Goal: Task Accomplishment & Management: Complete application form

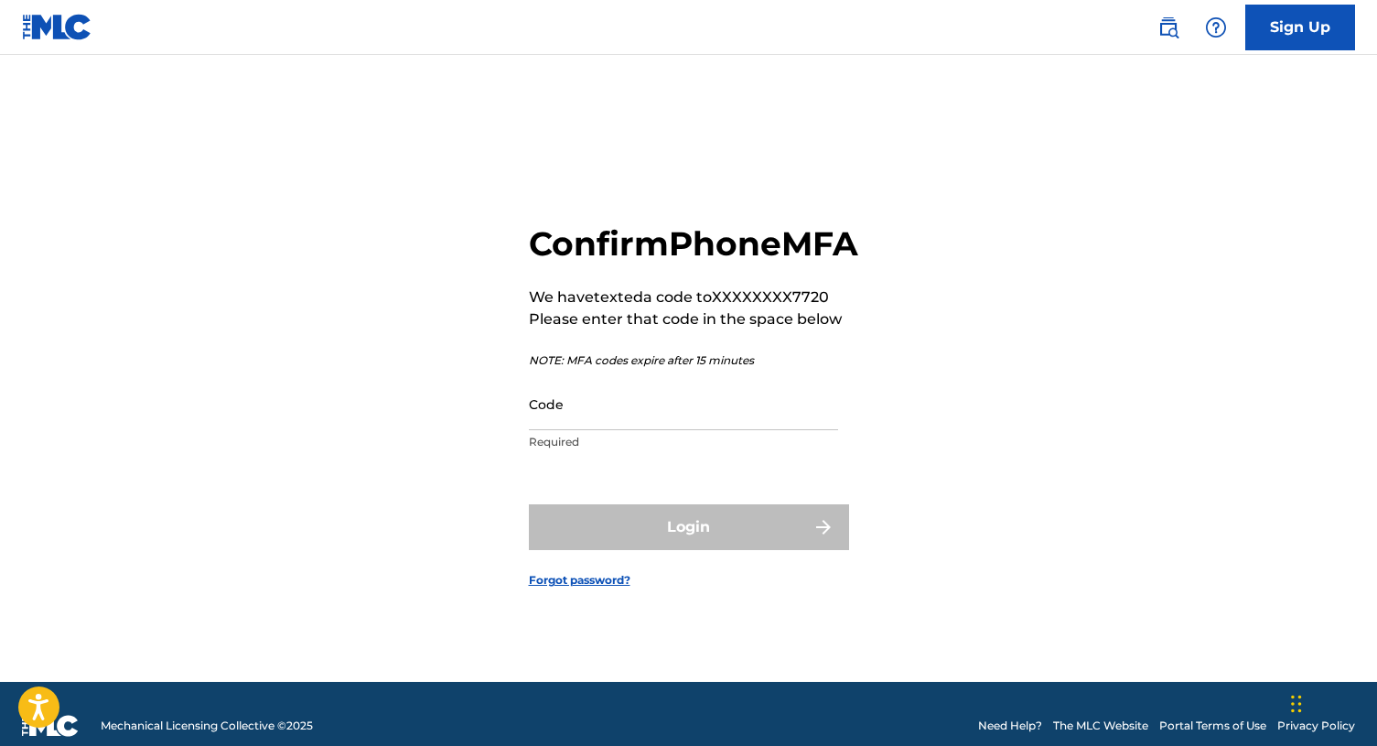
click at [584, 430] on input "Code" at bounding box center [683, 404] width 309 height 52
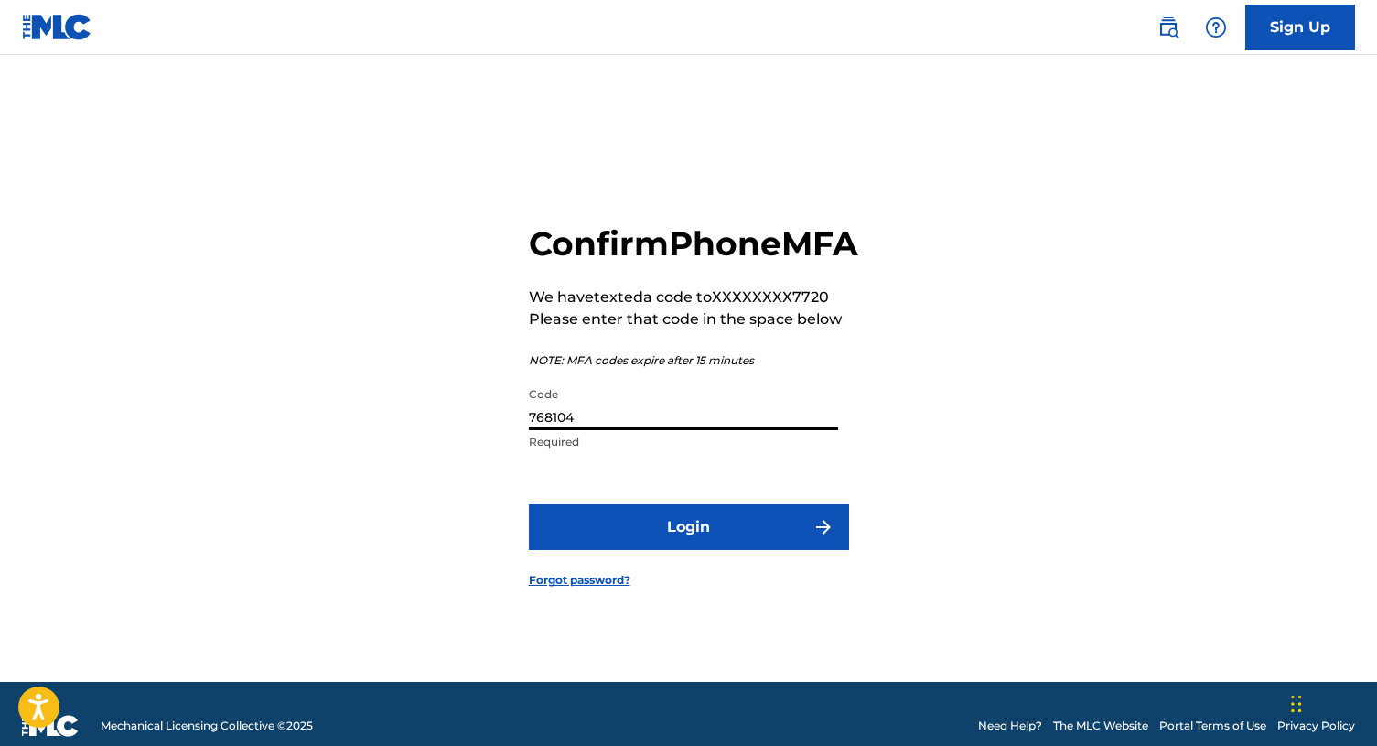
type input "768104"
click at [649, 539] on button "Login" at bounding box center [689, 527] width 320 height 46
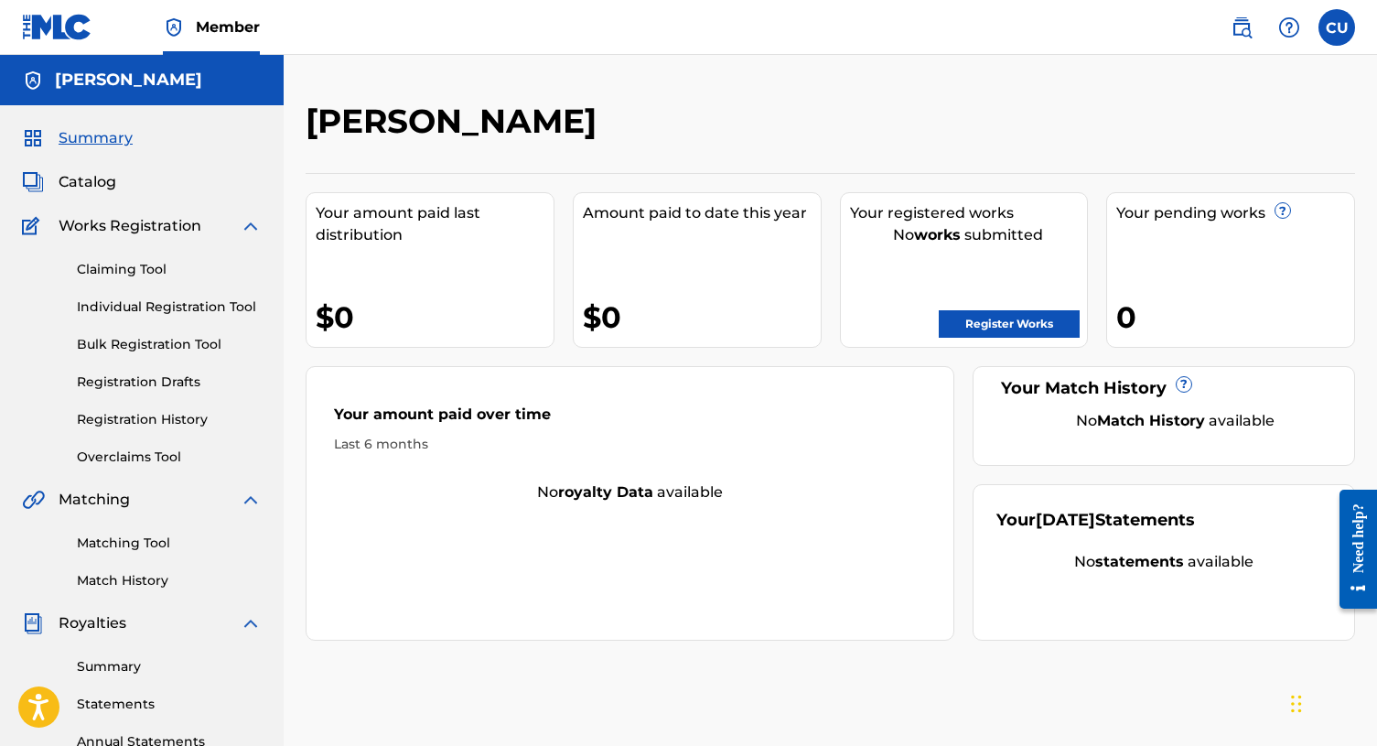
click at [995, 310] on link "Register Works" at bounding box center [1009, 323] width 141 height 27
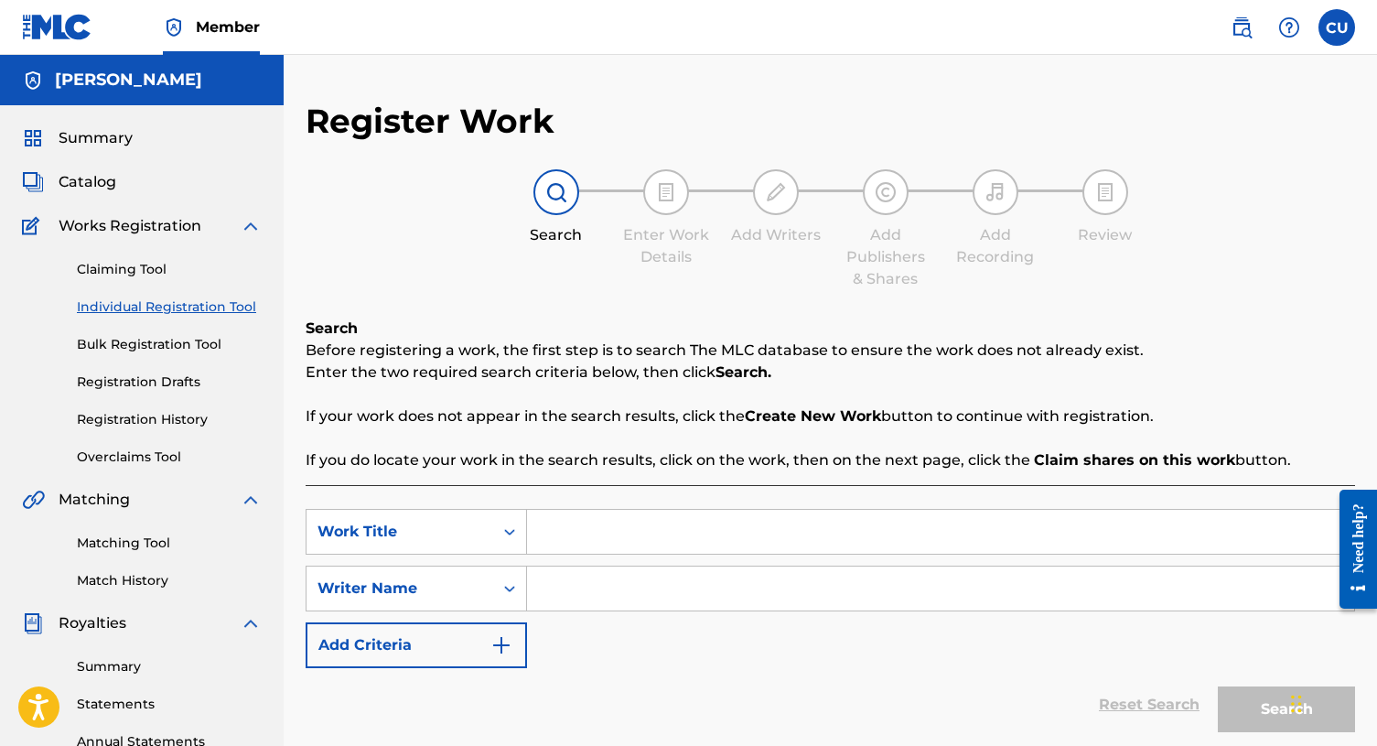
click at [585, 530] on input "Search Form" at bounding box center [940, 532] width 827 height 44
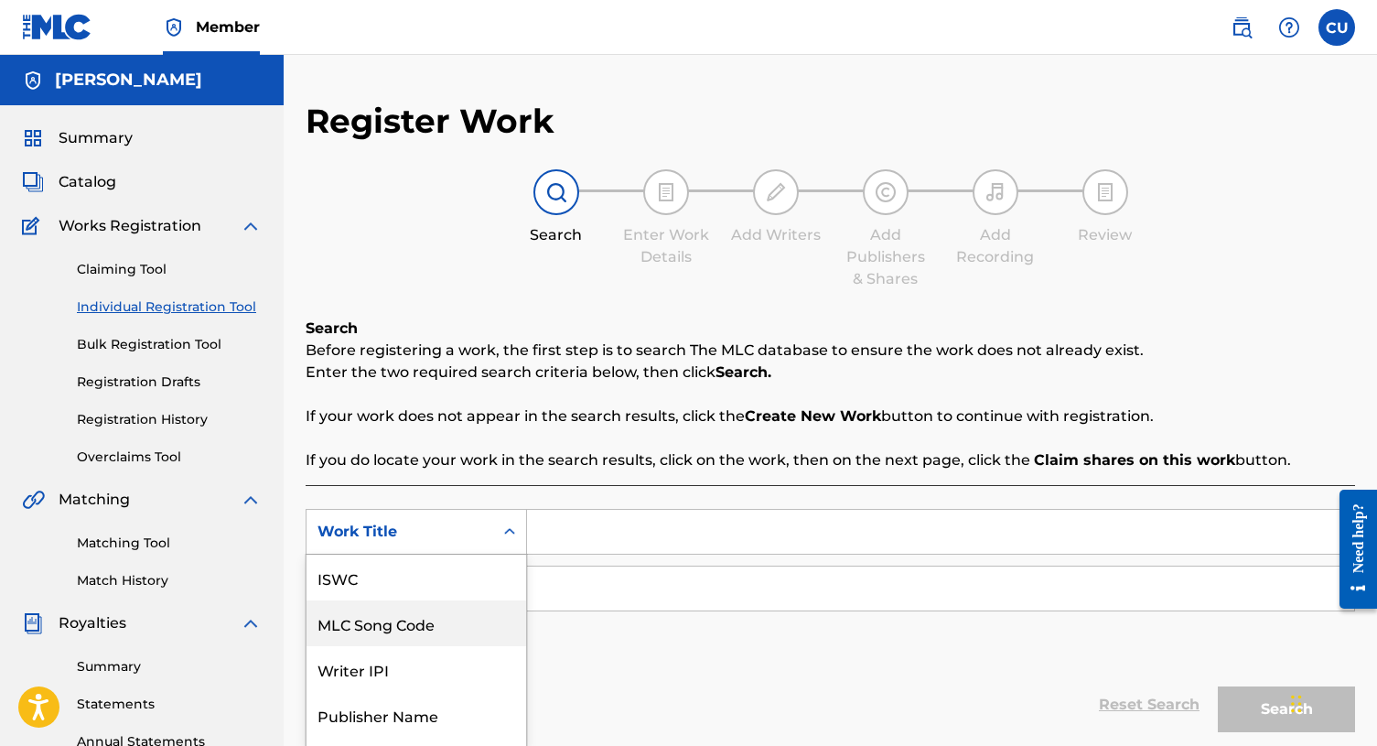
scroll to position [69, 0]
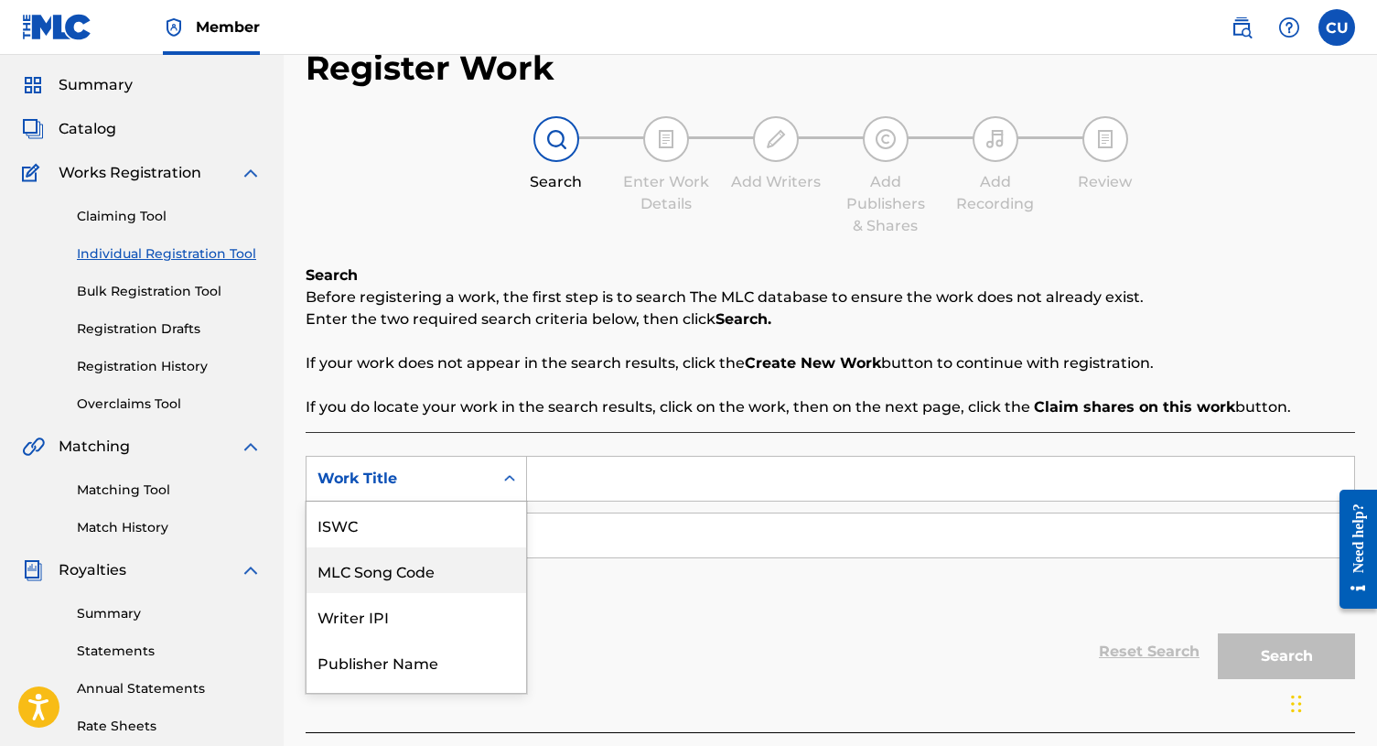
click at [484, 501] on div "MLC Song Code, 2 of 7. 7 results available. Use Up and Down to choose options, …" at bounding box center [416, 479] width 221 height 46
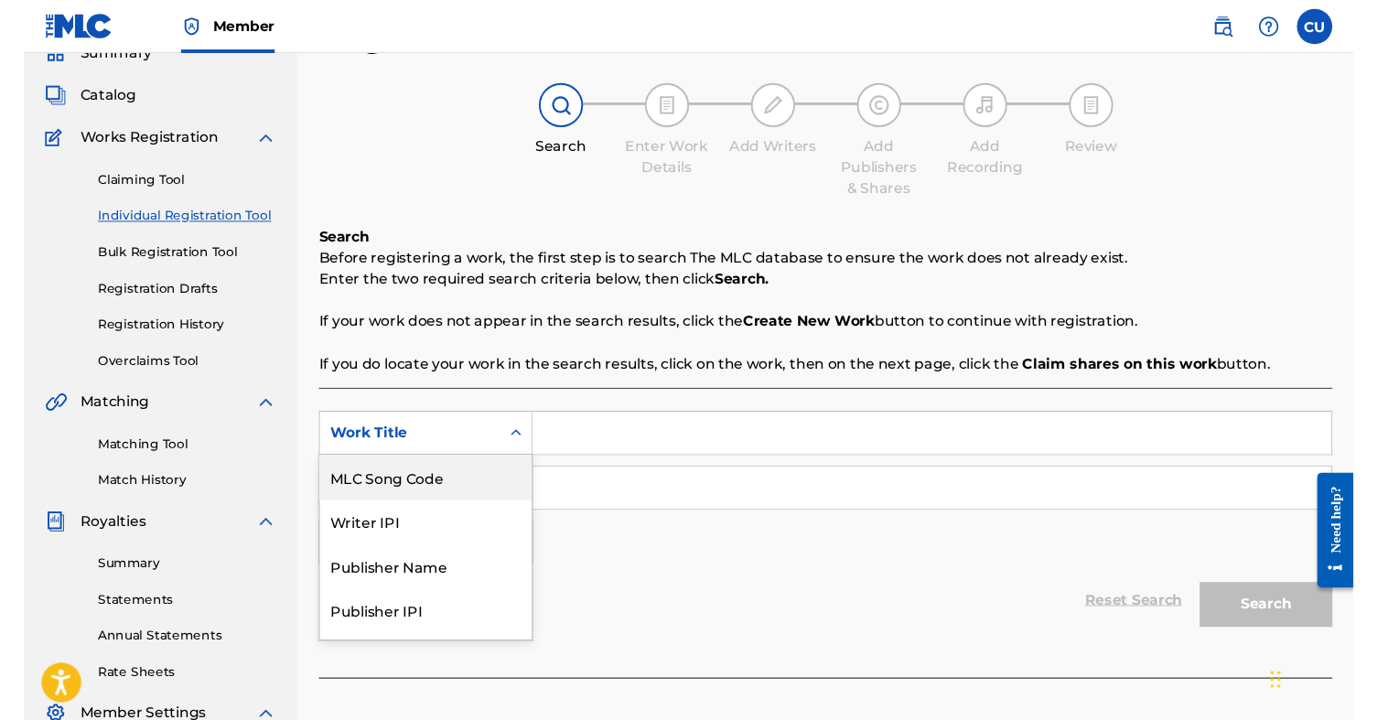
scroll to position [84, 0]
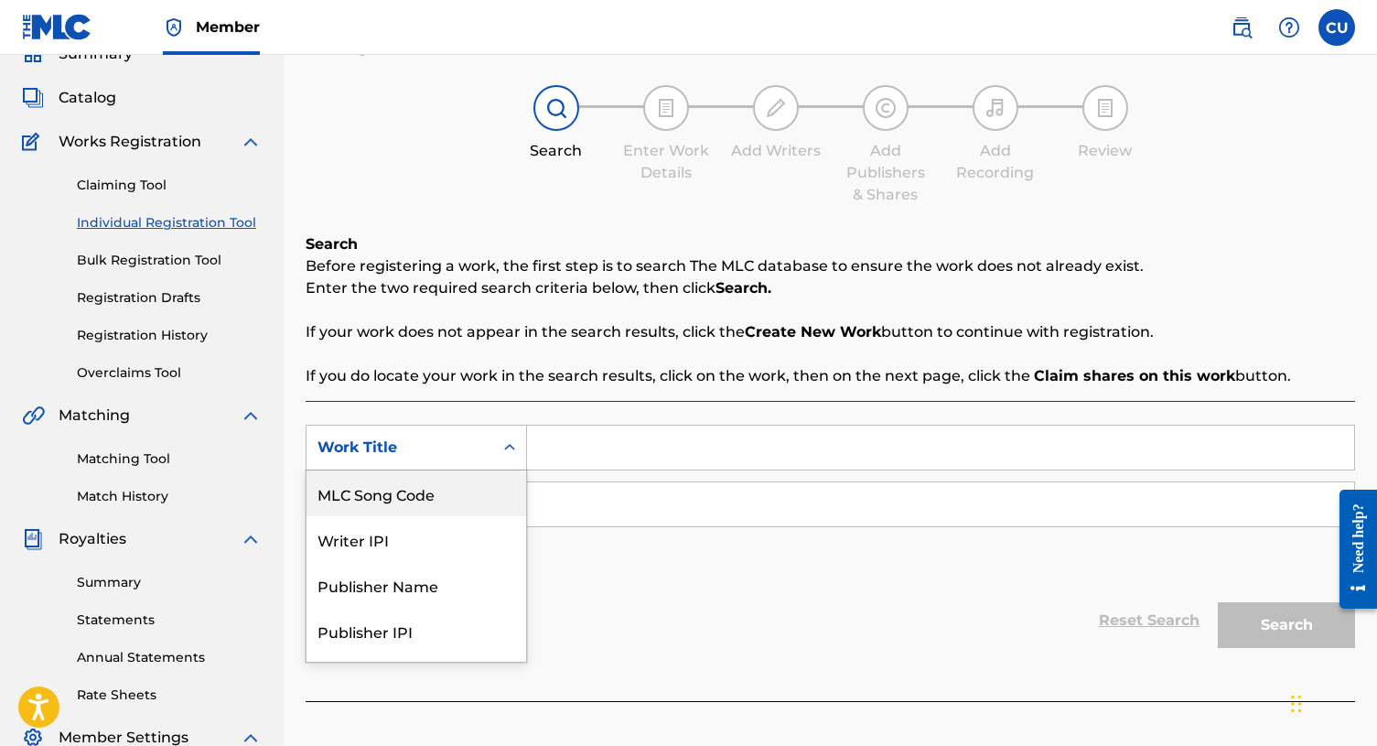
click at [524, 372] on p "If you do locate your work in the search results, click on the work, then on th…" at bounding box center [830, 376] width 1049 height 22
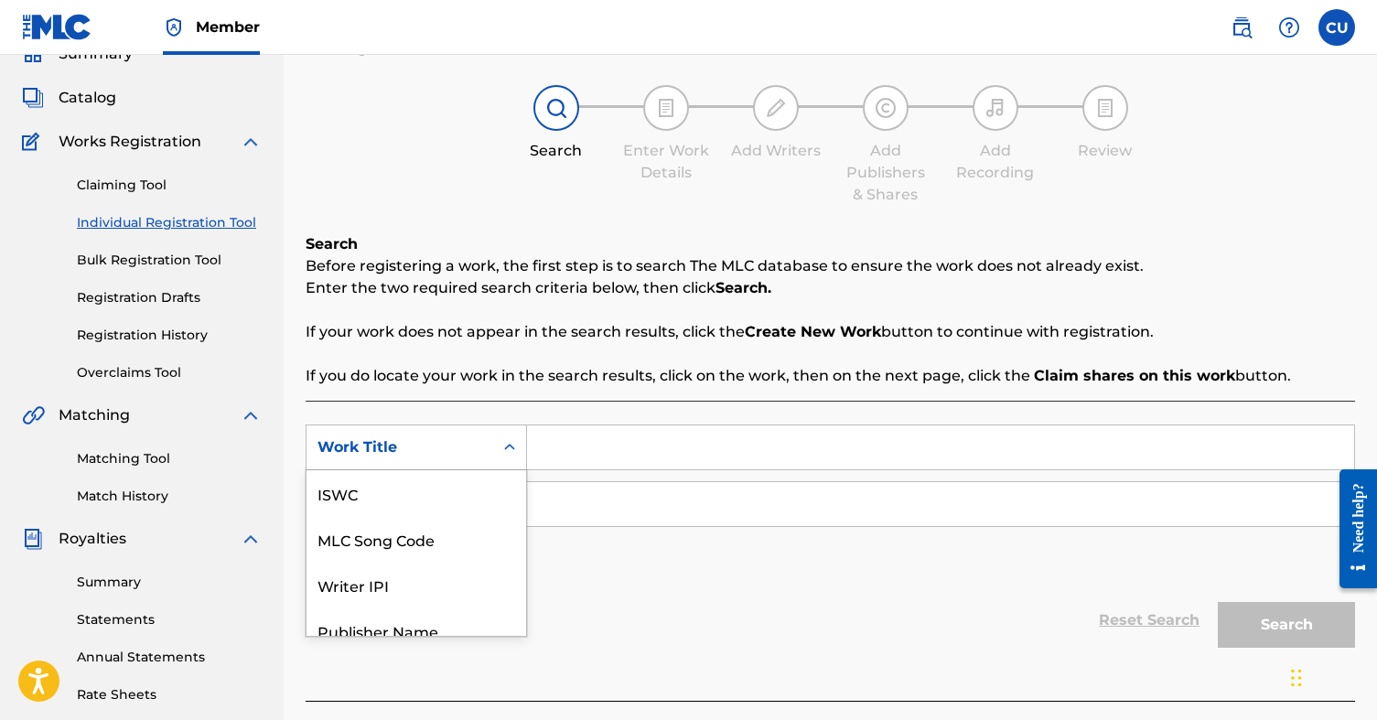
click at [512, 446] on div "Search Form" at bounding box center [509, 447] width 33 height 33
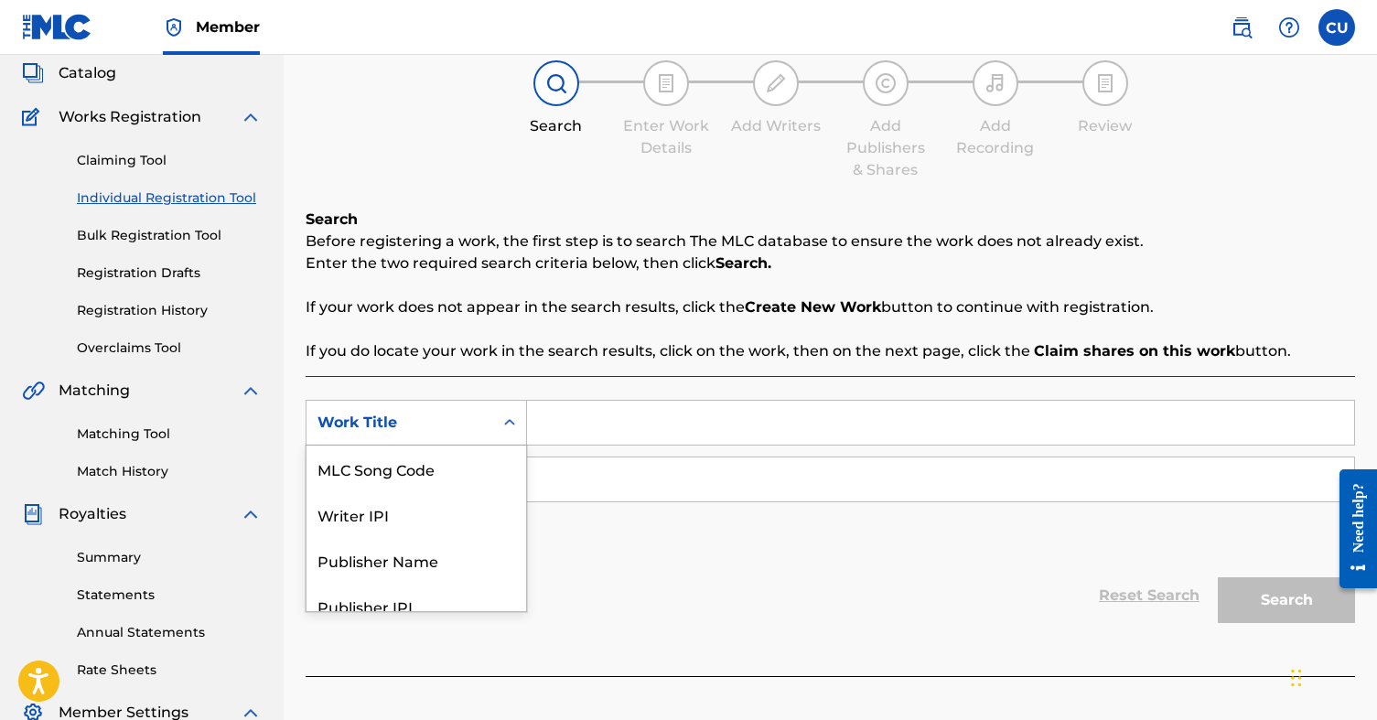
scroll to position [110, 0]
click at [412, 520] on div "Writer IPI" at bounding box center [416, 513] width 220 height 46
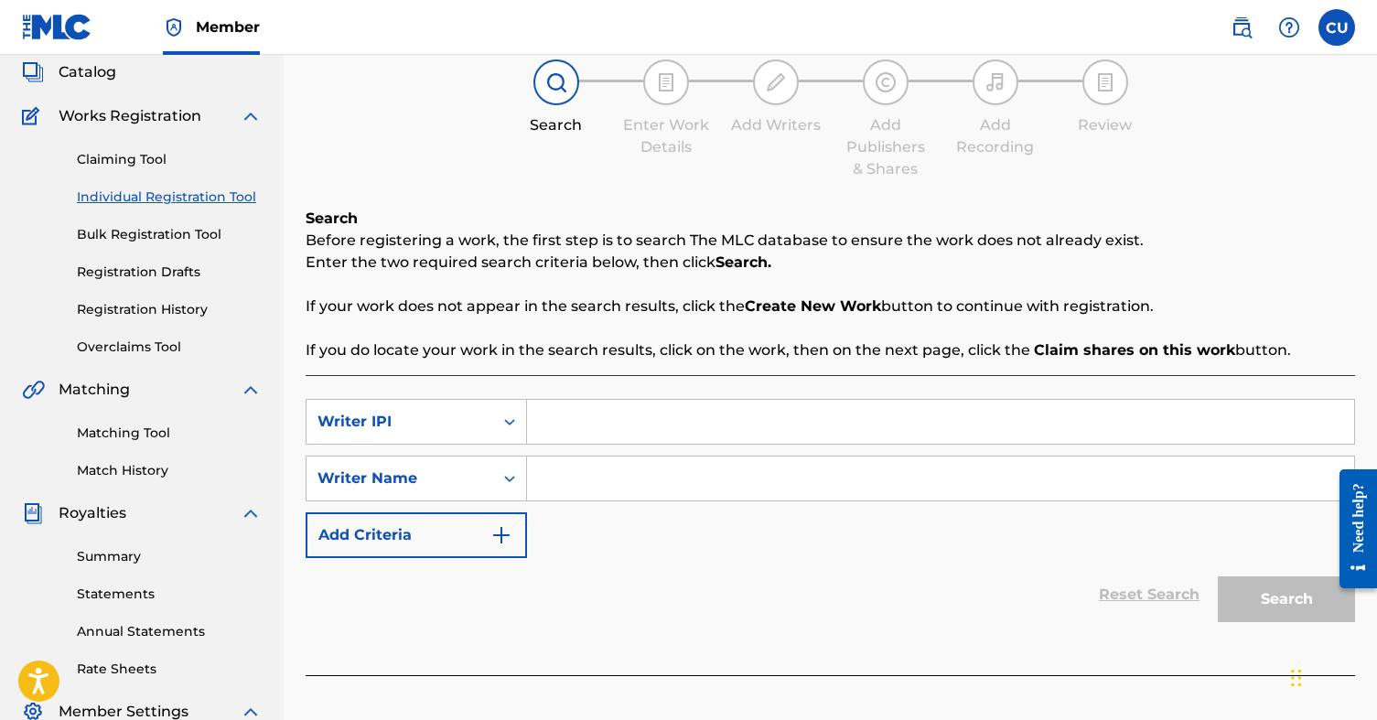
click at [629, 424] on input "Search Form" at bounding box center [940, 422] width 827 height 44
paste input "00772956985"
type input "00772956985"
click at [565, 467] on input "Search Form" at bounding box center [940, 479] width 827 height 44
paste input "UKEGBU [PERSON_NAME]"
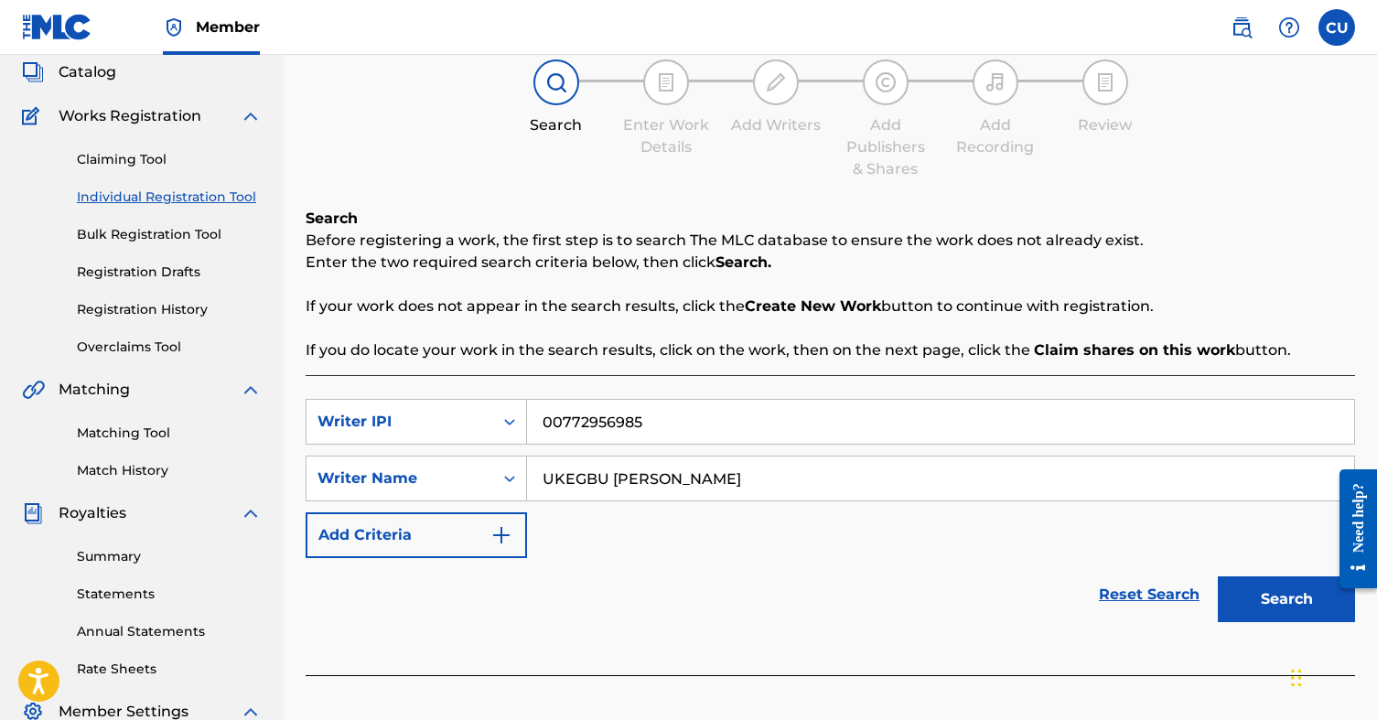
type input "UKEGBU [PERSON_NAME]"
click at [1282, 594] on button "Search" at bounding box center [1286, 599] width 137 height 46
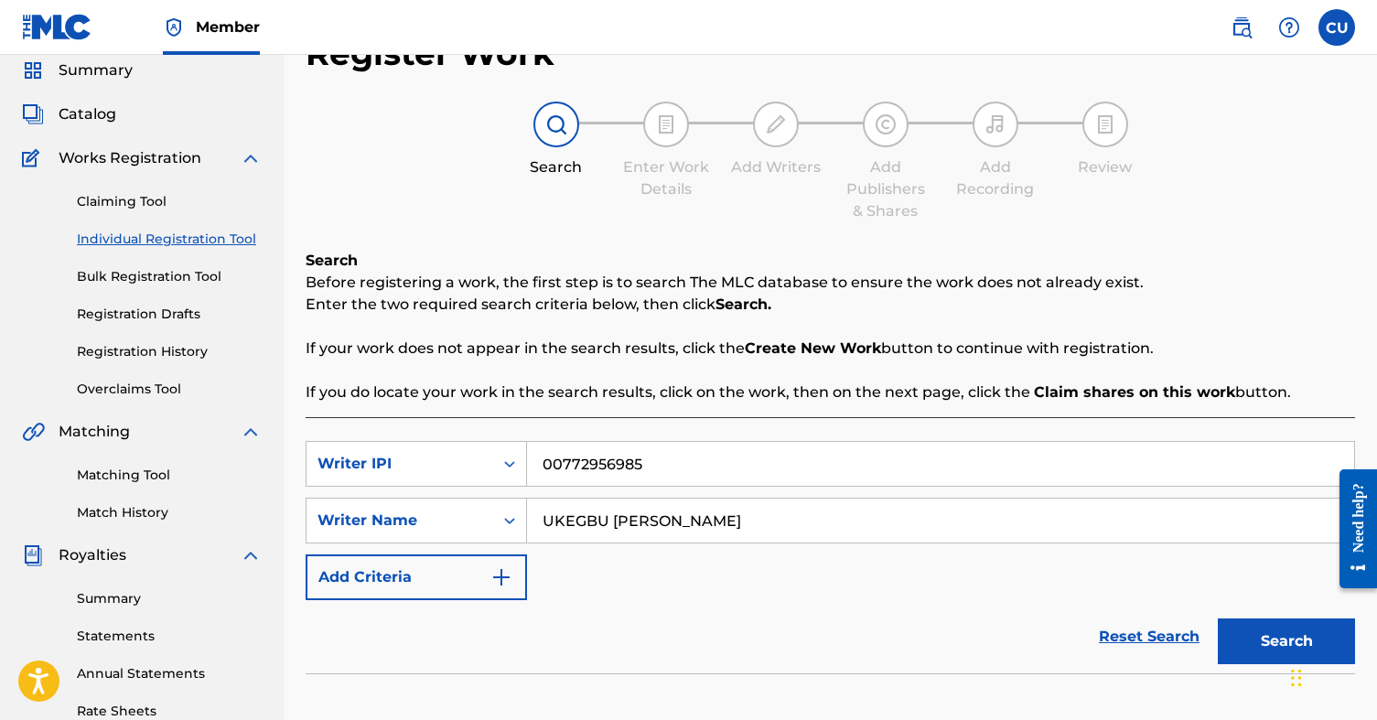
scroll to position [74, 0]
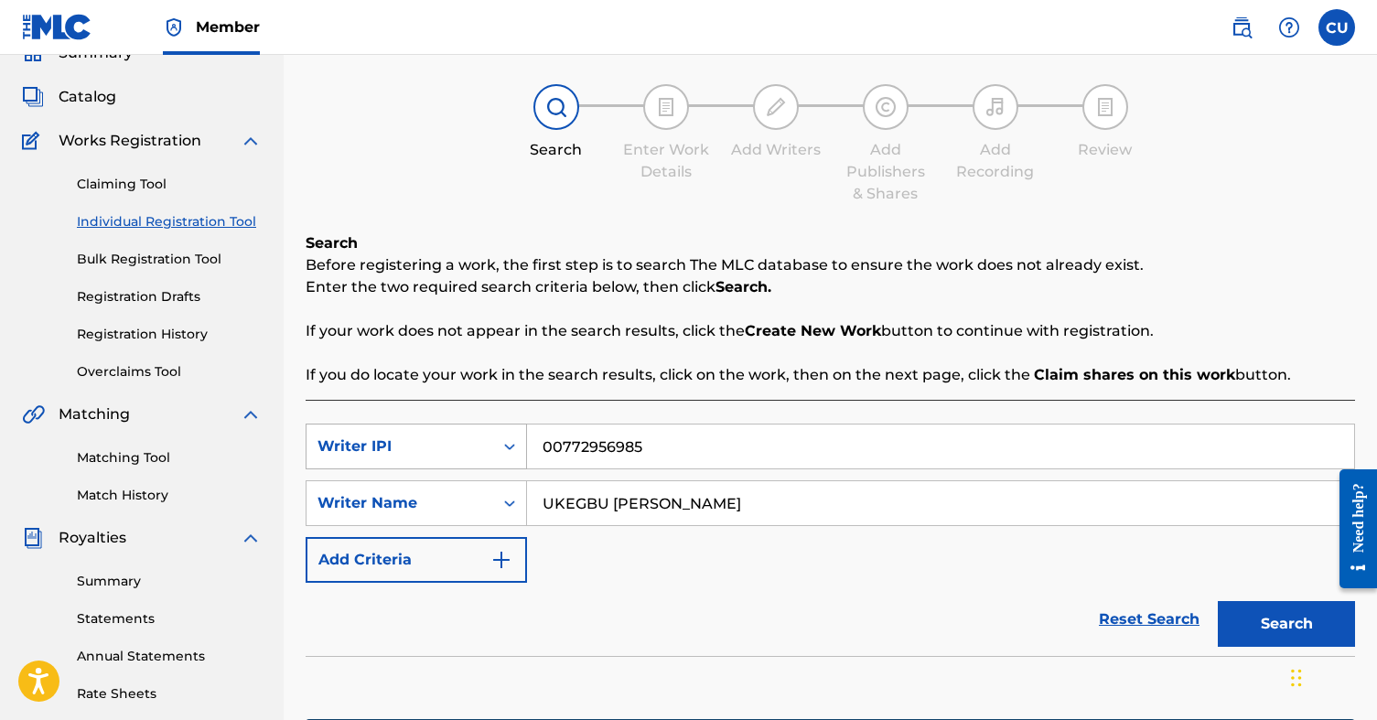
click at [505, 459] on div "Writer IPI" at bounding box center [416, 447] width 221 height 46
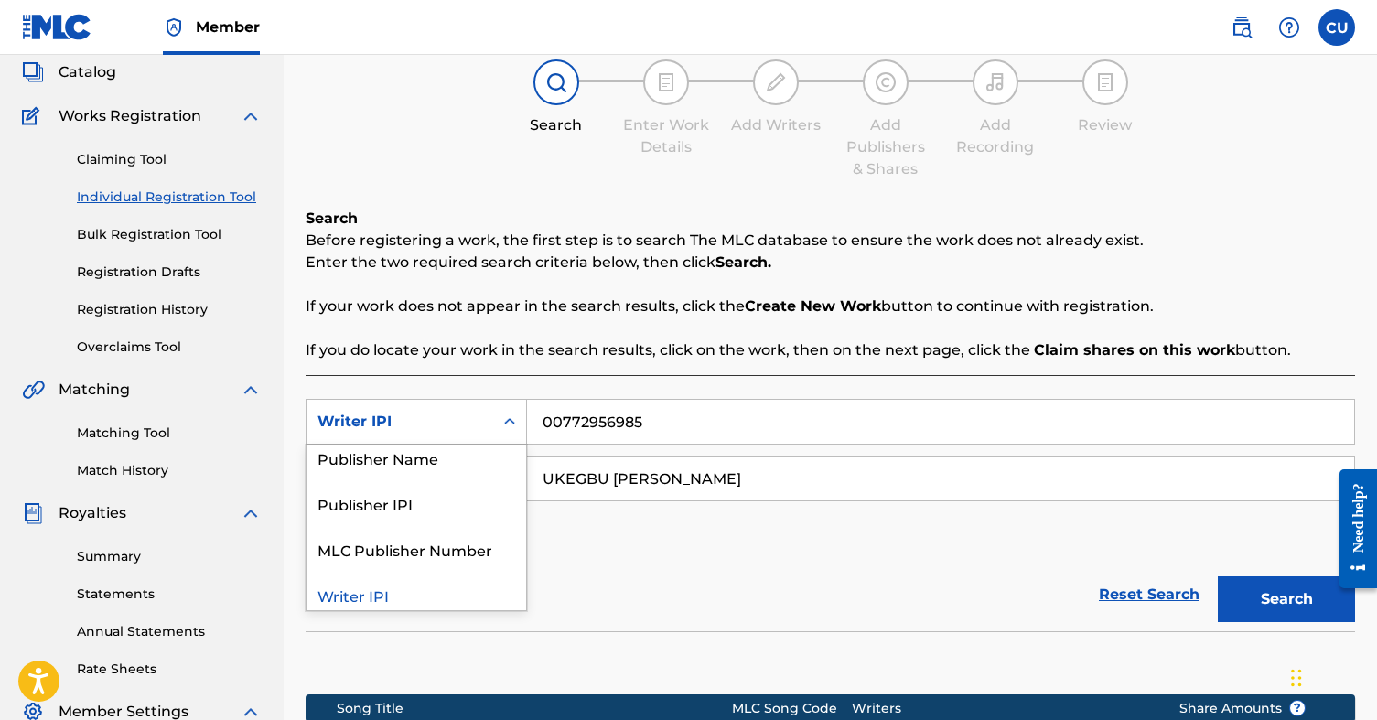
scroll to position [150, 0]
click at [414, 500] on div "Publisher IPI" at bounding box center [416, 501] width 220 height 46
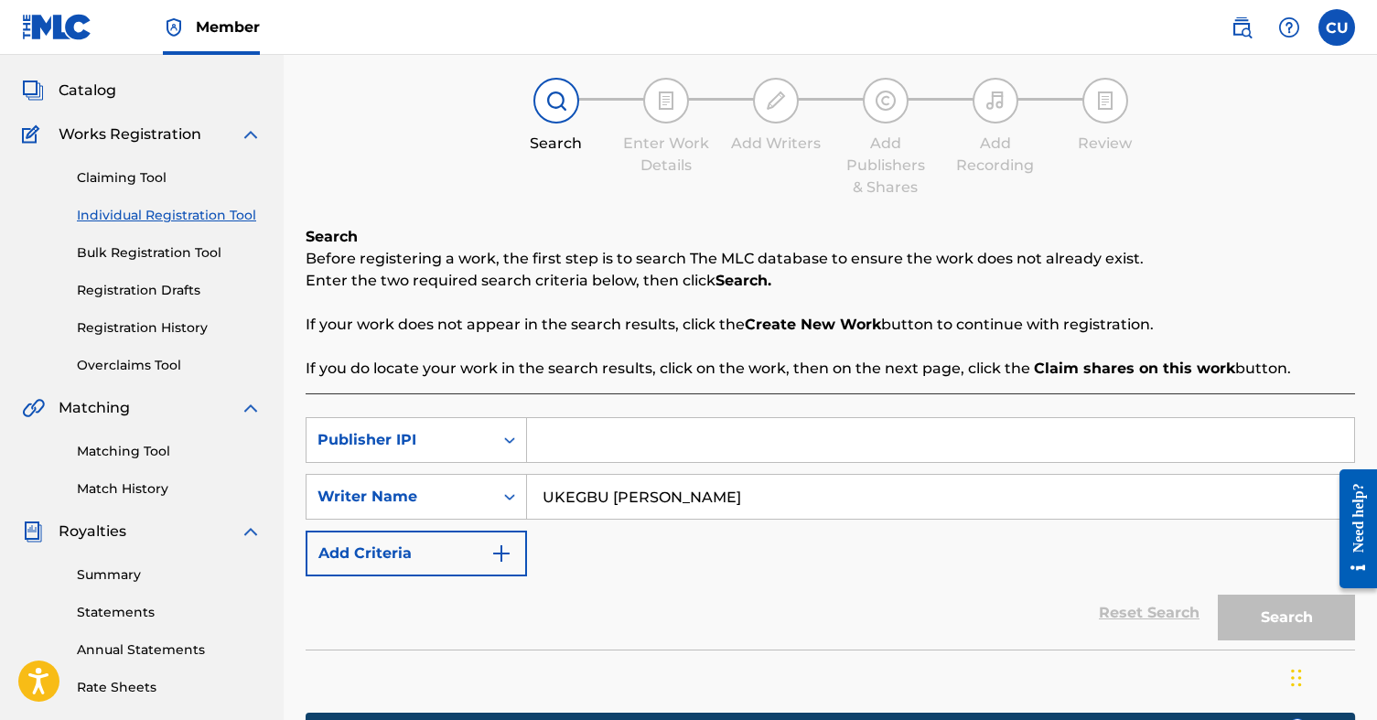
scroll to position [99, 0]
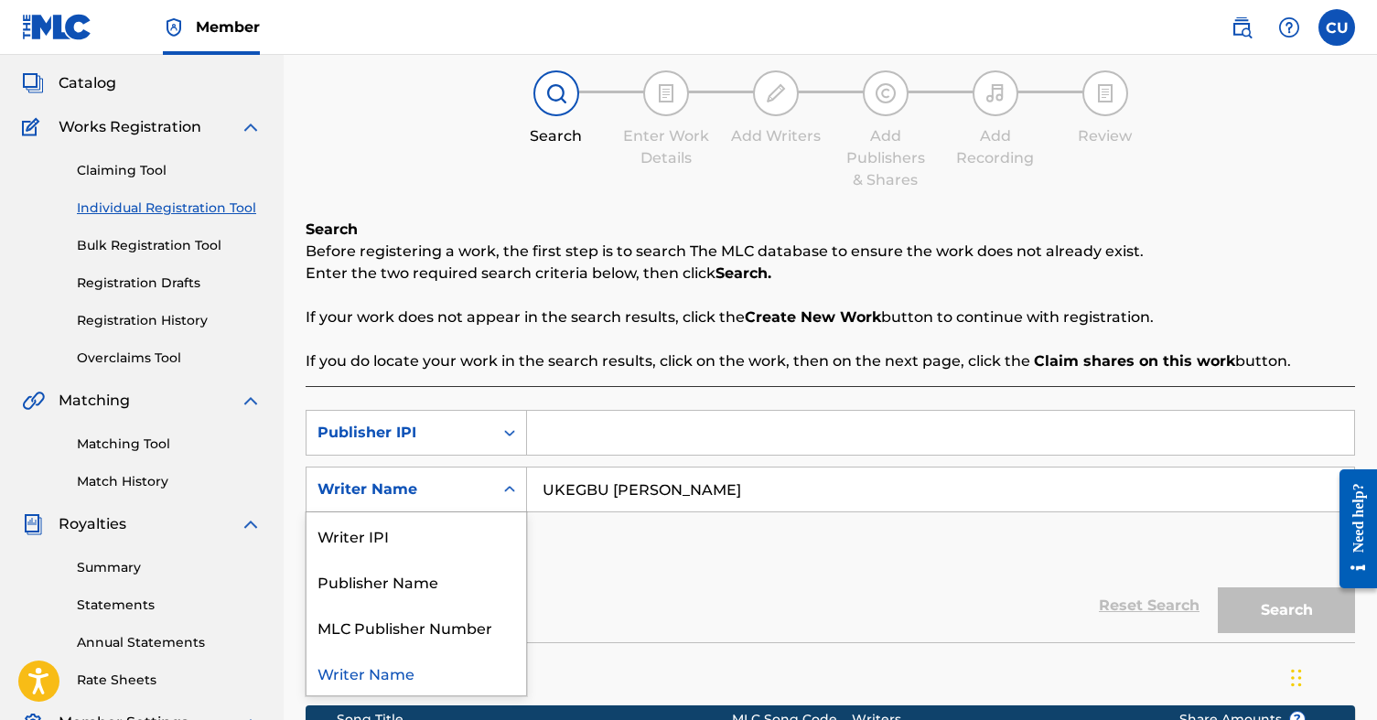
click at [504, 494] on icon "Search Form" at bounding box center [509, 489] width 18 height 18
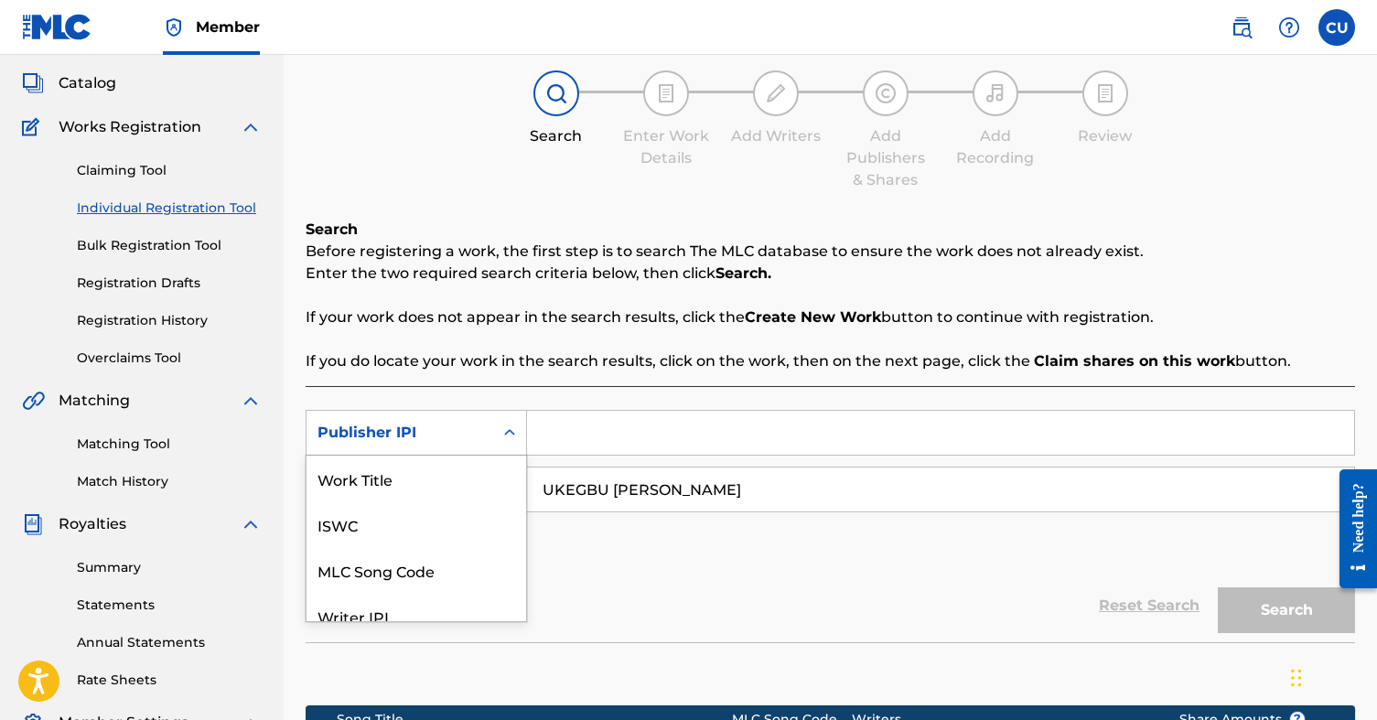
scroll to position [104, 0]
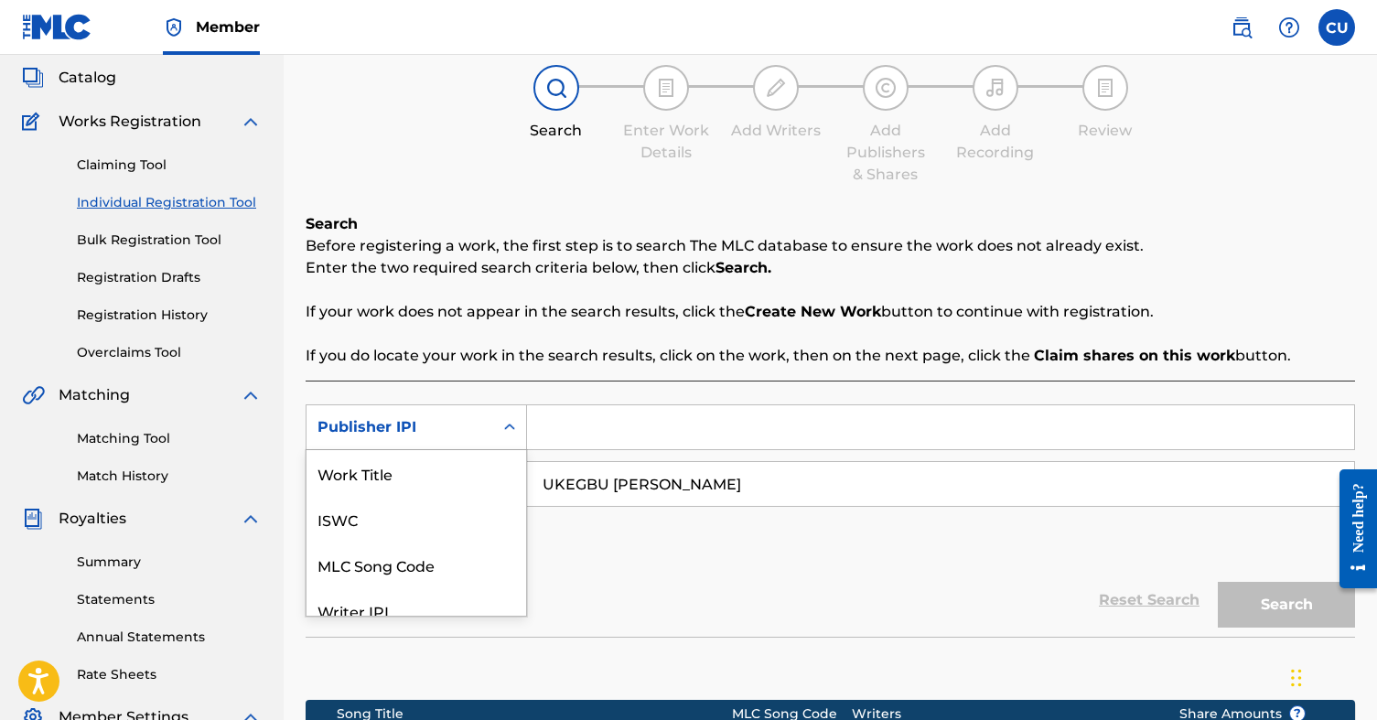
click at [489, 435] on div "Publisher IPI" at bounding box center [399, 427] width 187 height 35
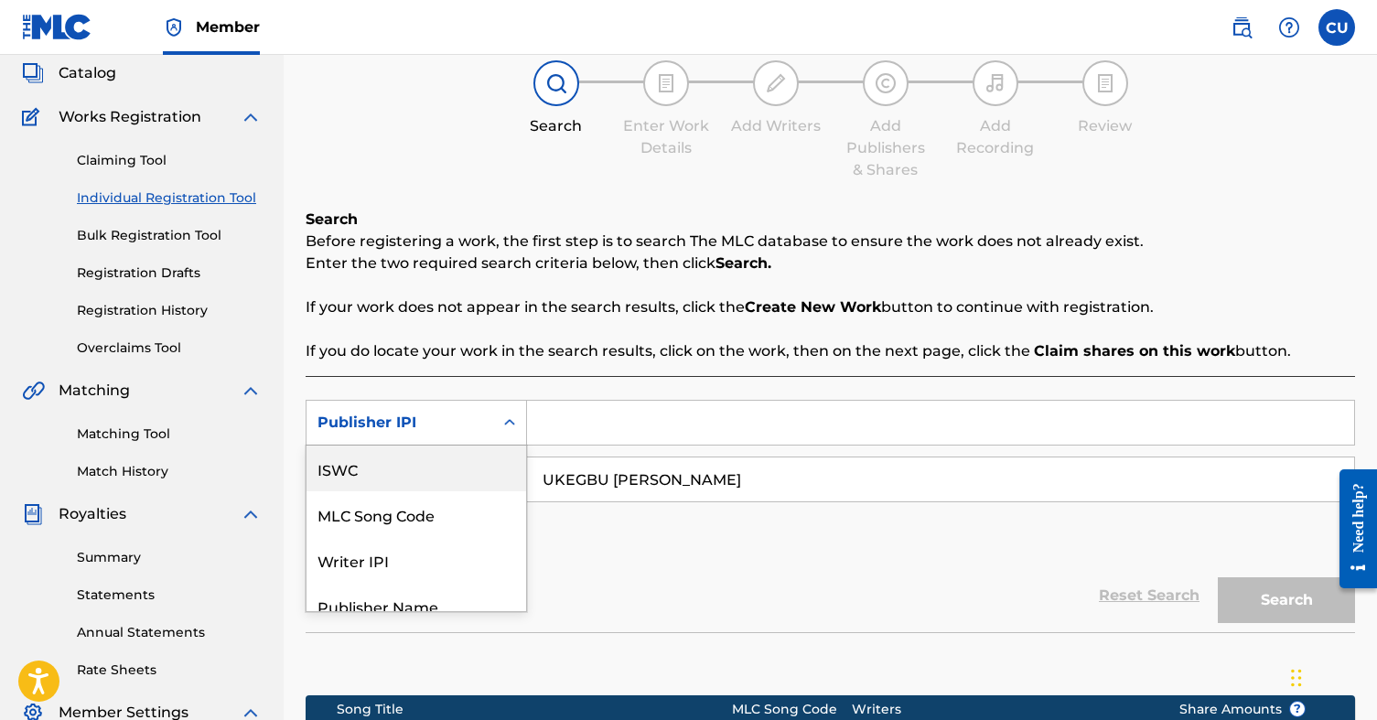
scroll to position [110, 0]
click at [381, 478] on div "ISWC" at bounding box center [416, 468] width 220 height 46
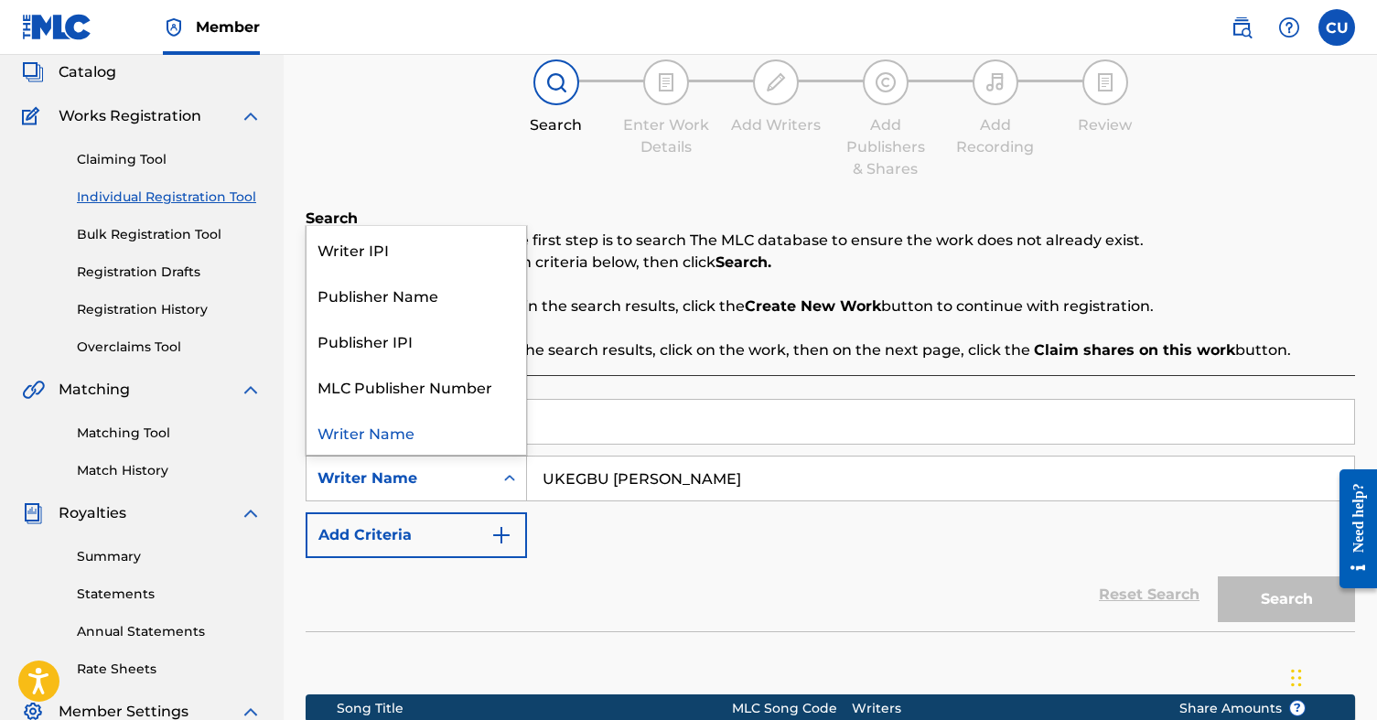
click at [511, 478] on icon "Search Form" at bounding box center [509, 478] width 11 height 6
click at [628, 270] on p "Enter the two required search criteria below, then click Search." at bounding box center [830, 263] width 1049 height 22
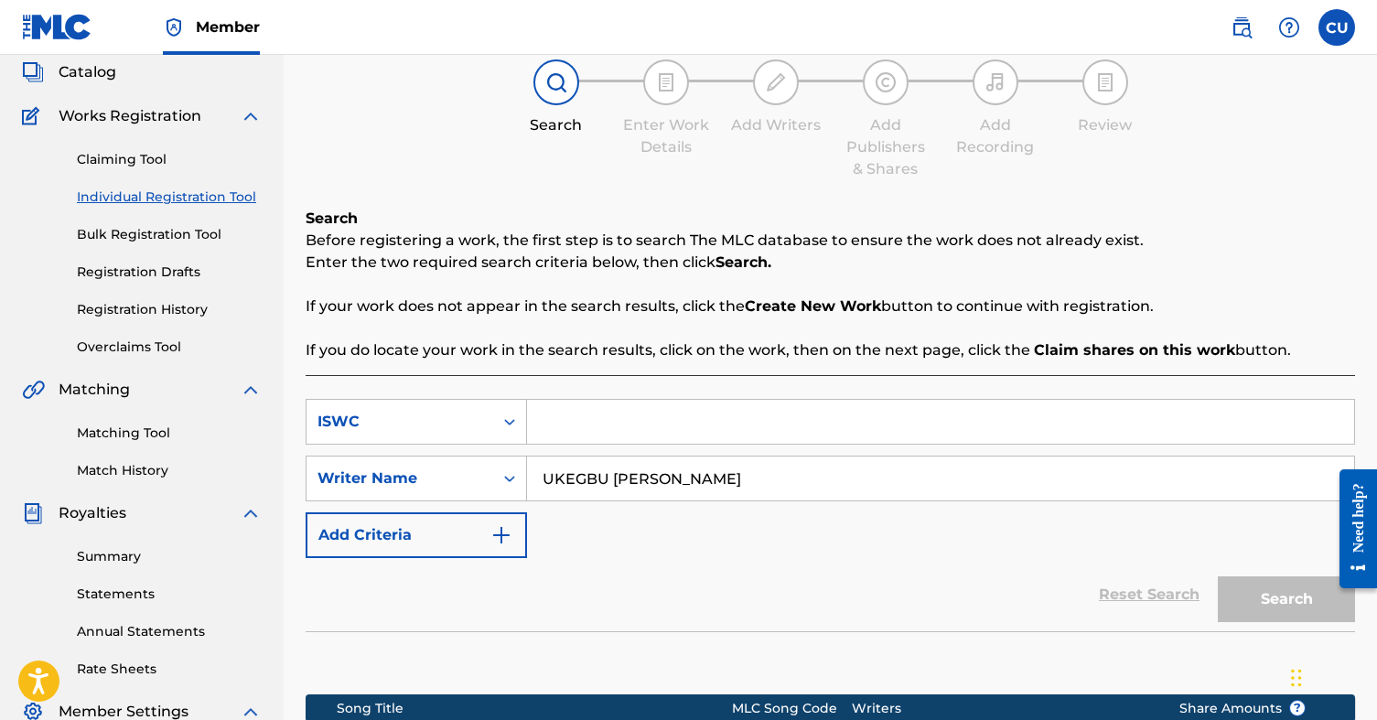
click at [593, 422] on input "Search Form" at bounding box center [940, 422] width 827 height 44
paste input "T-327.462.537-1"
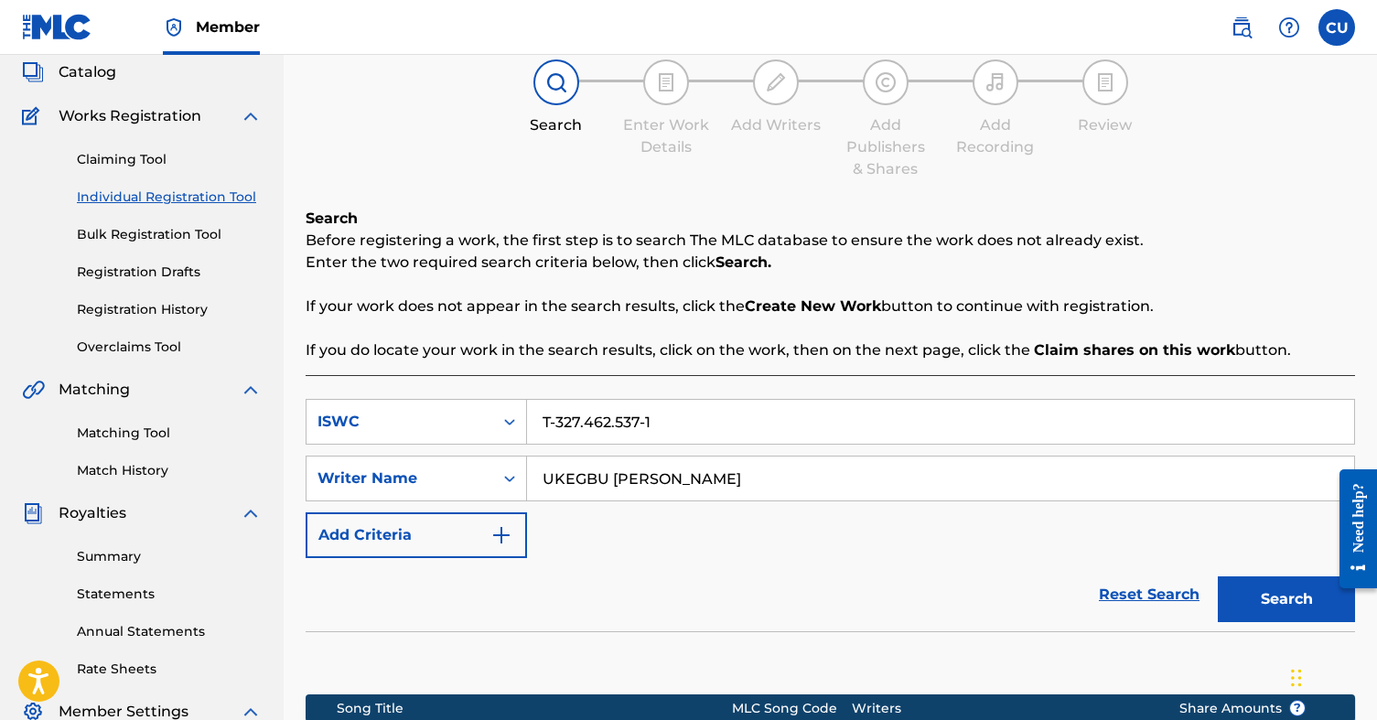
type input "T-327.462.537-1"
click at [1243, 596] on button "Search" at bounding box center [1286, 599] width 137 height 46
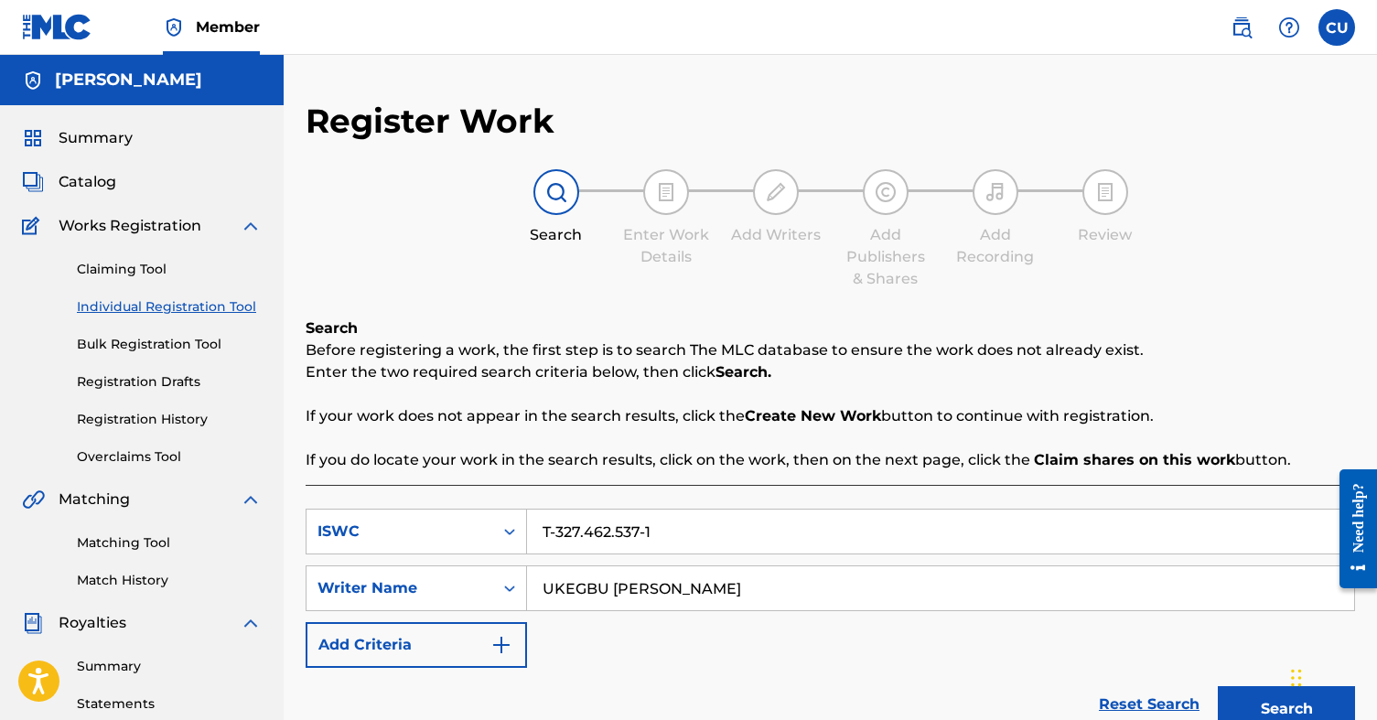
scroll to position [0, 0]
click at [102, 144] on span "Summary" at bounding box center [96, 138] width 74 height 22
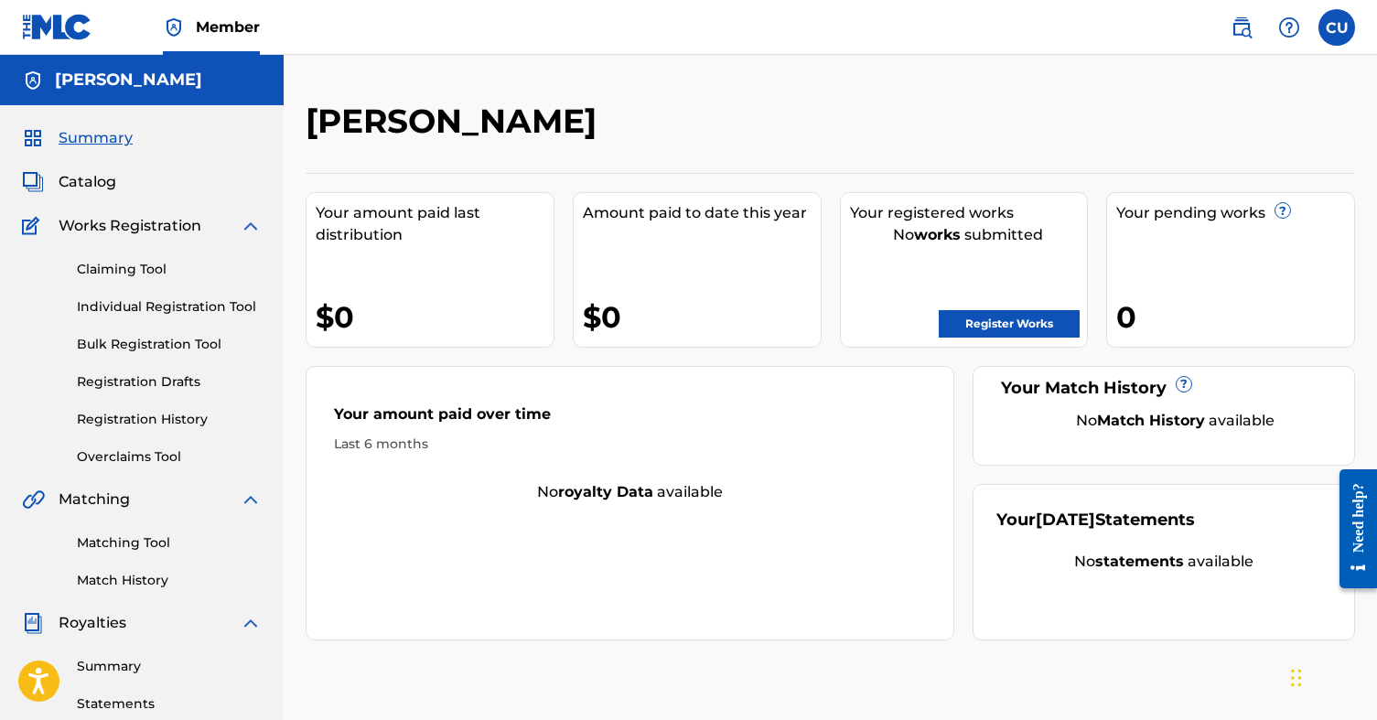
click at [144, 274] on link "Claiming Tool" at bounding box center [169, 269] width 185 height 19
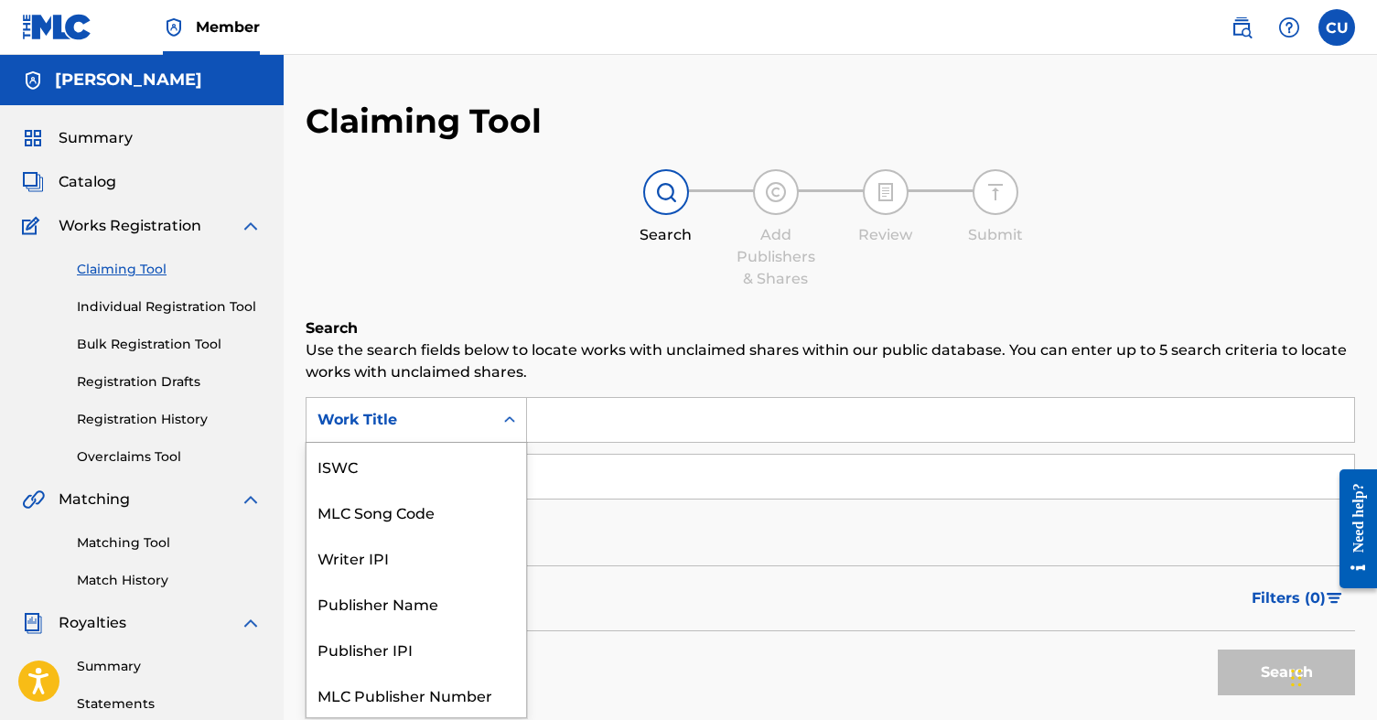
click at [478, 424] on div "Work Title" at bounding box center [399, 420] width 165 height 22
click at [394, 470] on div "ISWC" at bounding box center [416, 466] width 220 height 46
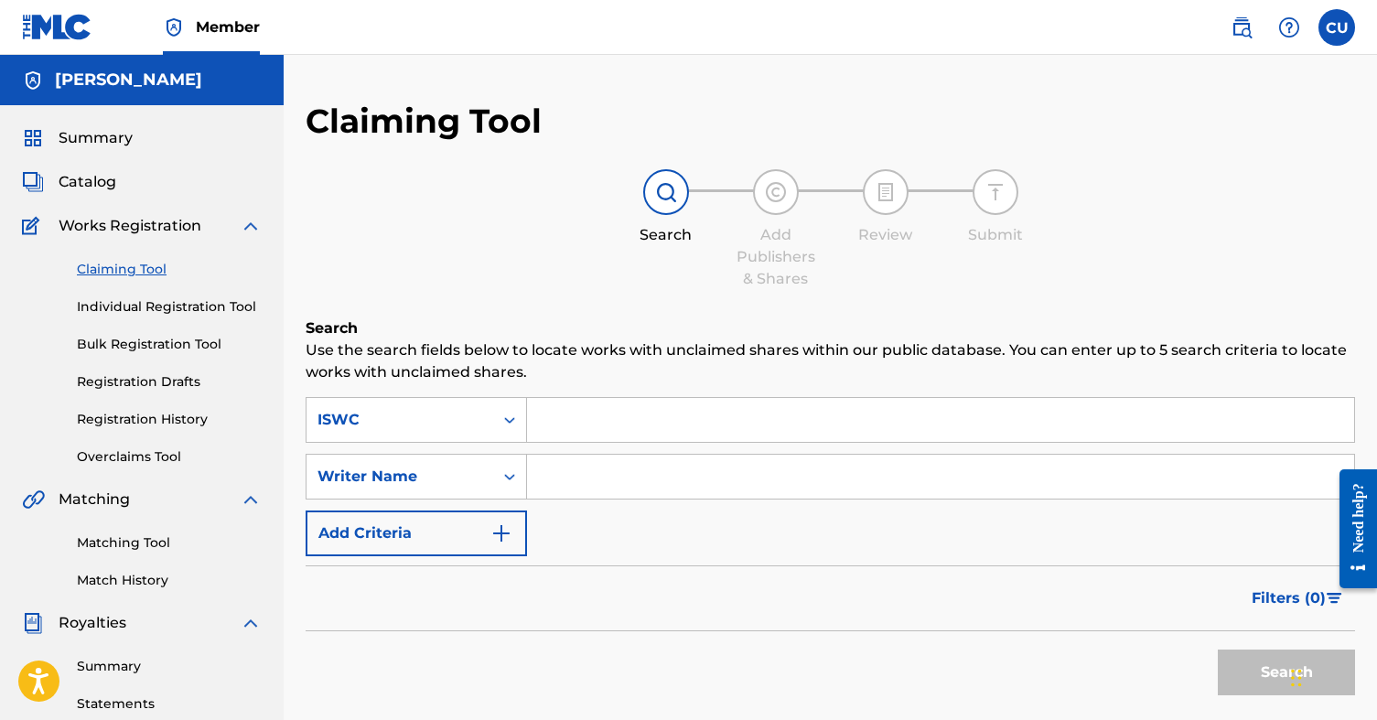
click at [579, 427] on input "Search Form" at bounding box center [940, 420] width 827 height 44
paste input "T-327.462.537-1"
type input "T-327.462.537-1"
click at [1249, 679] on button "Search" at bounding box center [1286, 673] width 137 height 46
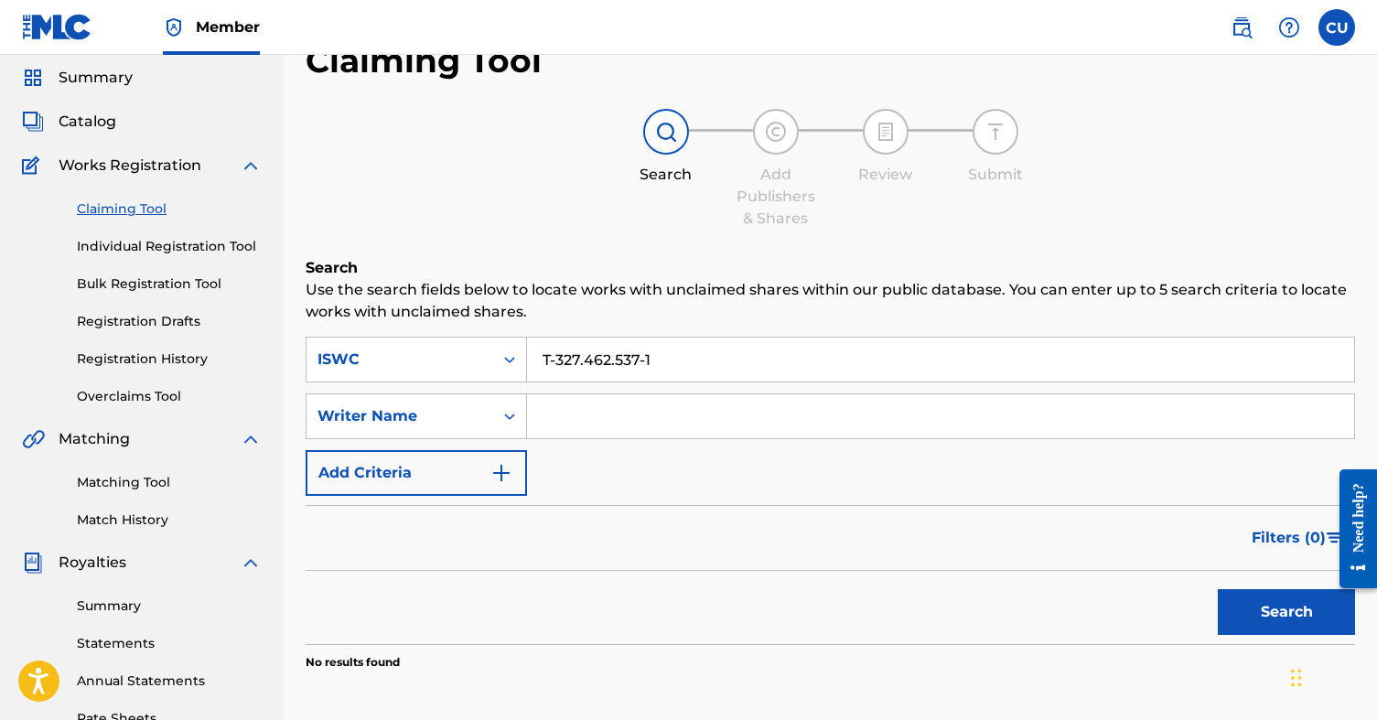
scroll to position [63, 0]
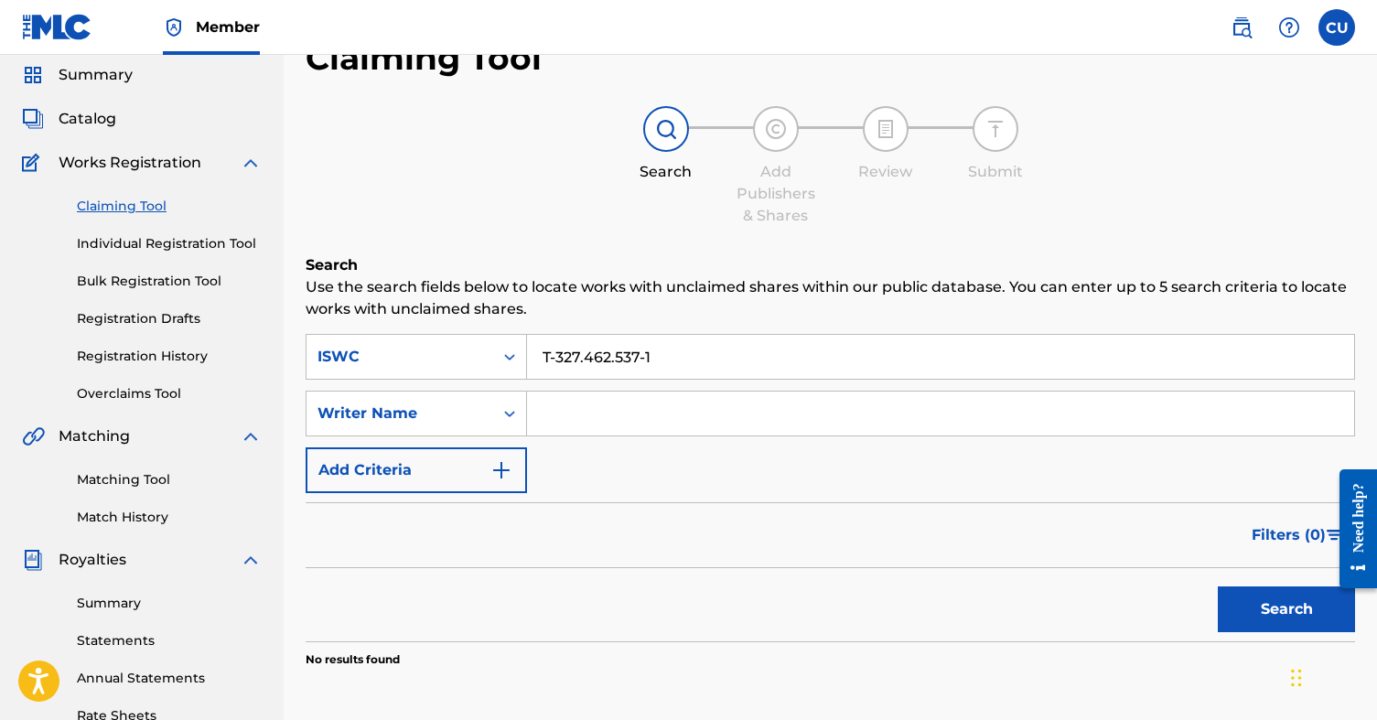
click at [161, 357] on link "Registration History" at bounding box center [169, 356] width 185 height 19
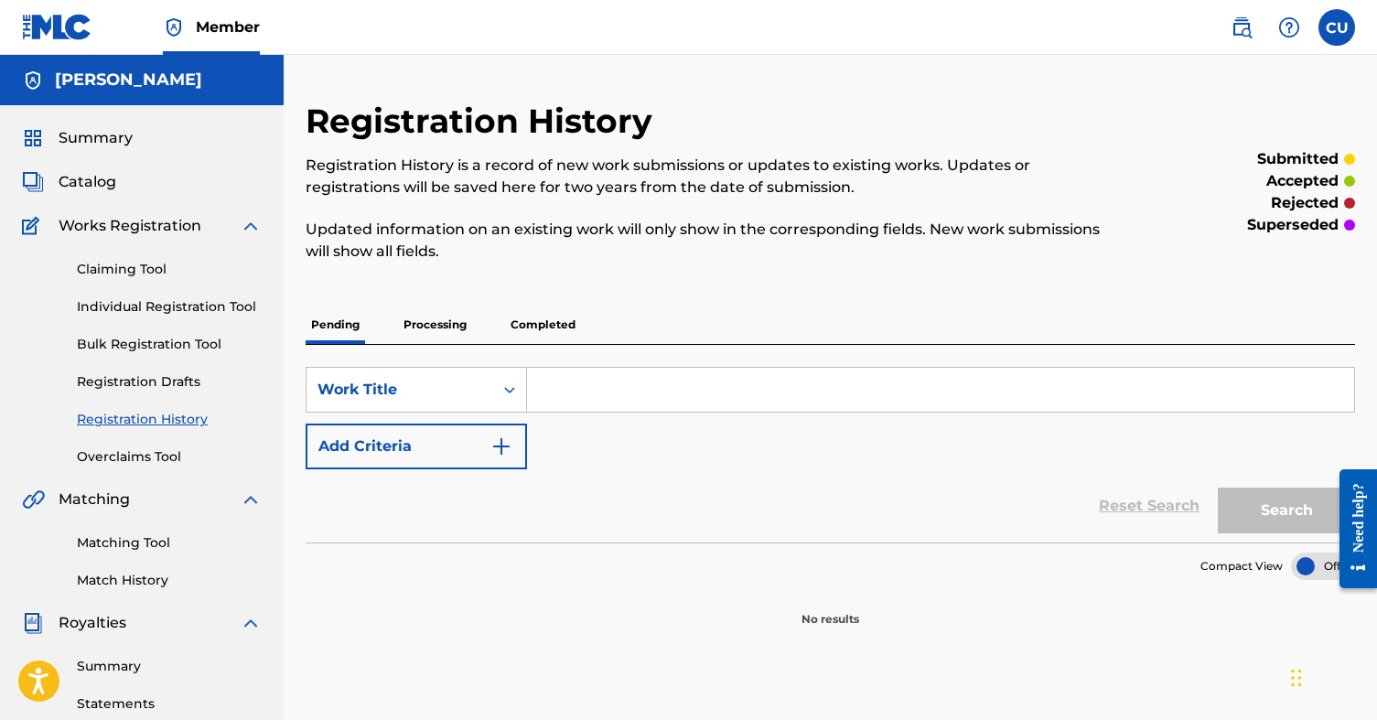
click at [155, 468] on div "Summary Catalog Works Registration Claiming Tool Individual Registration Tool B…" at bounding box center [142, 575] width 284 height 941
click at [156, 460] on link "Overclaims Tool" at bounding box center [169, 456] width 185 height 19
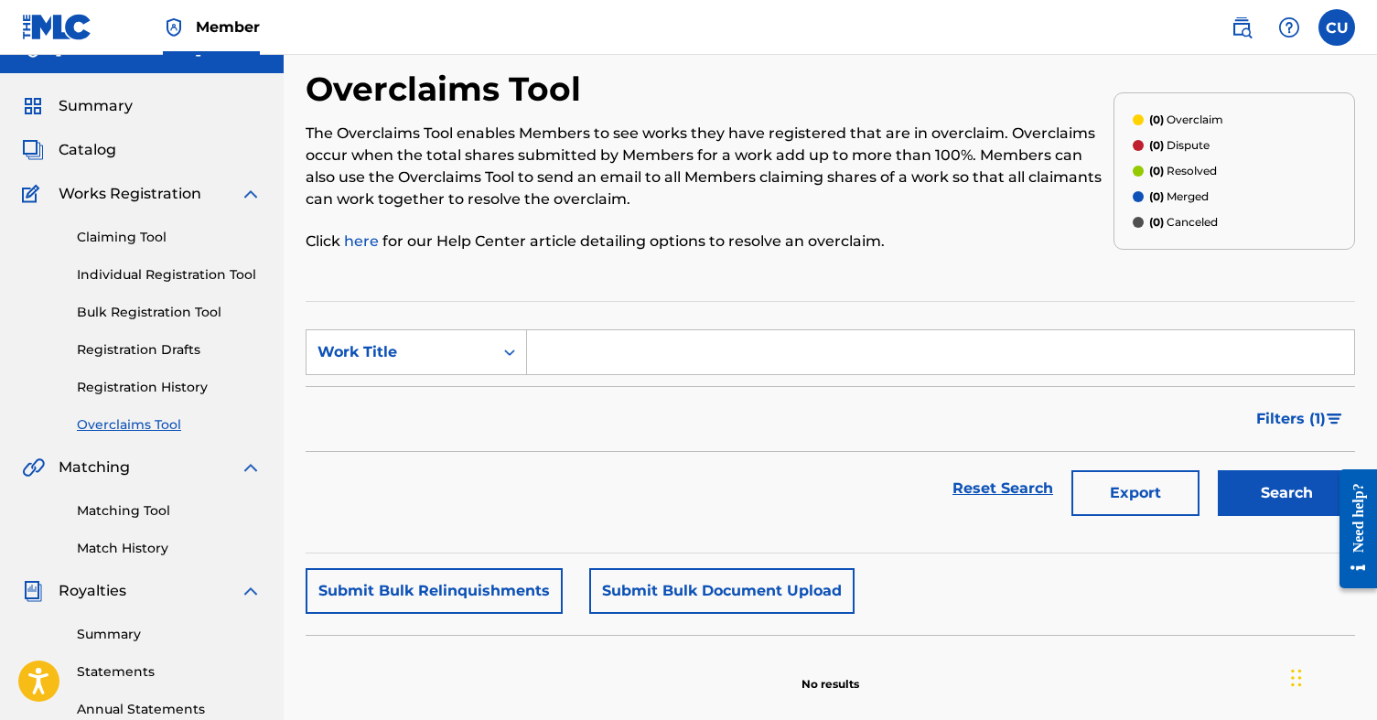
scroll to position [54, 0]
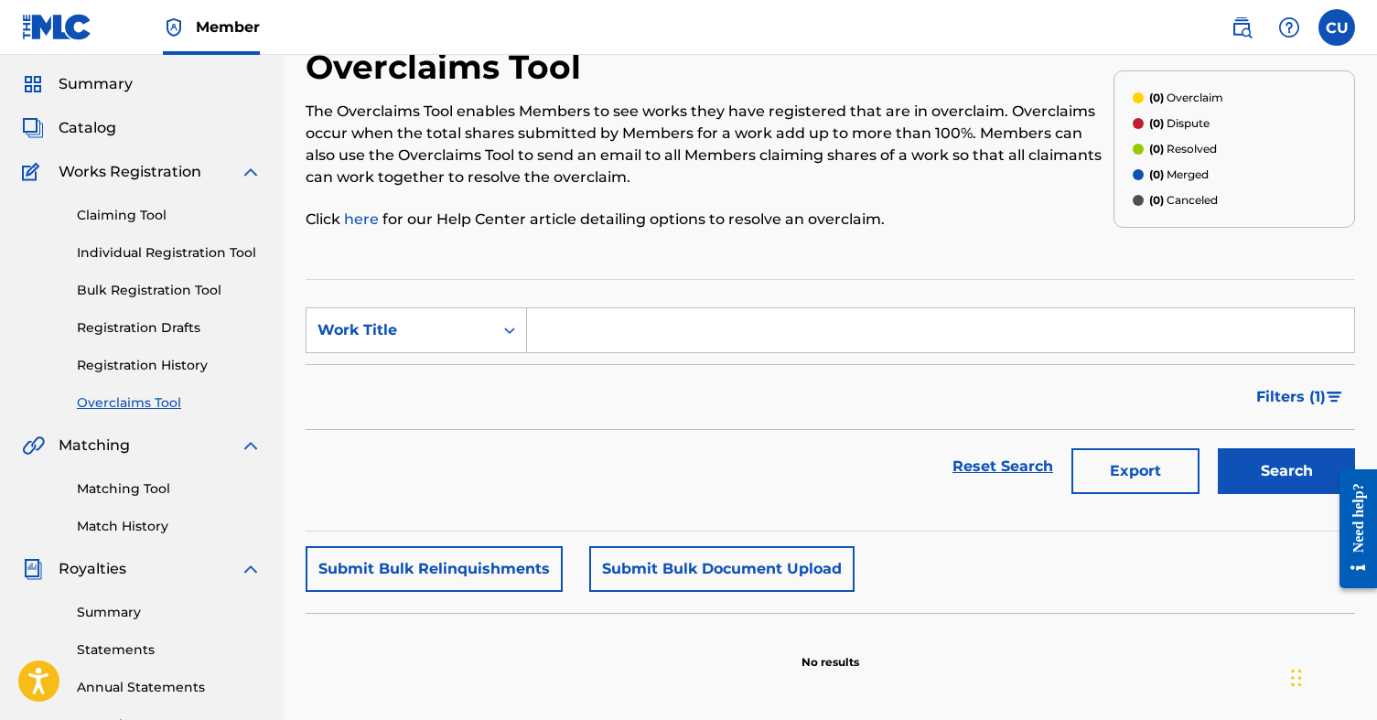
click at [84, 122] on span "Catalog" at bounding box center [88, 128] width 58 height 22
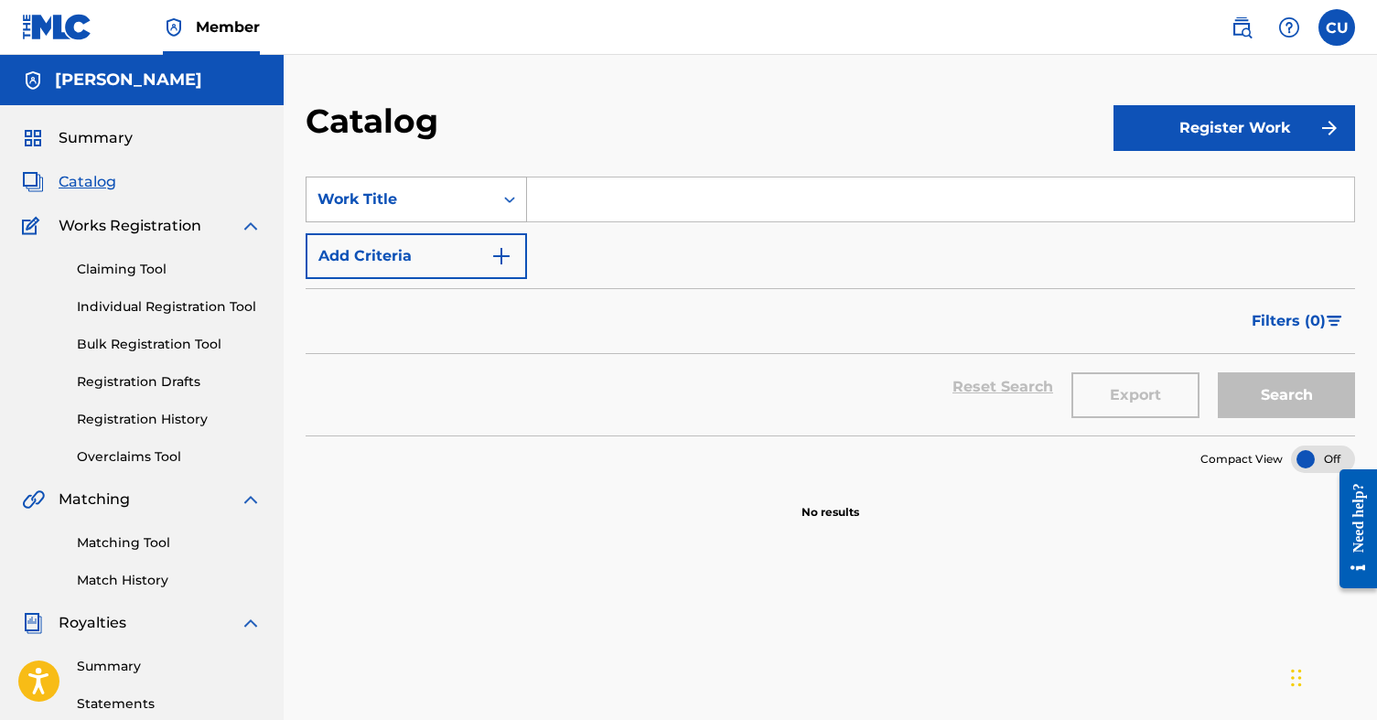
click at [495, 202] on div "Search Form" at bounding box center [509, 199] width 33 height 33
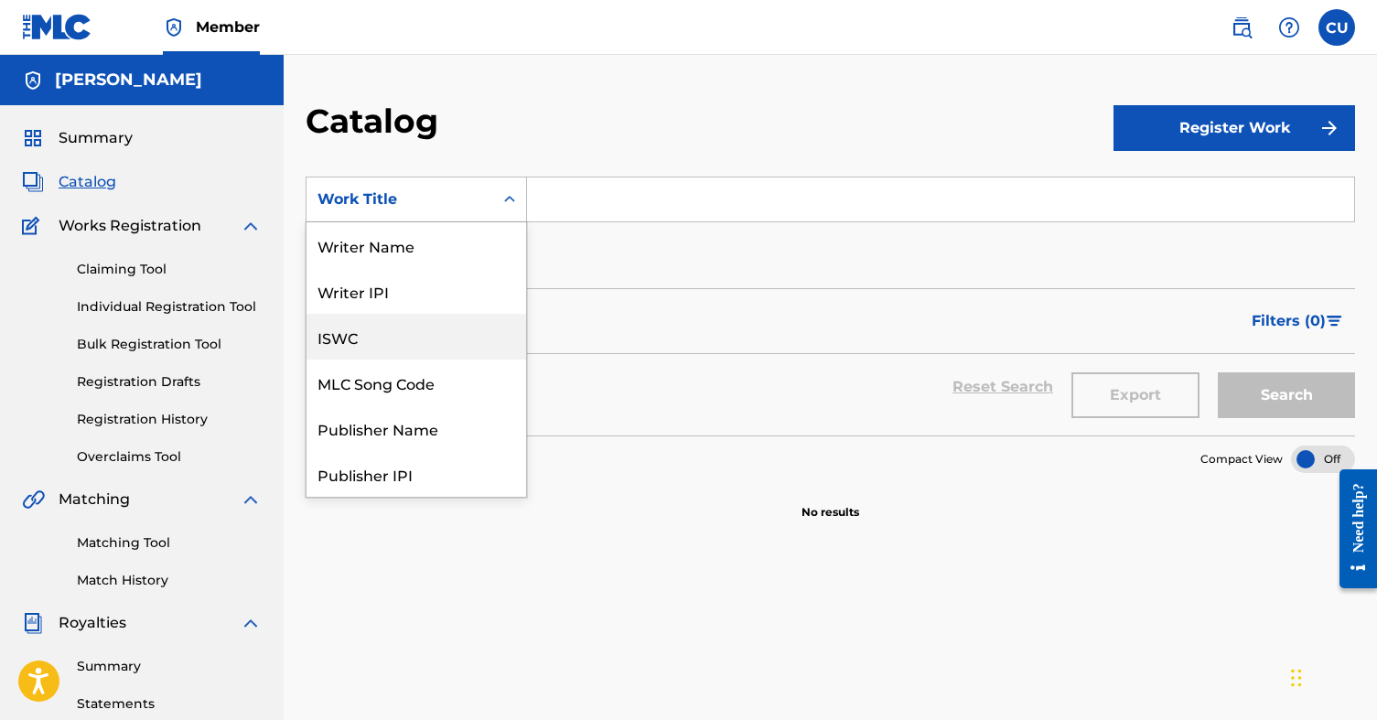
click at [384, 340] on div "ISWC" at bounding box center [416, 337] width 220 height 46
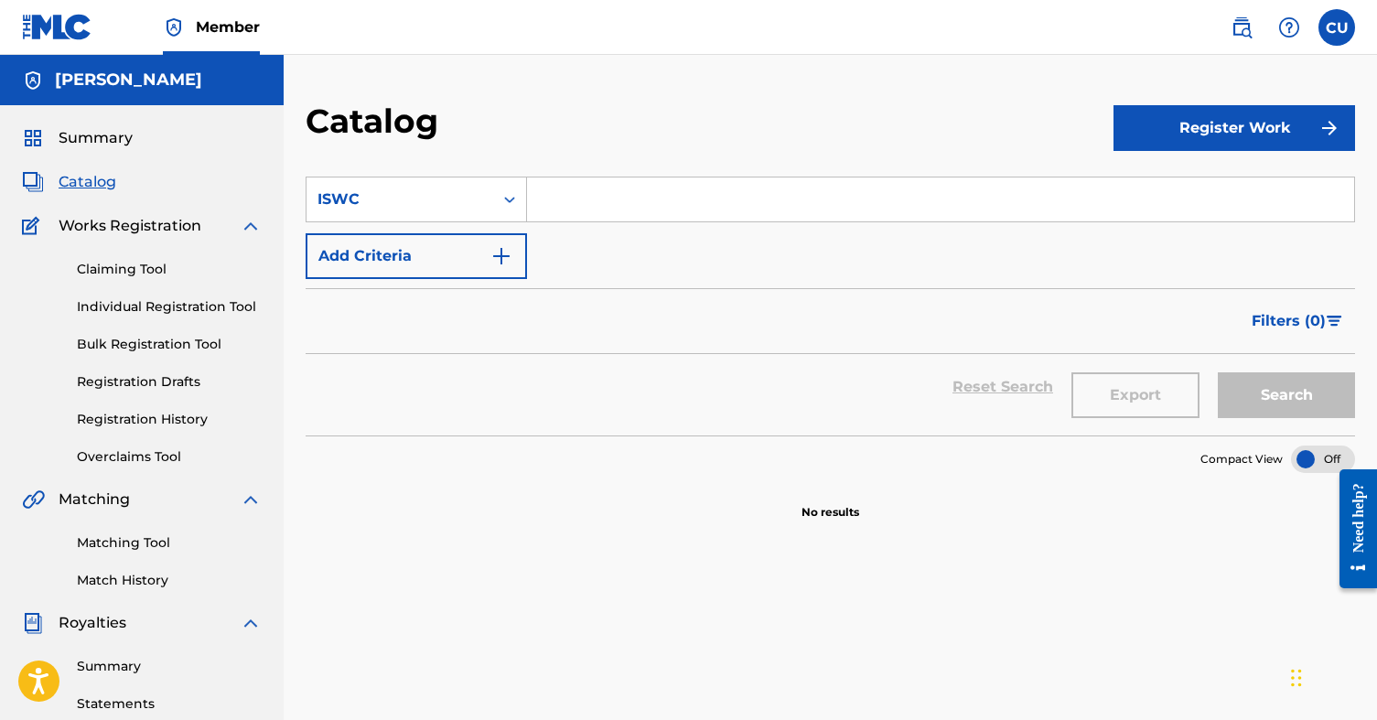
click at [606, 211] on input "Search Form" at bounding box center [940, 199] width 827 height 44
paste input "T-327.462.537-1"
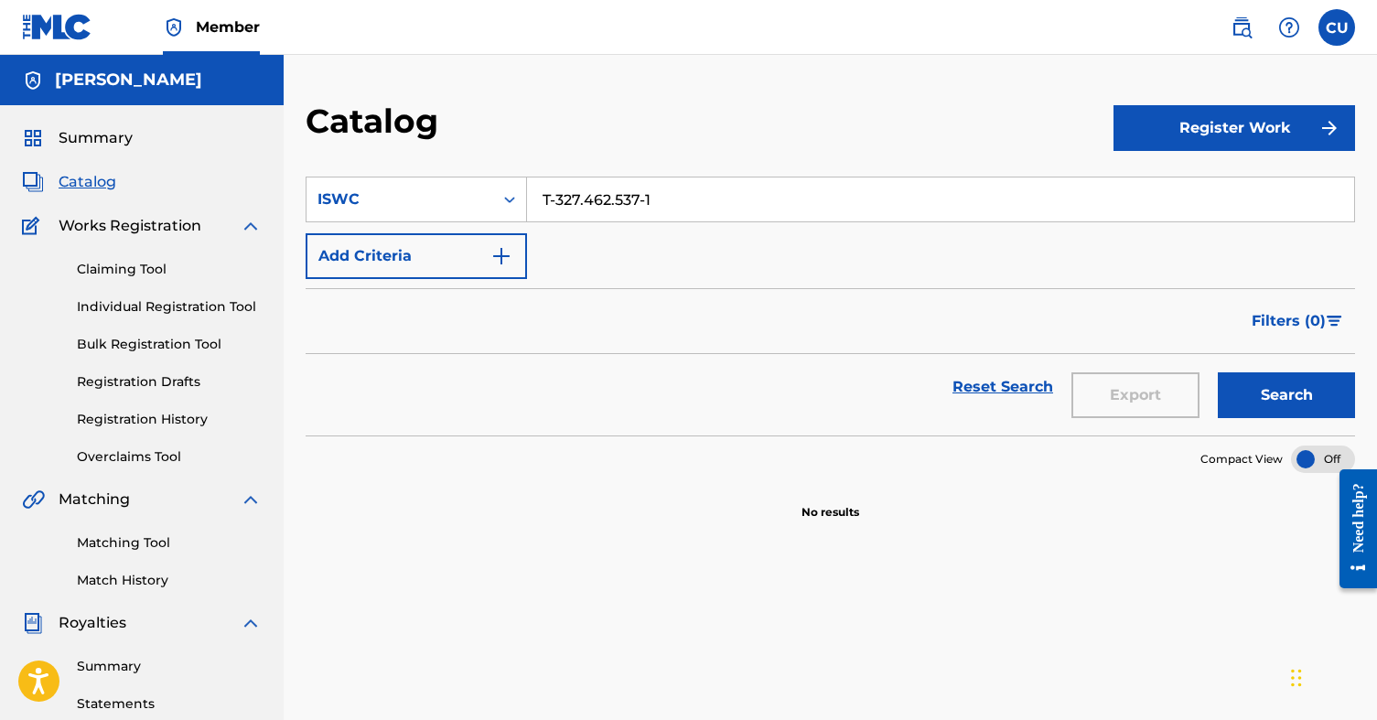
type input "T-327.462.537-1"
click at [1261, 401] on button "Search" at bounding box center [1286, 395] width 137 height 46
click at [1246, 133] on button "Register Work" at bounding box center [1234, 128] width 242 height 46
click at [886, 120] on div "Catalog" at bounding box center [710, 128] width 808 height 54
click at [1206, 113] on button "Register Work" at bounding box center [1234, 128] width 242 height 46
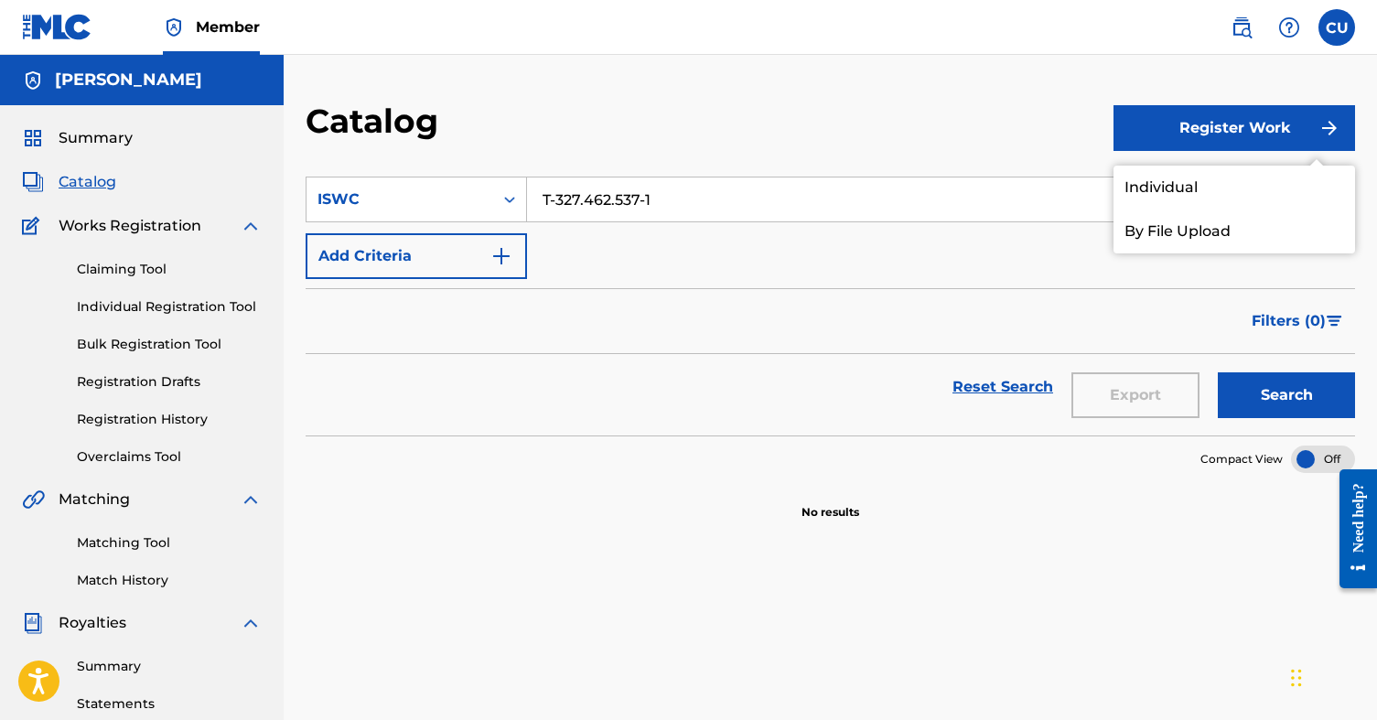
click at [1039, 146] on div "Catalog" at bounding box center [710, 128] width 808 height 54
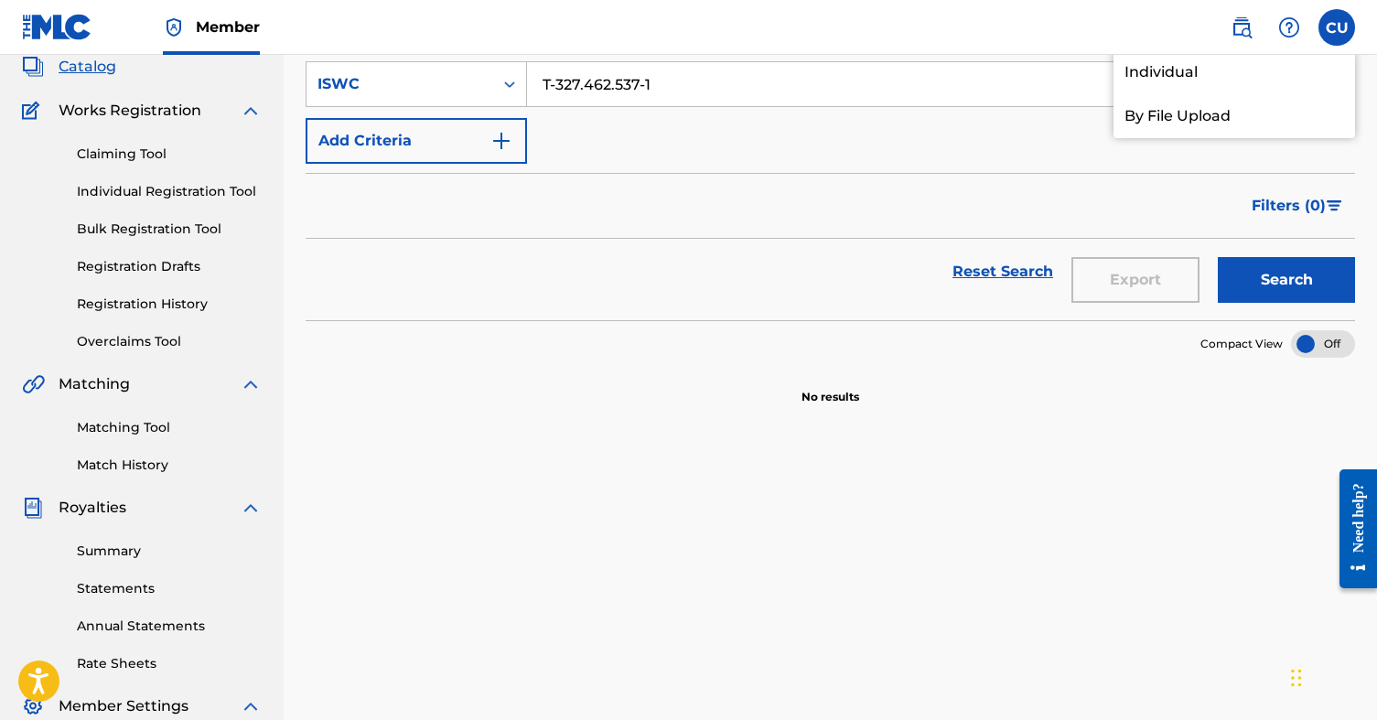
scroll to position [117, 0]
click at [123, 590] on link "Statements" at bounding box center [169, 586] width 185 height 19
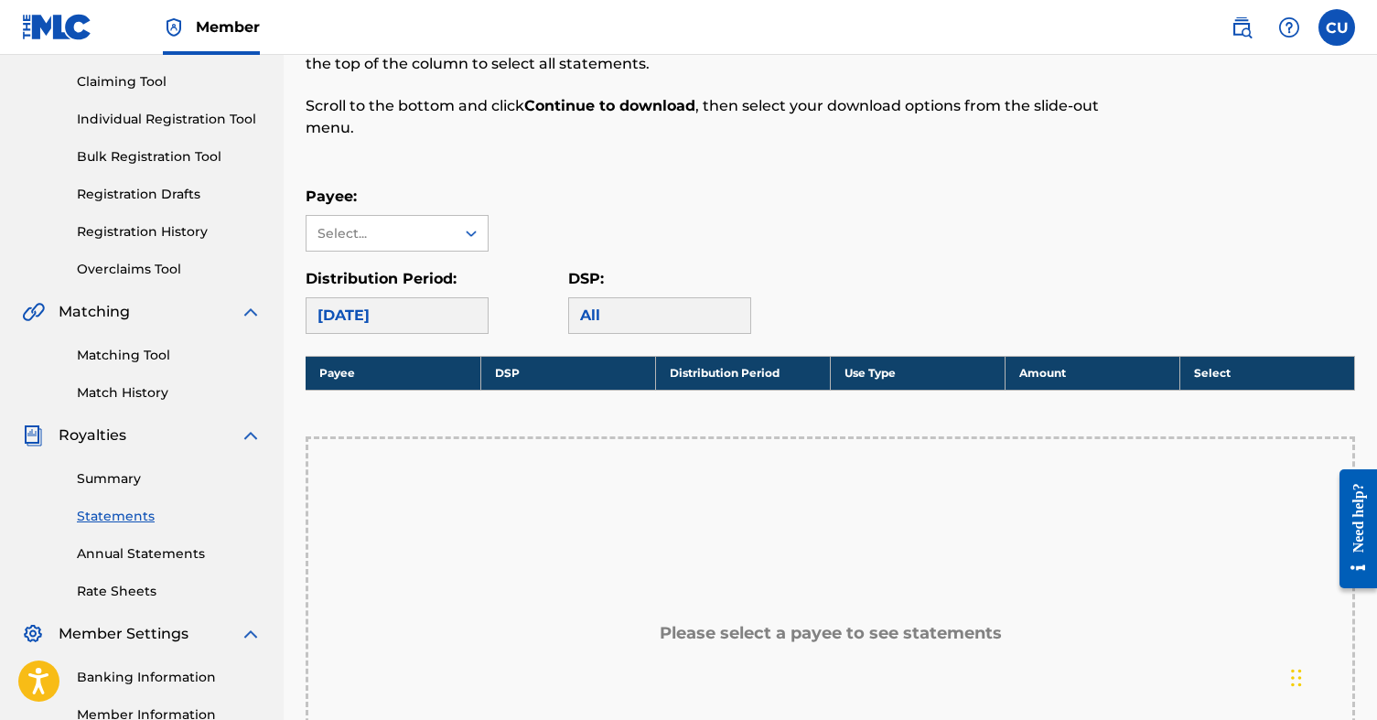
scroll to position [226, 0]
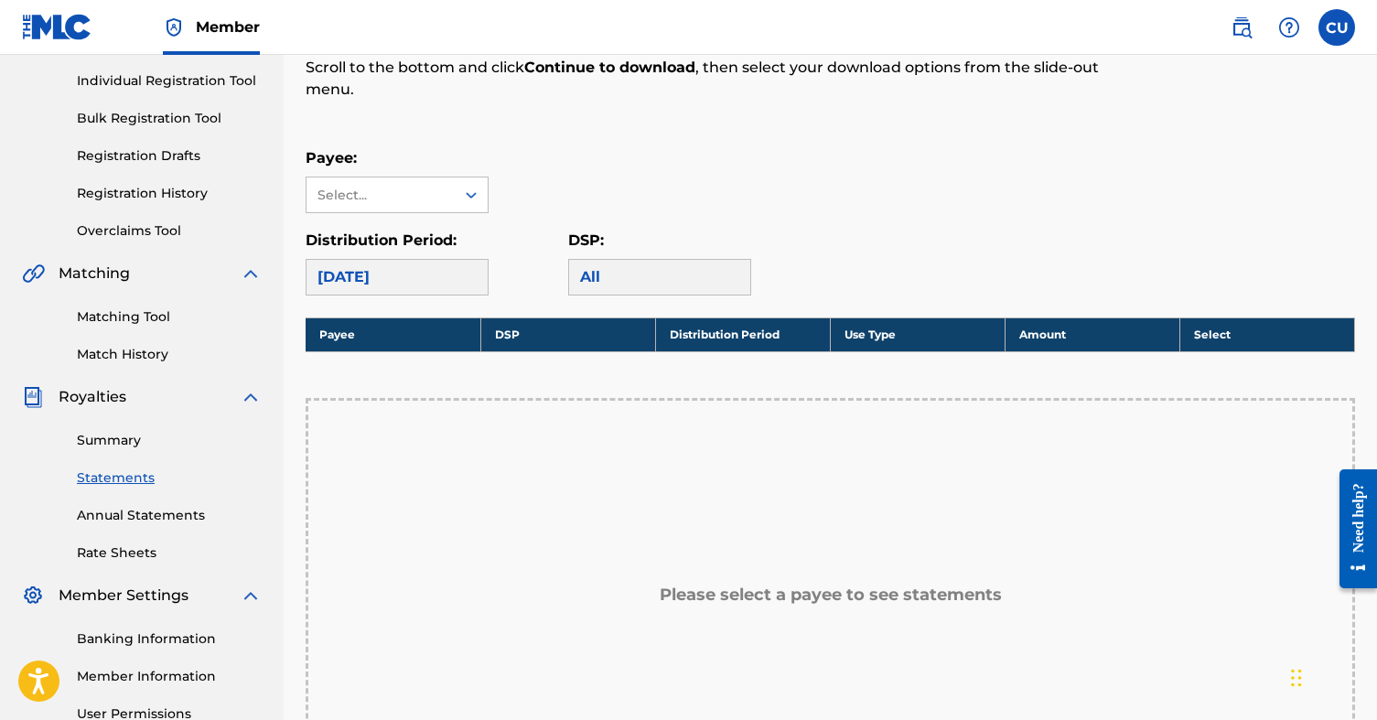
click at [135, 548] on link "Rate Sheets" at bounding box center [169, 552] width 185 height 19
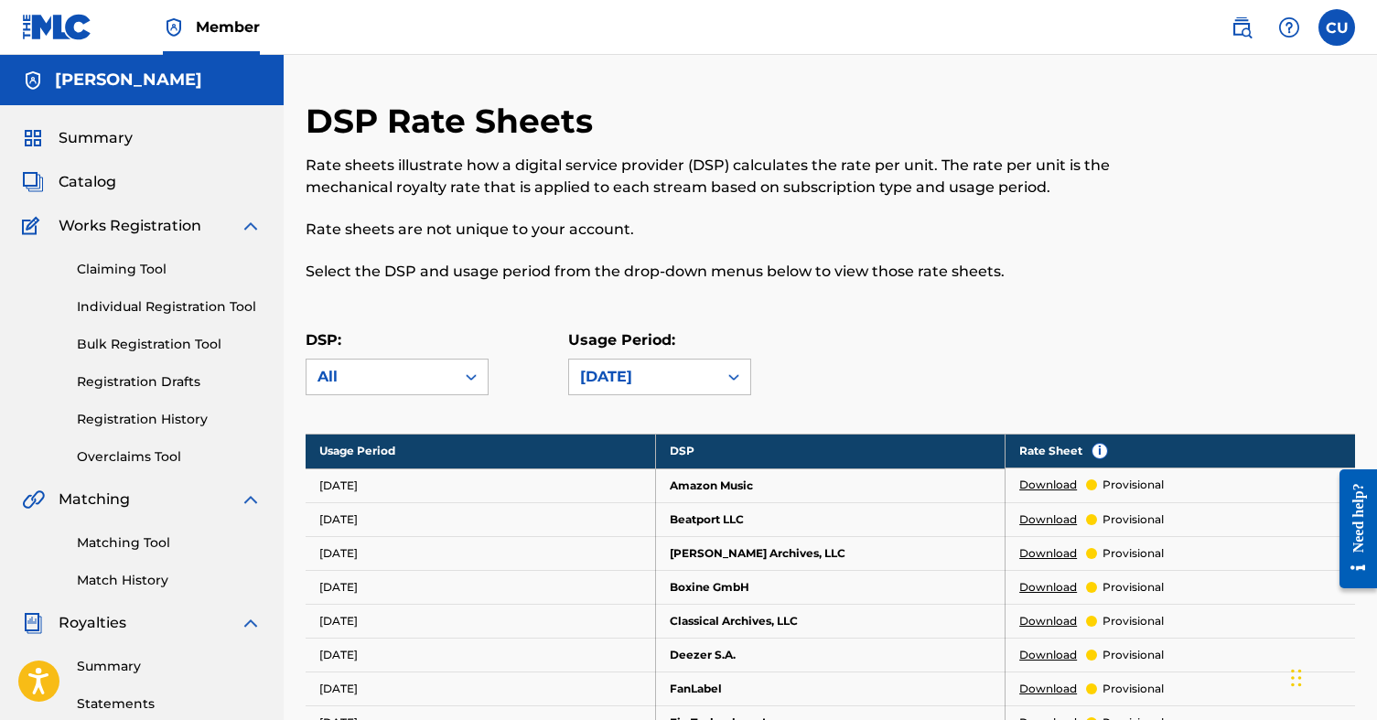
click at [253, 227] on img at bounding box center [251, 226] width 22 height 22
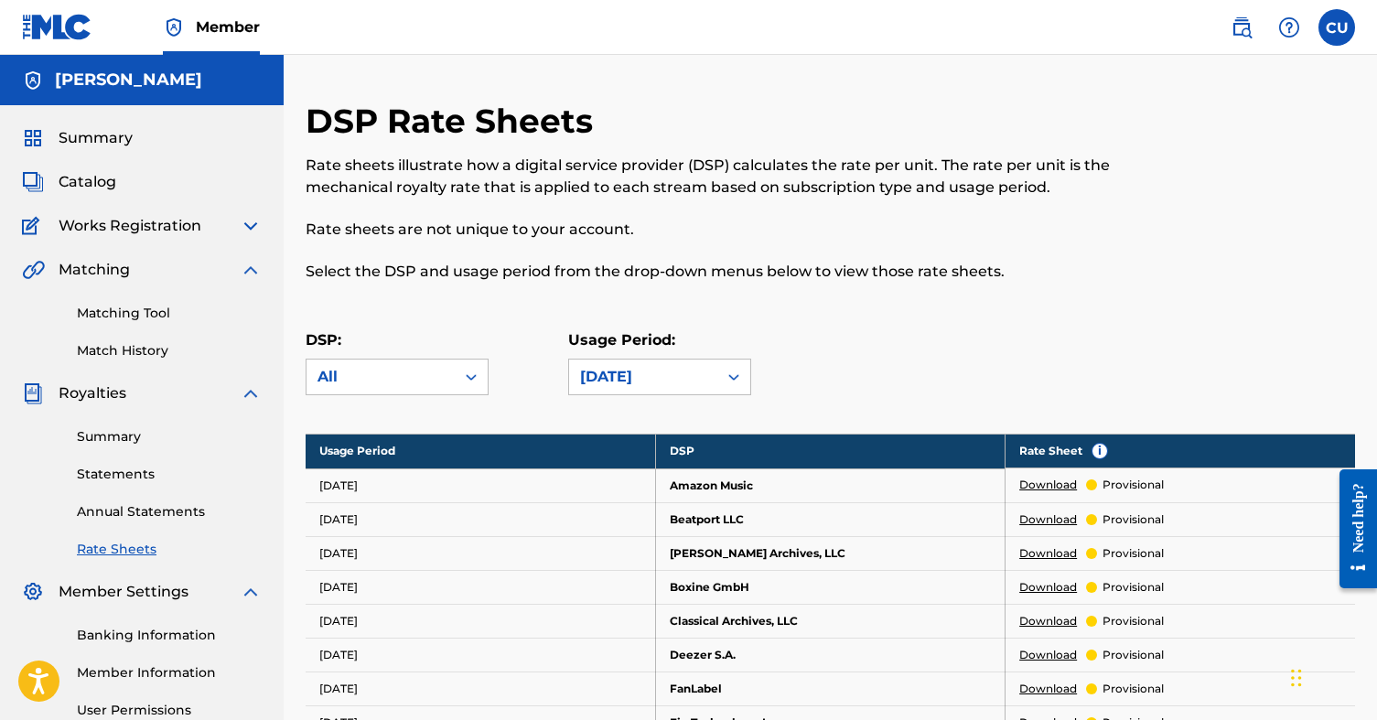
click at [254, 272] on img at bounding box center [251, 270] width 22 height 22
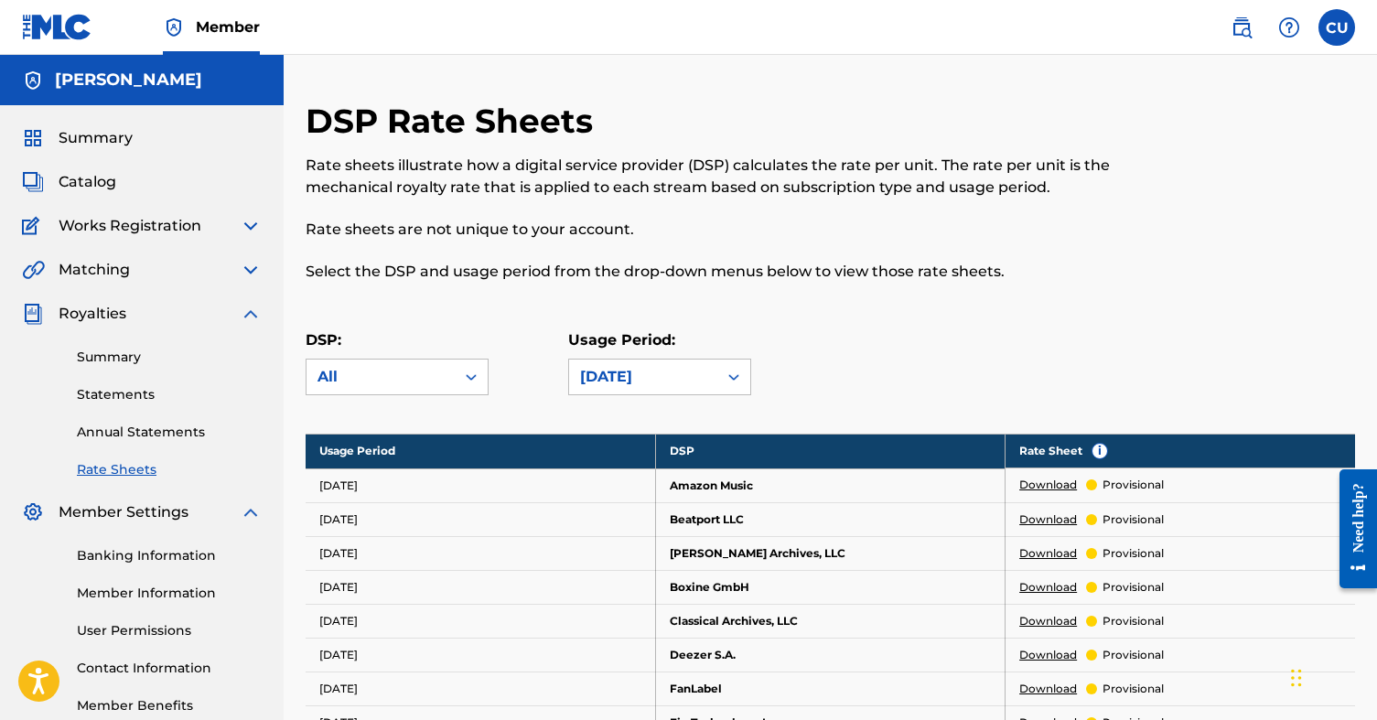
click at [253, 316] on img at bounding box center [251, 314] width 22 height 22
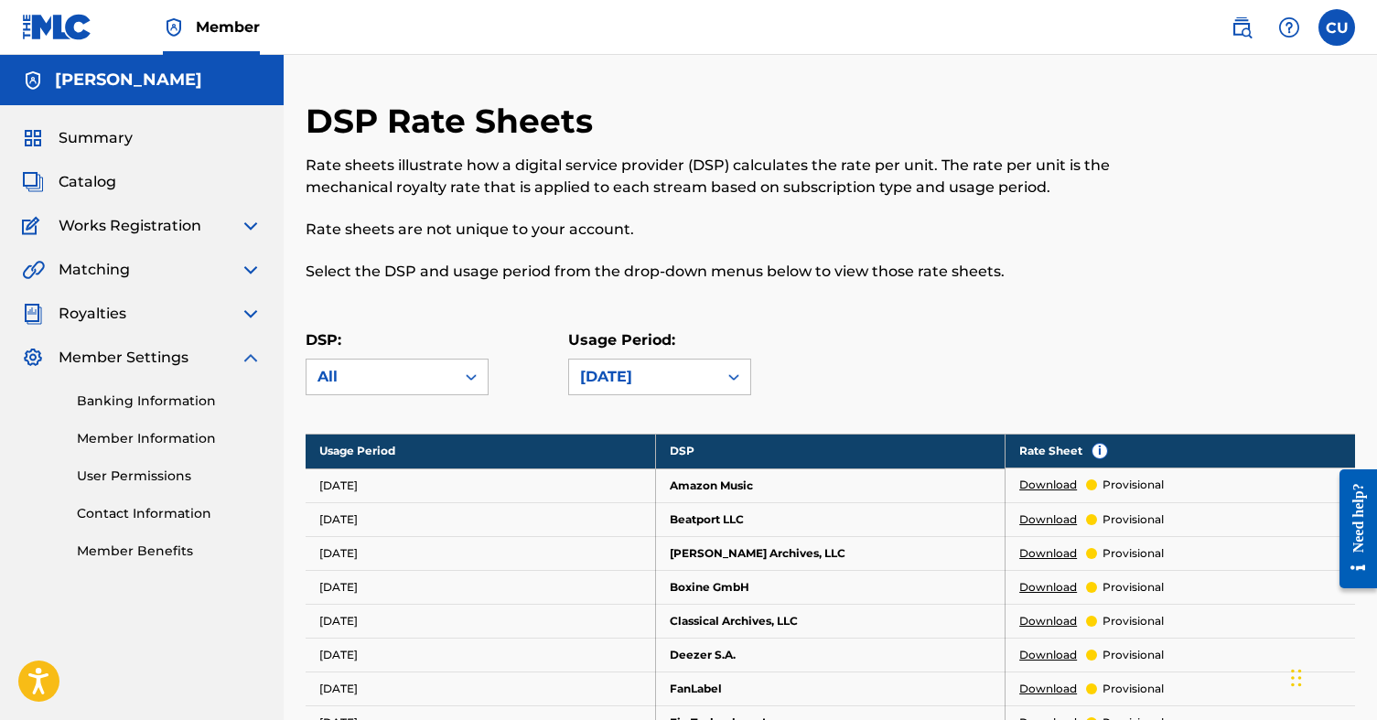
click at [252, 357] on img at bounding box center [251, 358] width 22 height 22
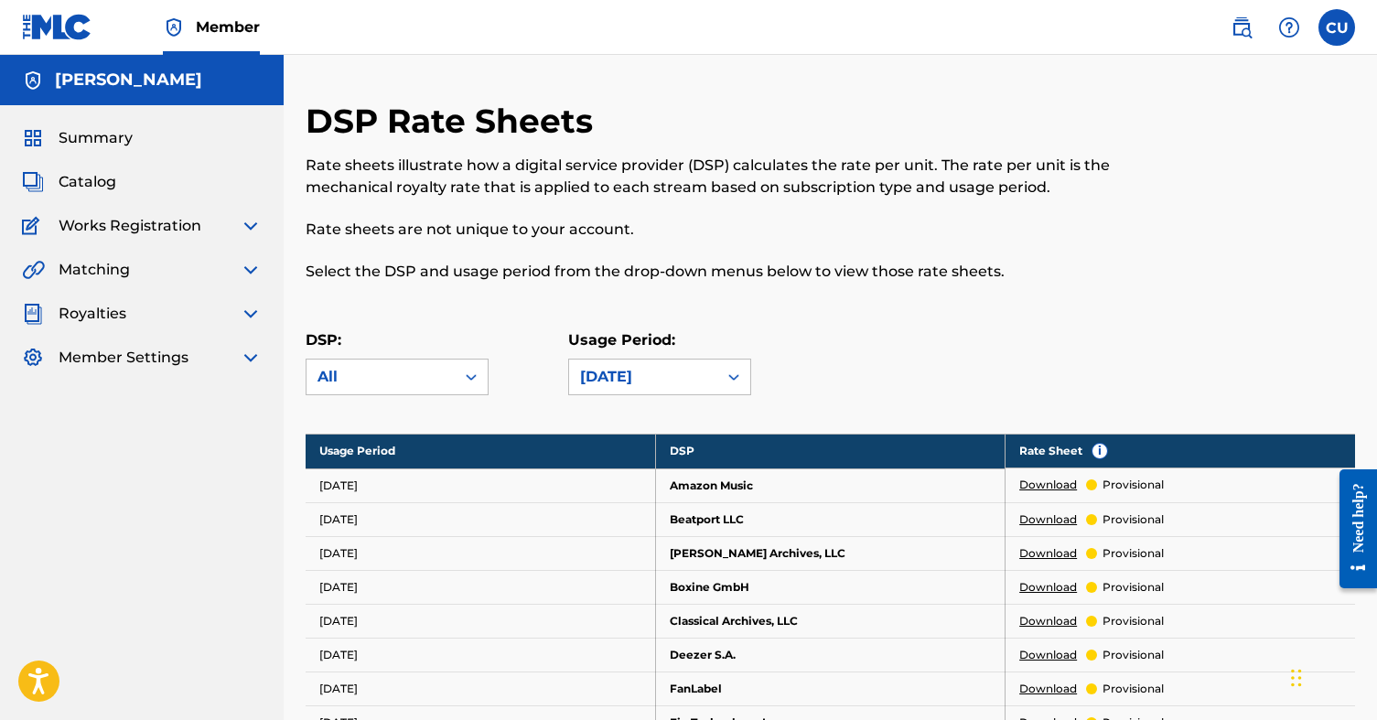
click at [112, 139] on span "Summary" at bounding box center [96, 138] width 74 height 22
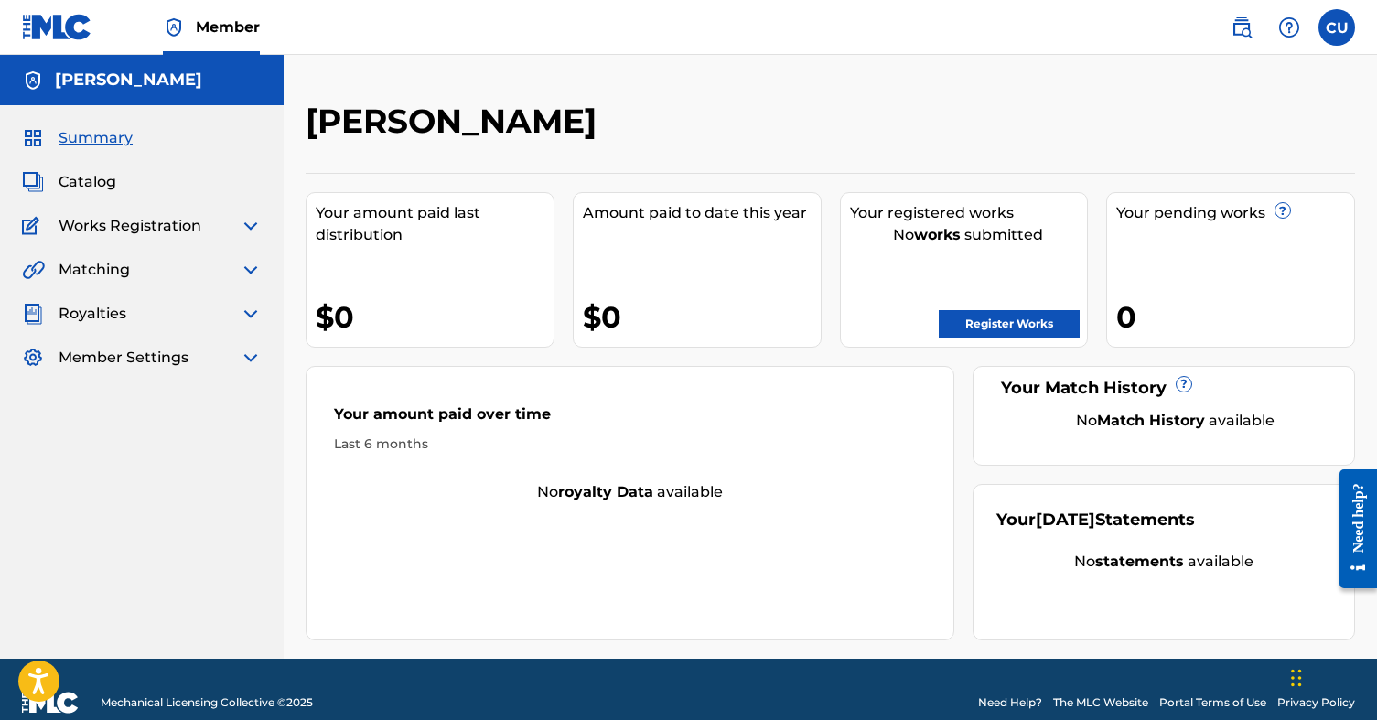
click at [122, 231] on span "Works Registration" at bounding box center [130, 226] width 143 height 22
click at [250, 224] on img at bounding box center [251, 226] width 22 height 22
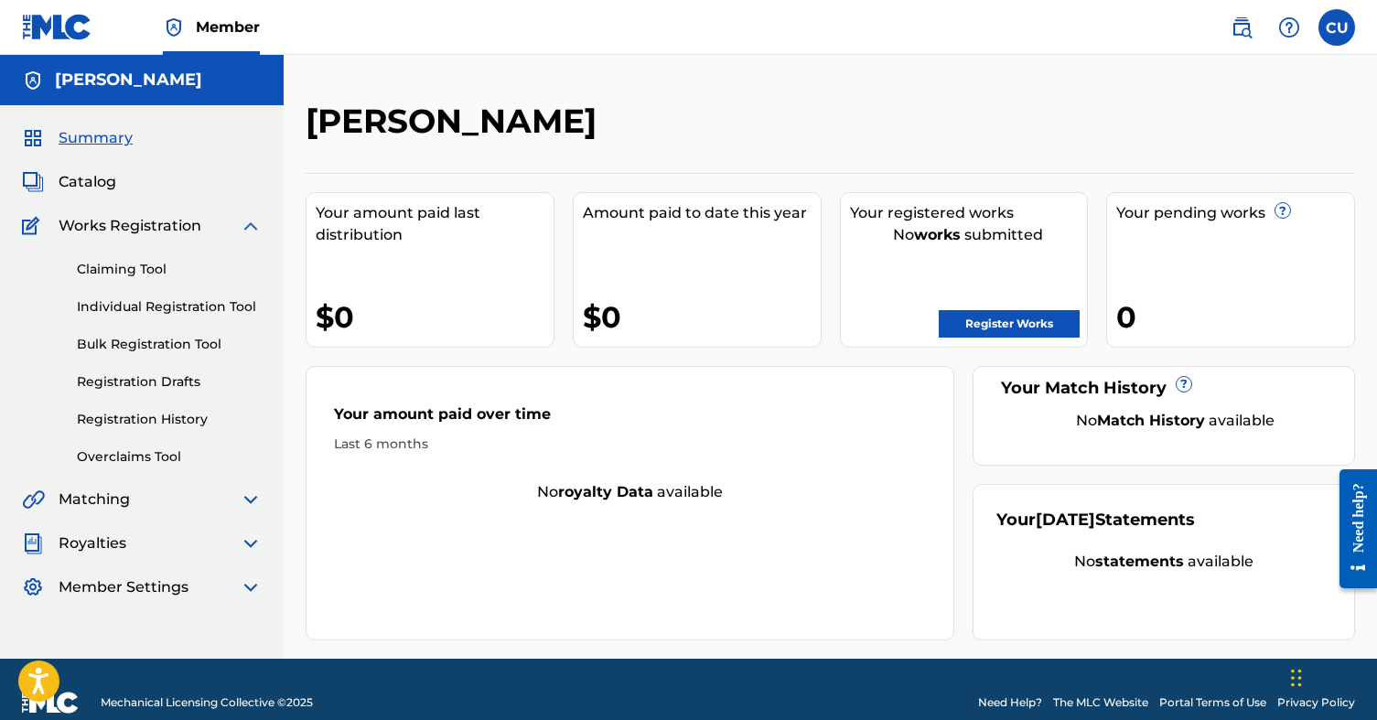
click at [112, 226] on span "Works Registration" at bounding box center [130, 226] width 143 height 22
click at [118, 273] on link "Claiming Tool" at bounding box center [169, 269] width 185 height 19
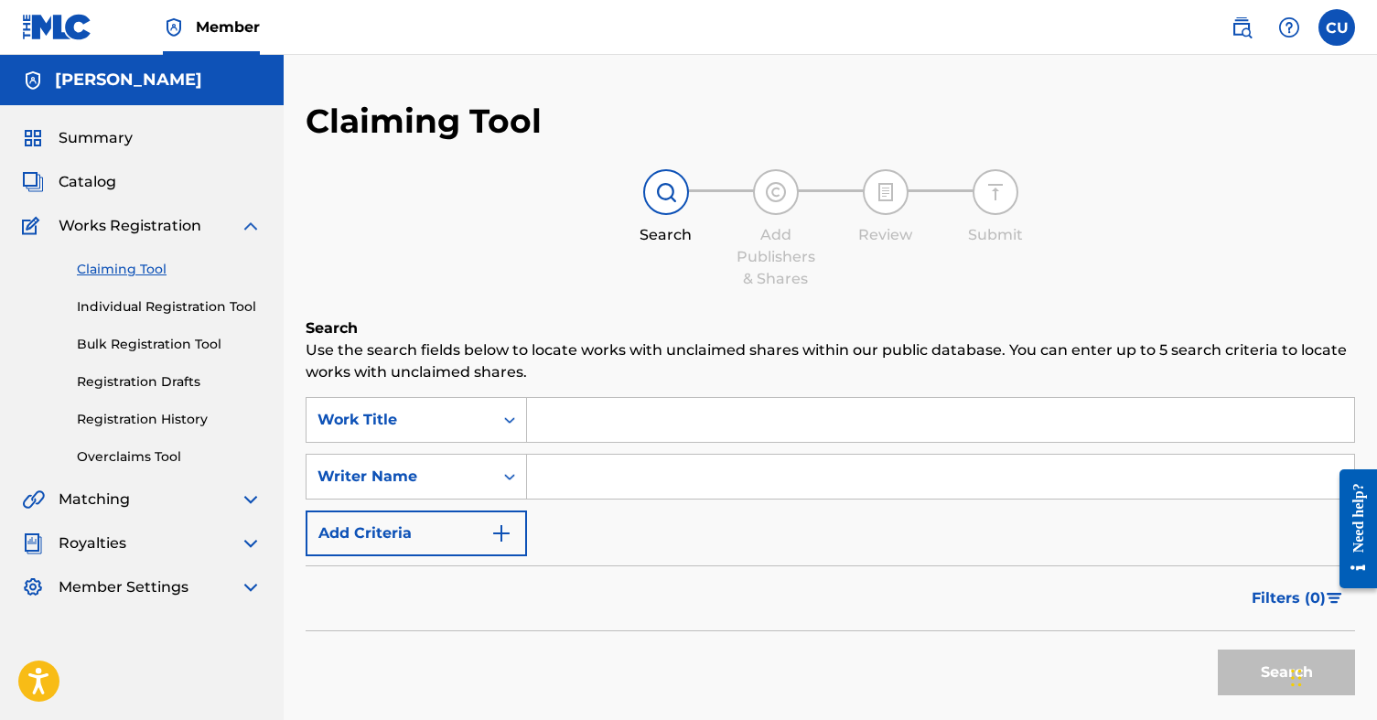
click at [83, 177] on span "Catalog" at bounding box center [88, 182] width 58 height 22
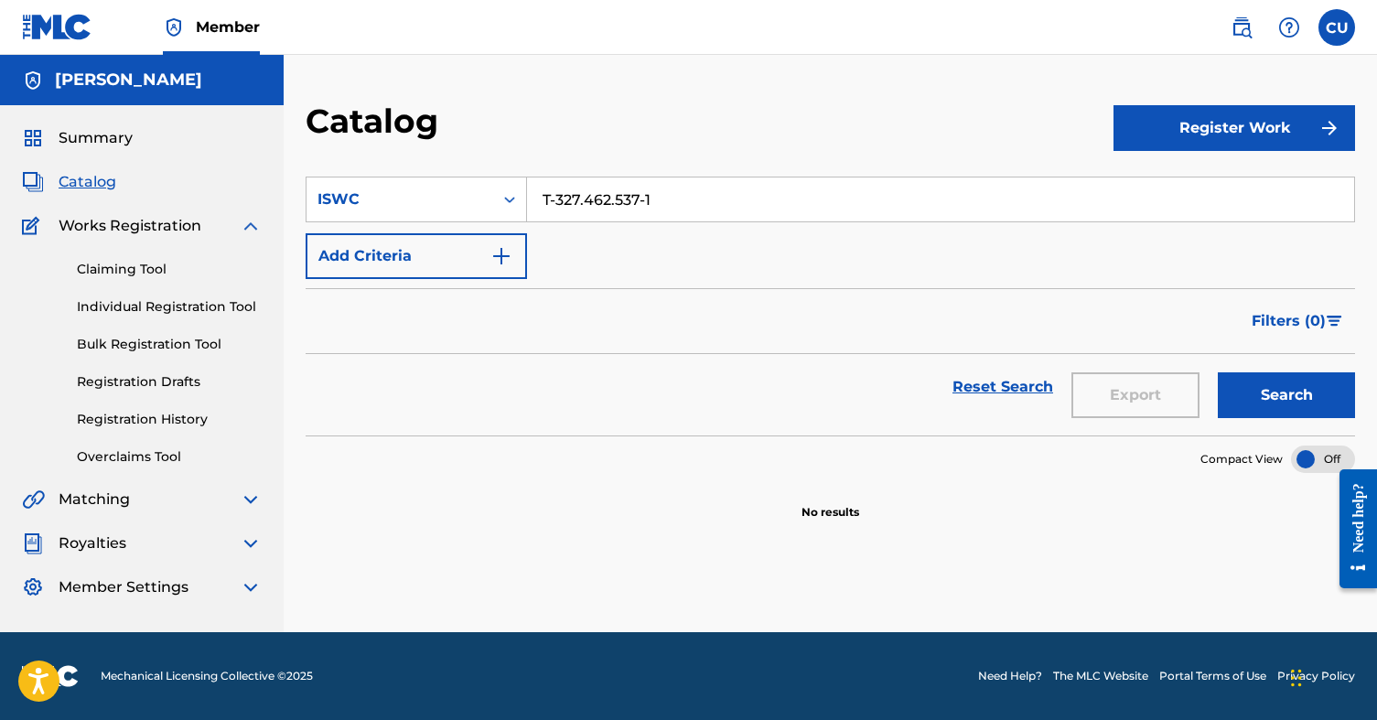
click at [1212, 134] on button "Register Work" at bounding box center [1234, 128] width 242 height 46
click at [1168, 192] on link "Individual" at bounding box center [1234, 188] width 242 height 44
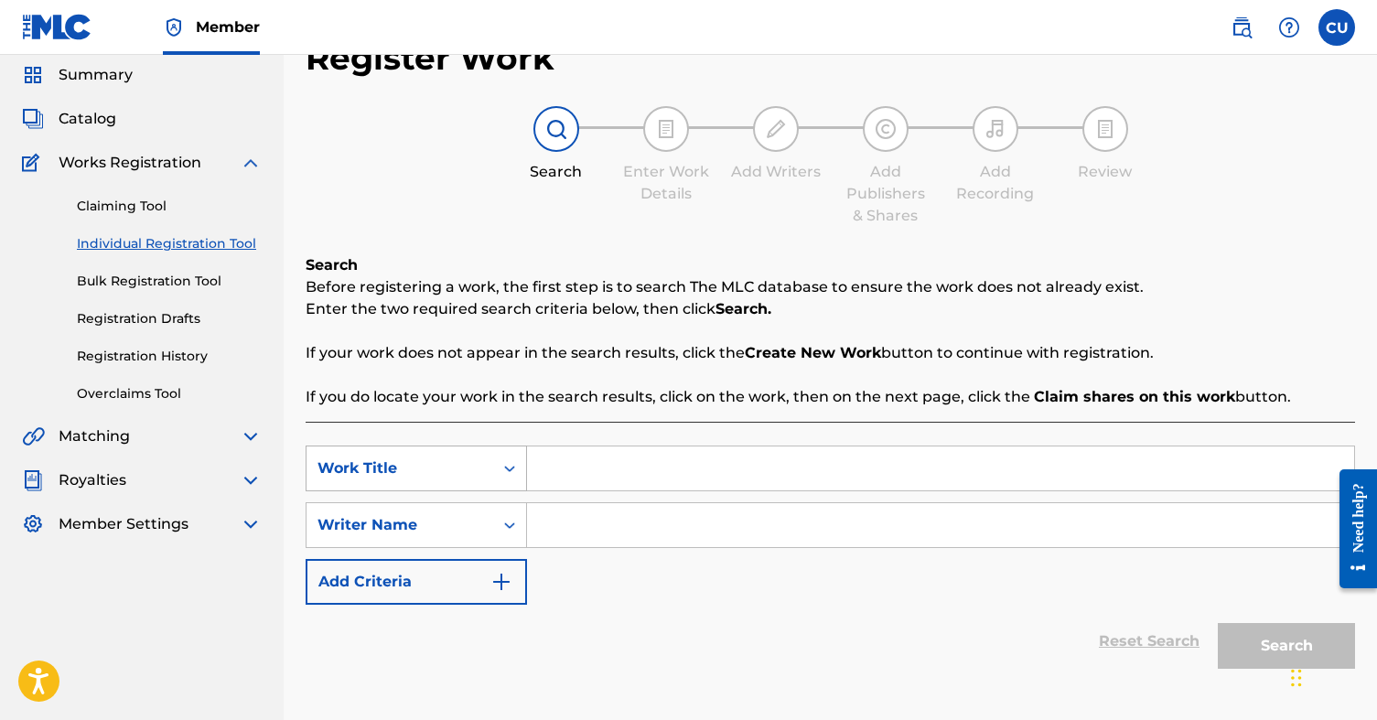
click at [505, 491] on div "Work Title" at bounding box center [416, 469] width 221 height 46
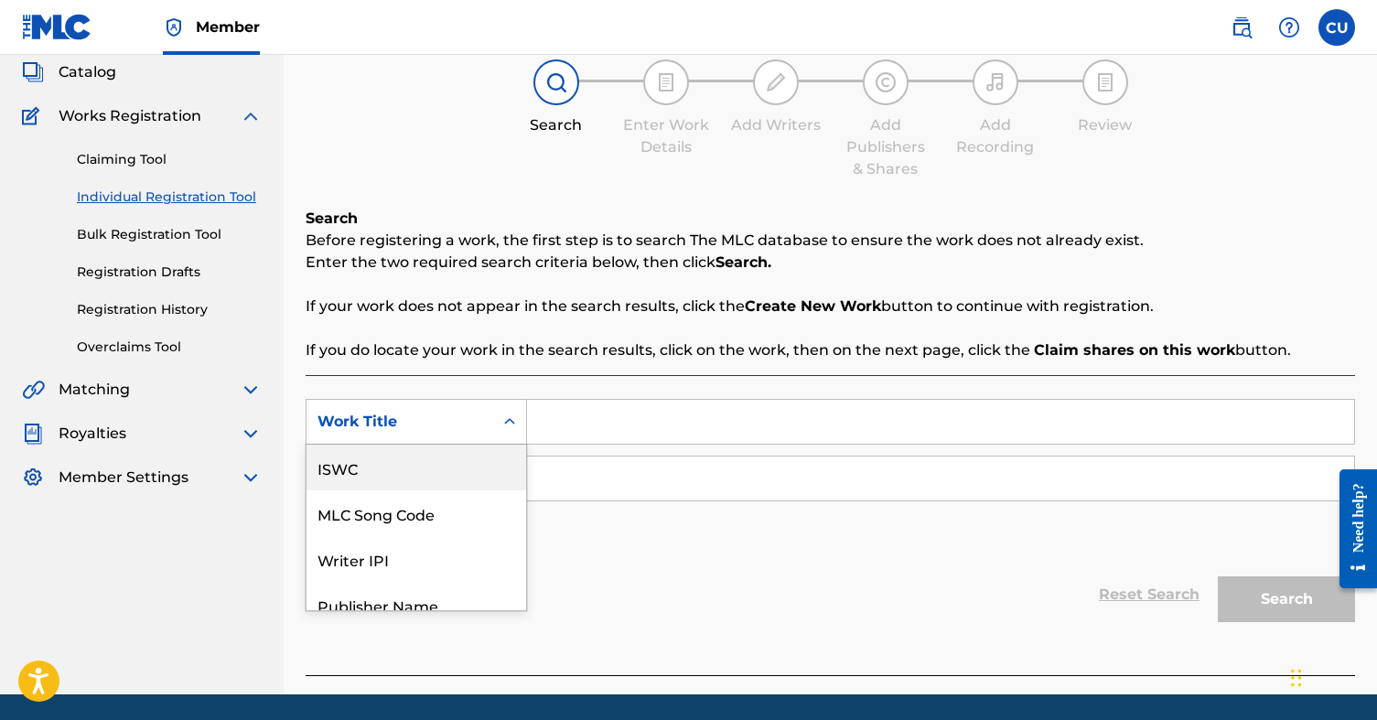
click at [397, 474] on div "ISWC" at bounding box center [416, 468] width 220 height 46
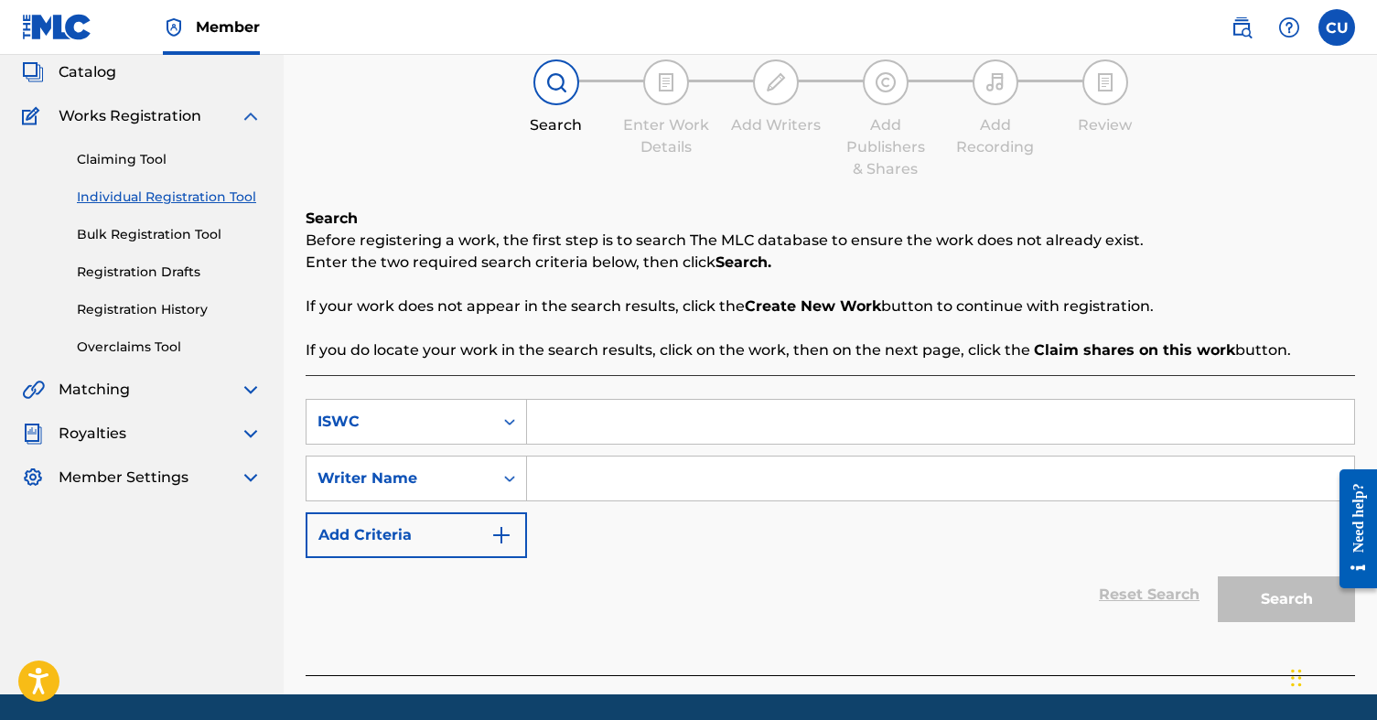
click at [612, 425] on input "Search Form" at bounding box center [940, 422] width 827 height 44
paste input "T-327.462.537-1"
type input "T-327.462.537-1"
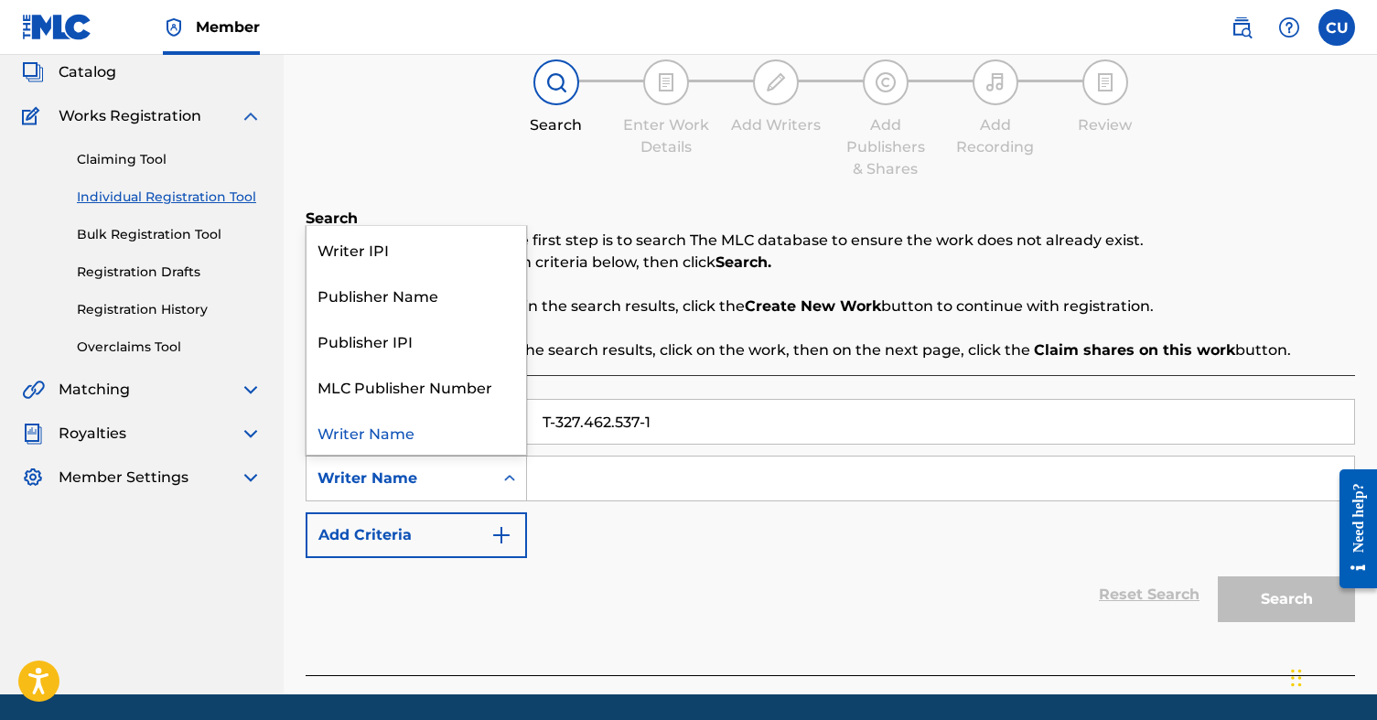
click at [519, 480] on div "Search Form" at bounding box center [509, 478] width 33 height 33
click at [407, 252] on div "Writer IPI" at bounding box center [416, 249] width 220 height 46
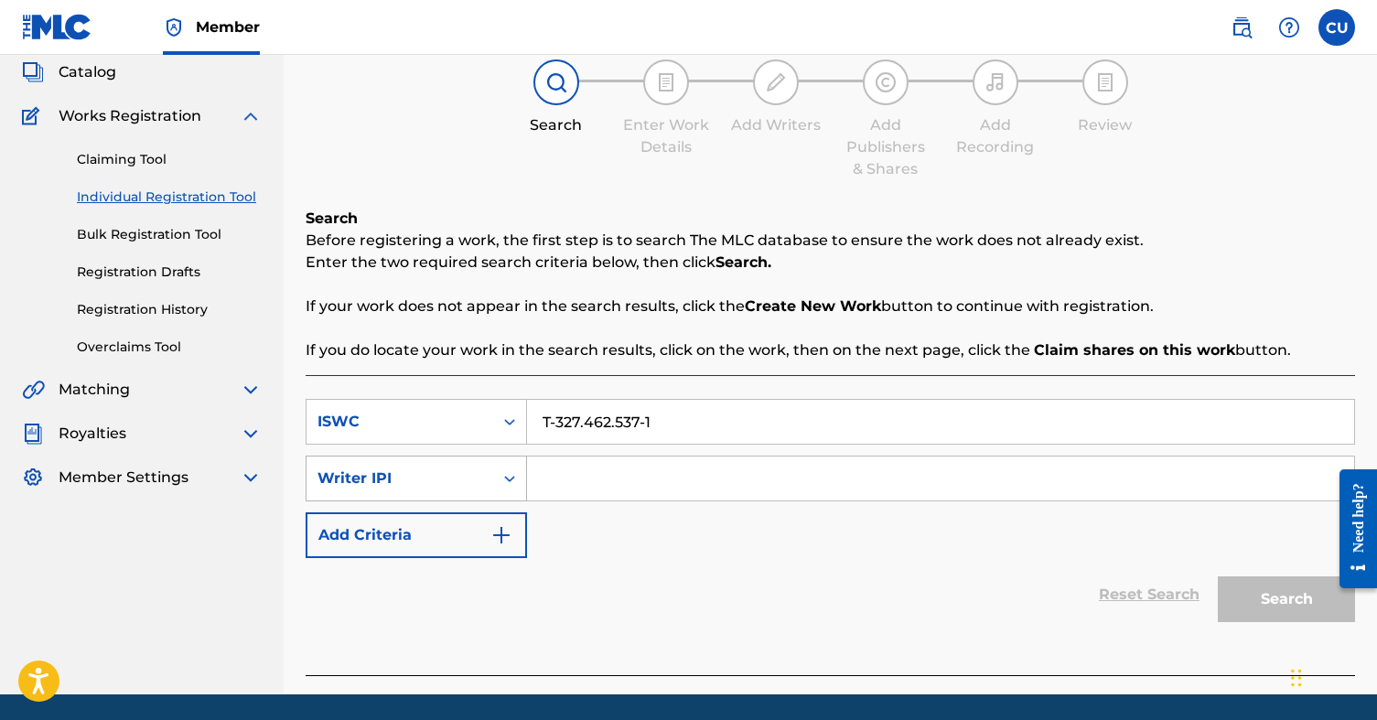
click at [466, 471] on div "Writer IPI" at bounding box center [399, 478] width 165 height 22
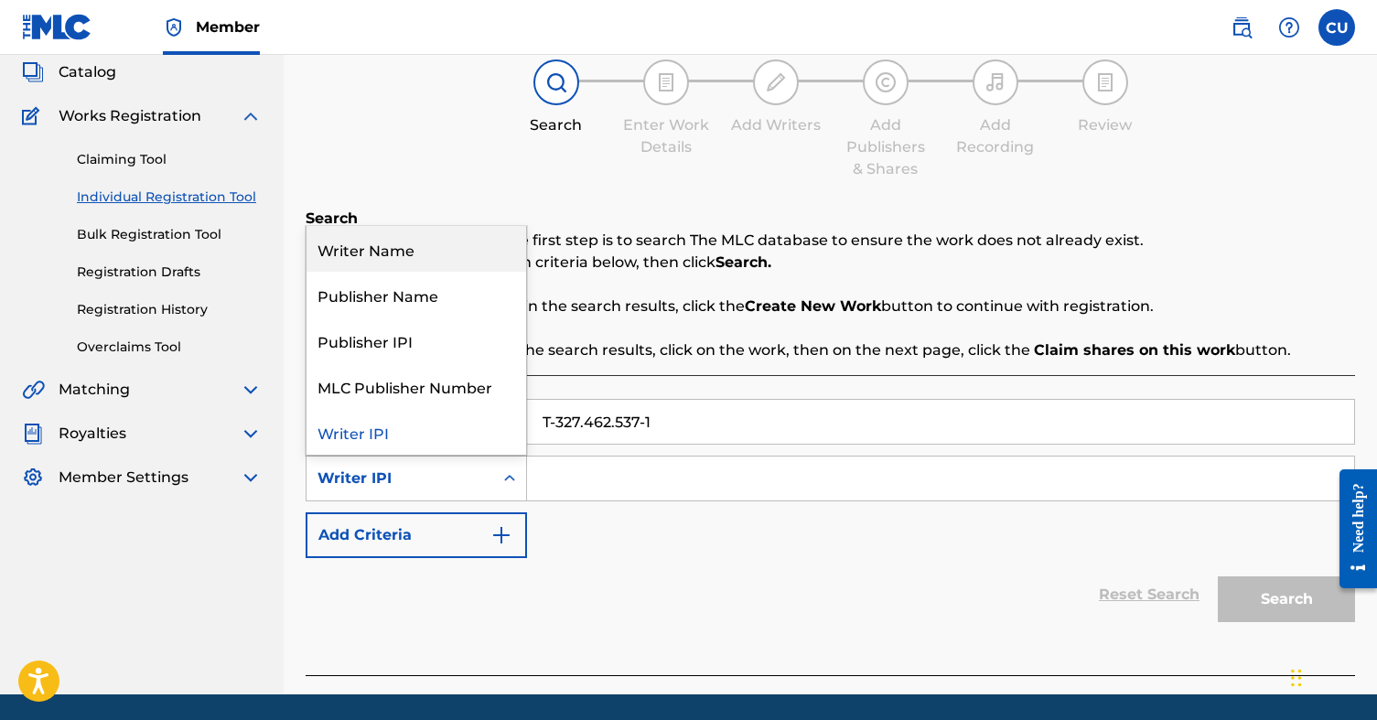
click at [394, 253] on div "Writer Name" at bounding box center [416, 249] width 220 height 46
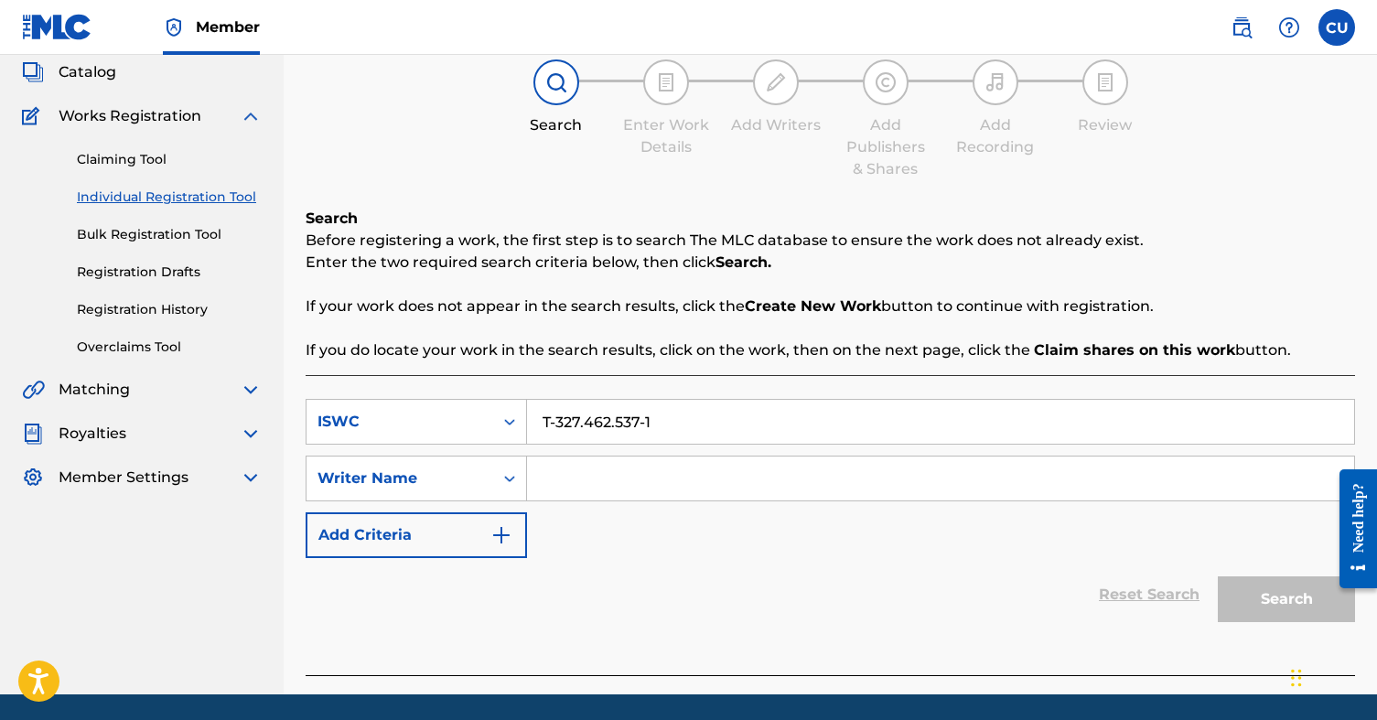
click at [576, 489] on input "Search Form" at bounding box center [940, 479] width 827 height 44
paste input "UKEGBU [PERSON_NAME]"
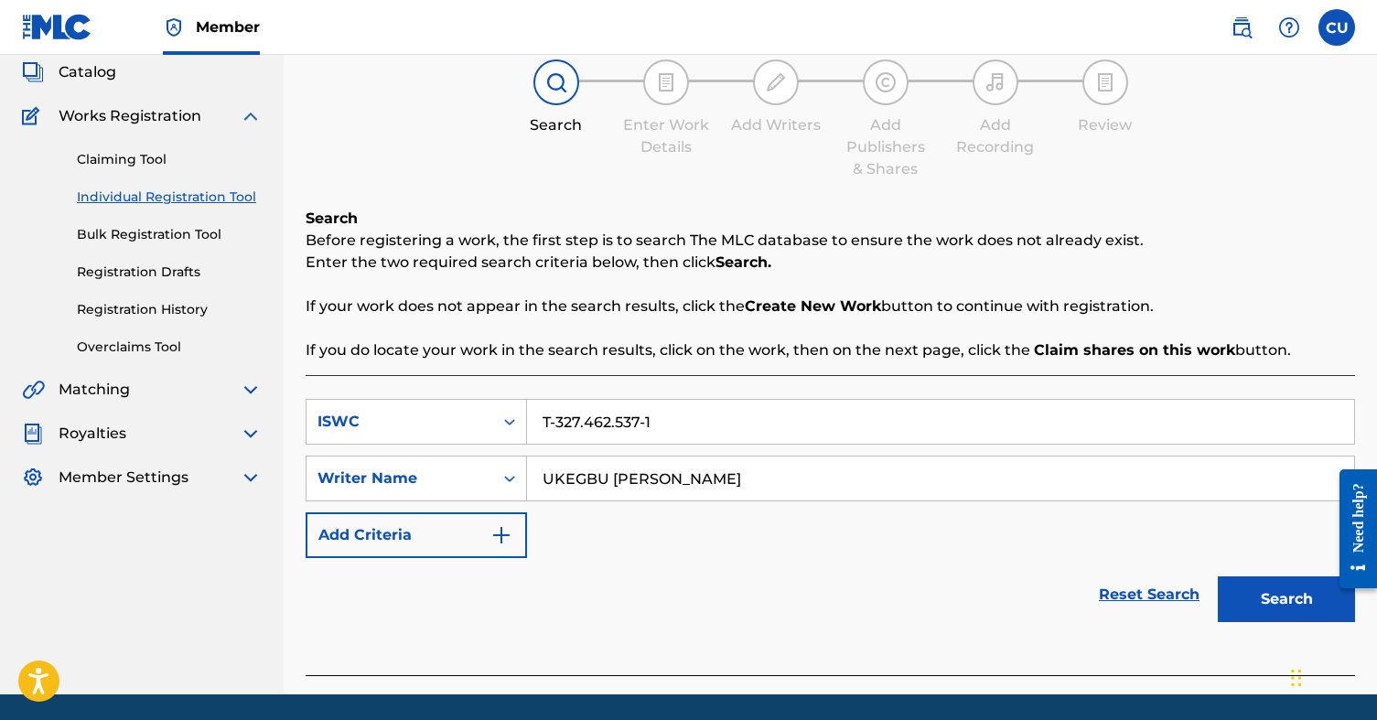
type input "UKEGBU [PERSON_NAME]"
click at [1272, 596] on button "Search" at bounding box center [1286, 599] width 137 height 46
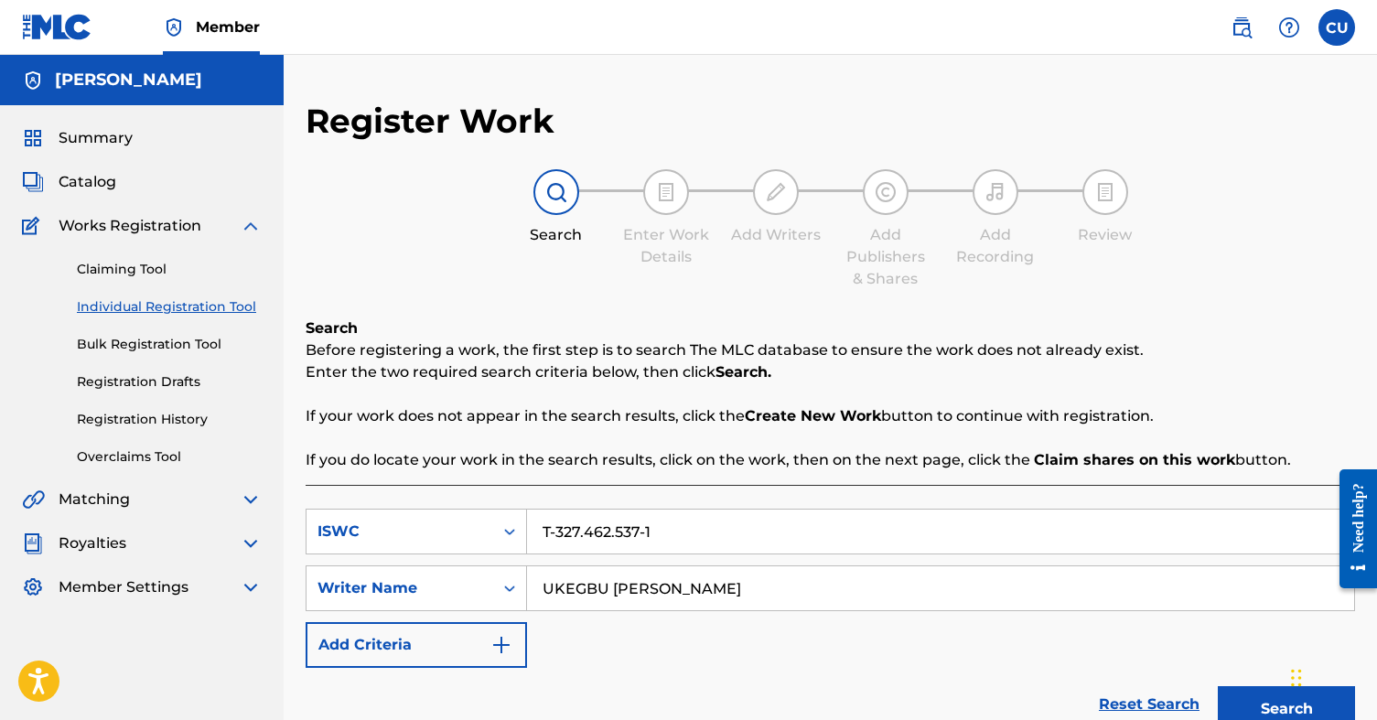
click at [159, 387] on link "Registration Drafts" at bounding box center [169, 381] width 185 height 19
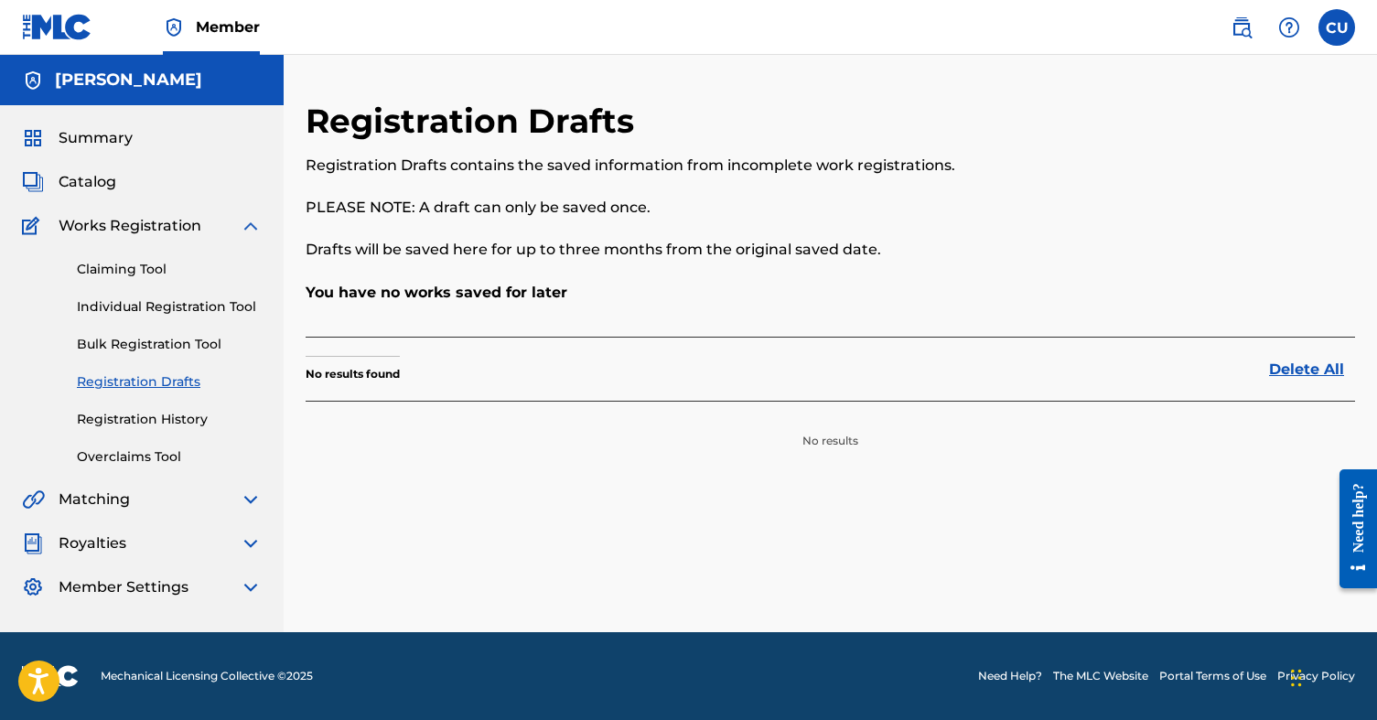
click at [148, 308] on link "Individual Registration Tool" at bounding box center [169, 306] width 185 height 19
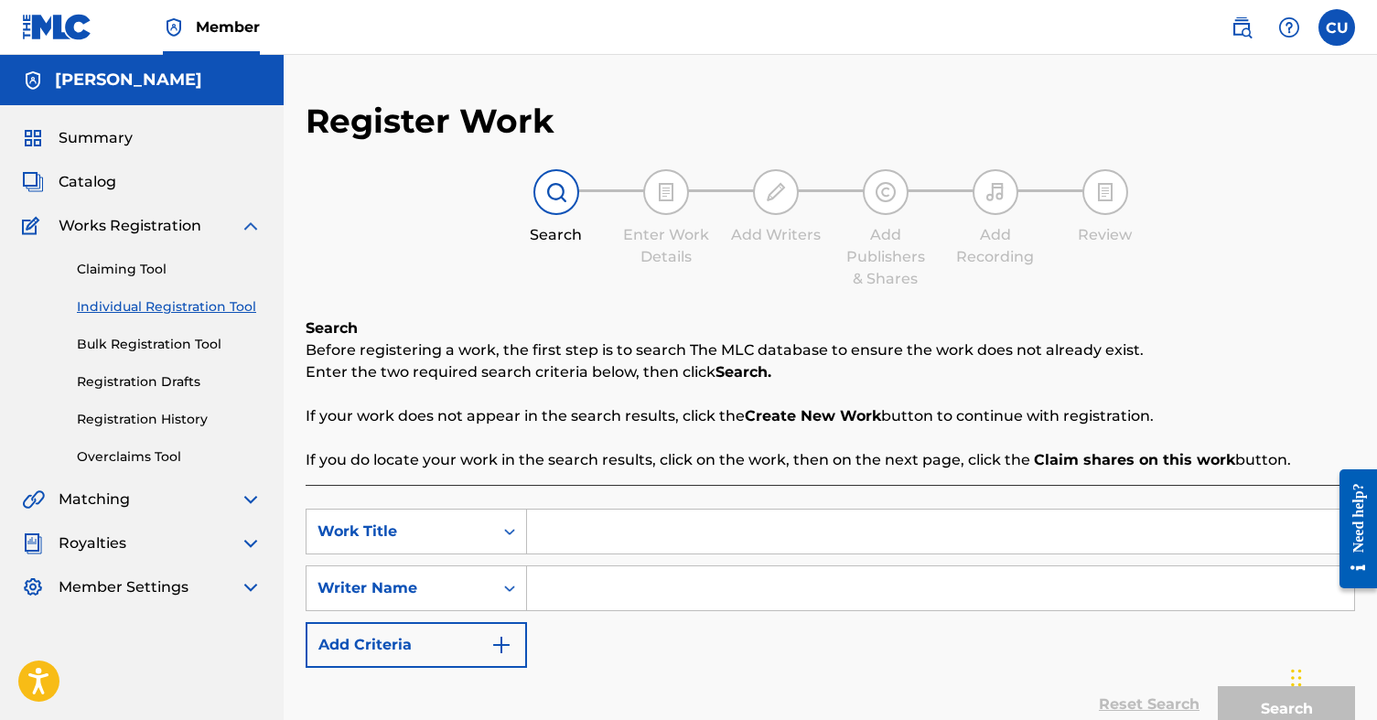
click at [505, 640] on img "Search Form" at bounding box center [501, 645] width 22 height 22
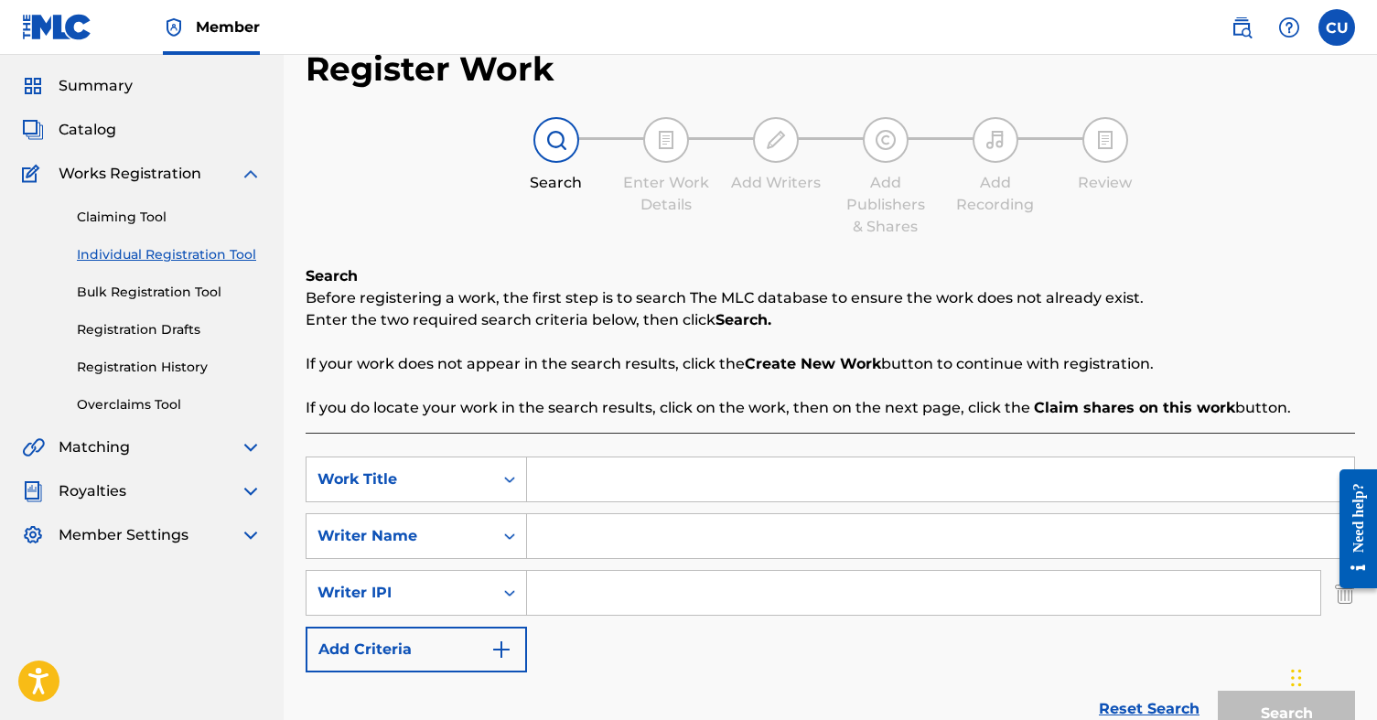
scroll to position [57, 0]
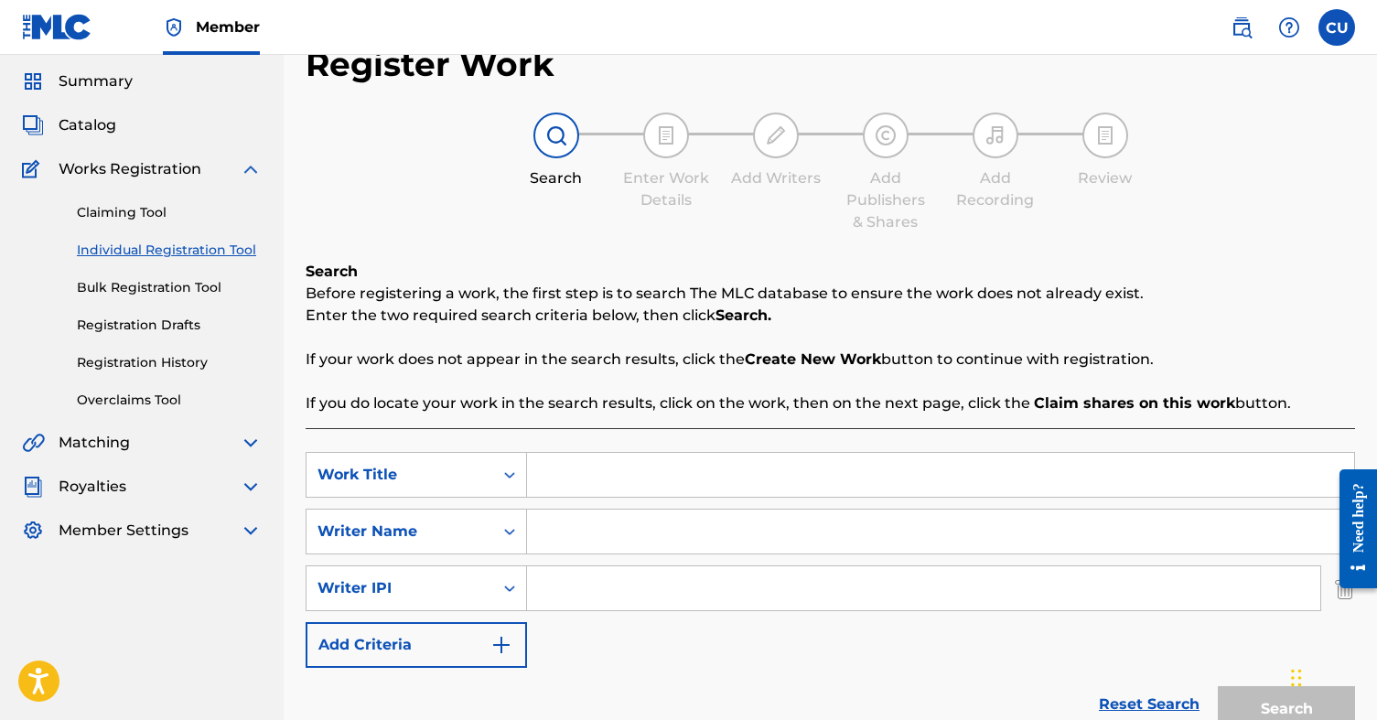
click at [500, 654] on img "Search Form" at bounding box center [501, 645] width 22 height 22
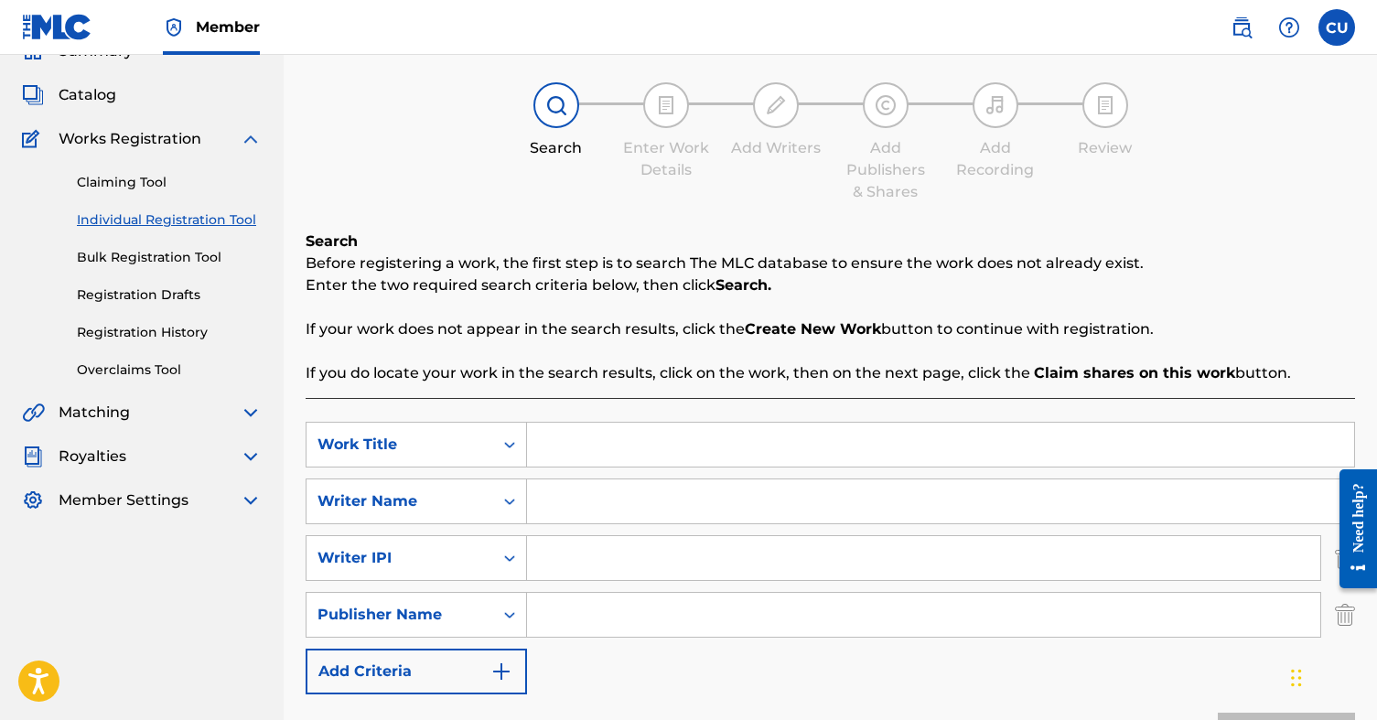
scroll to position [130, 0]
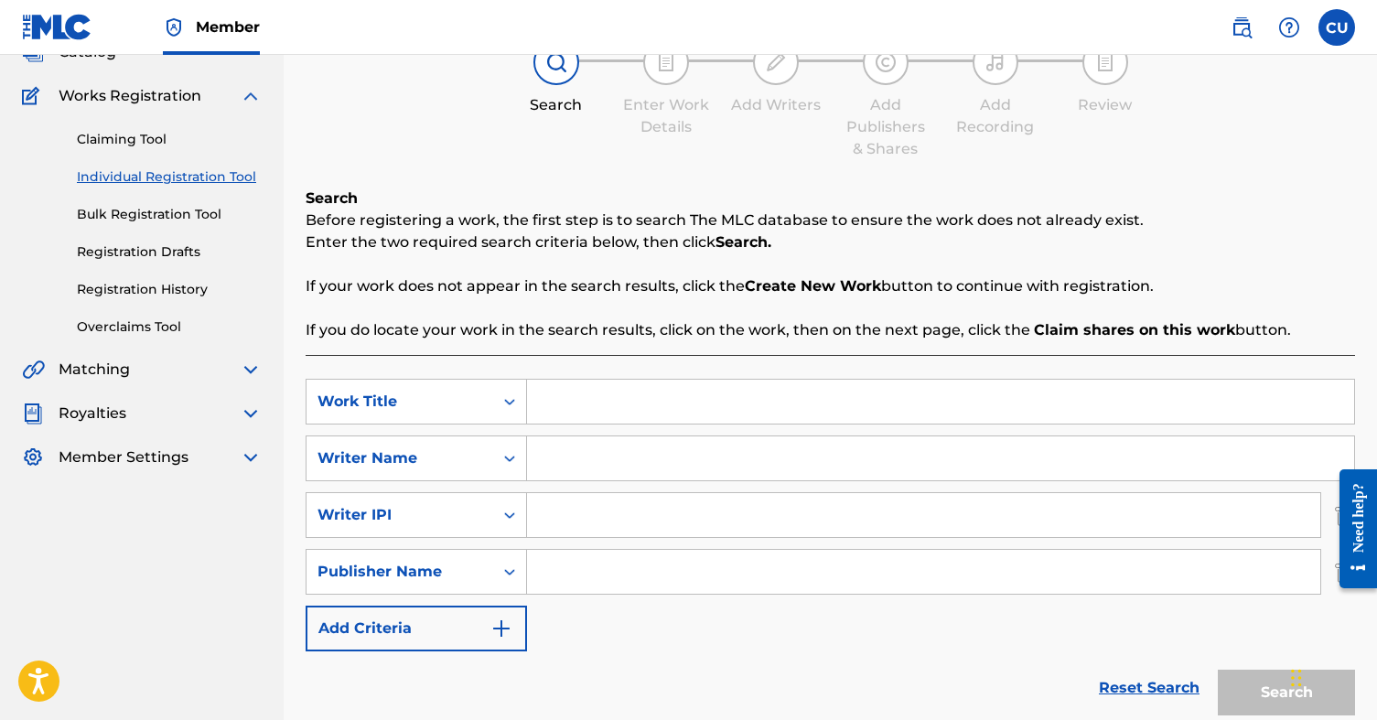
click at [509, 626] on img "Search Form" at bounding box center [501, 629] width 22 height 22
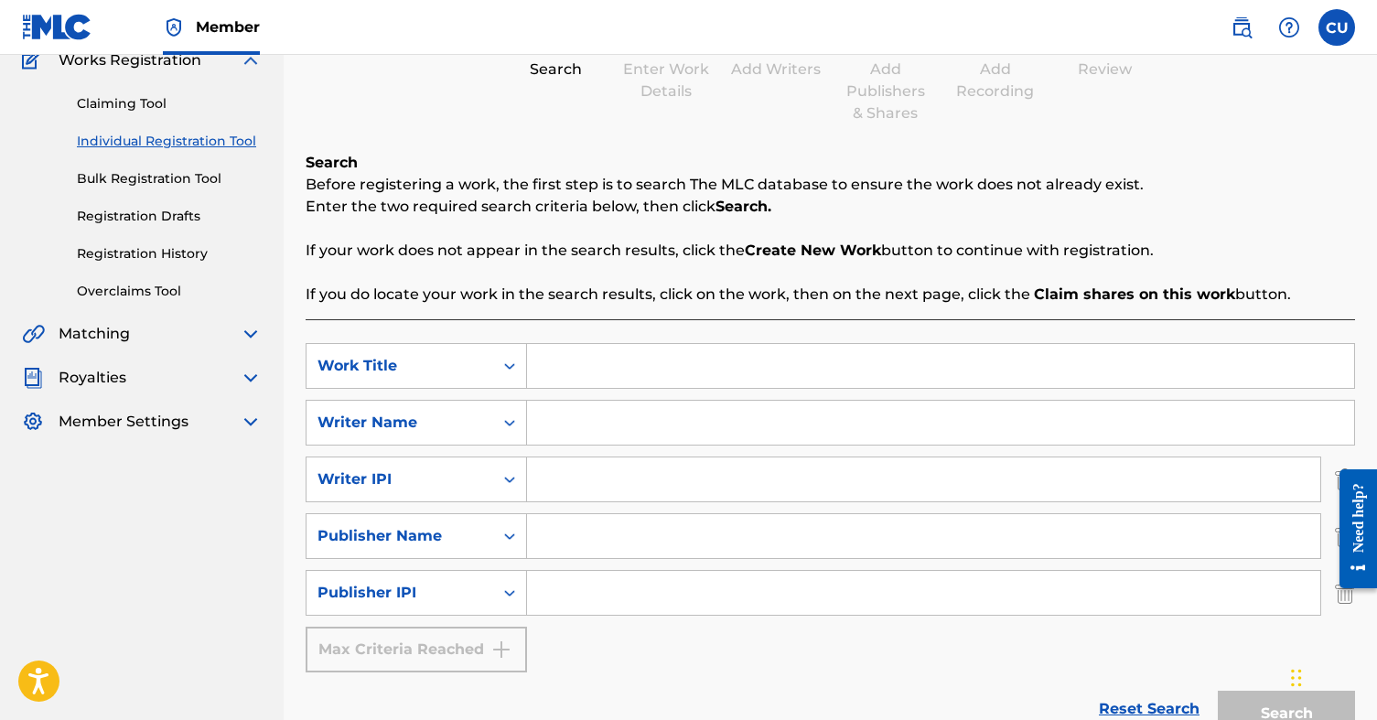
scroll to position [188, 0]
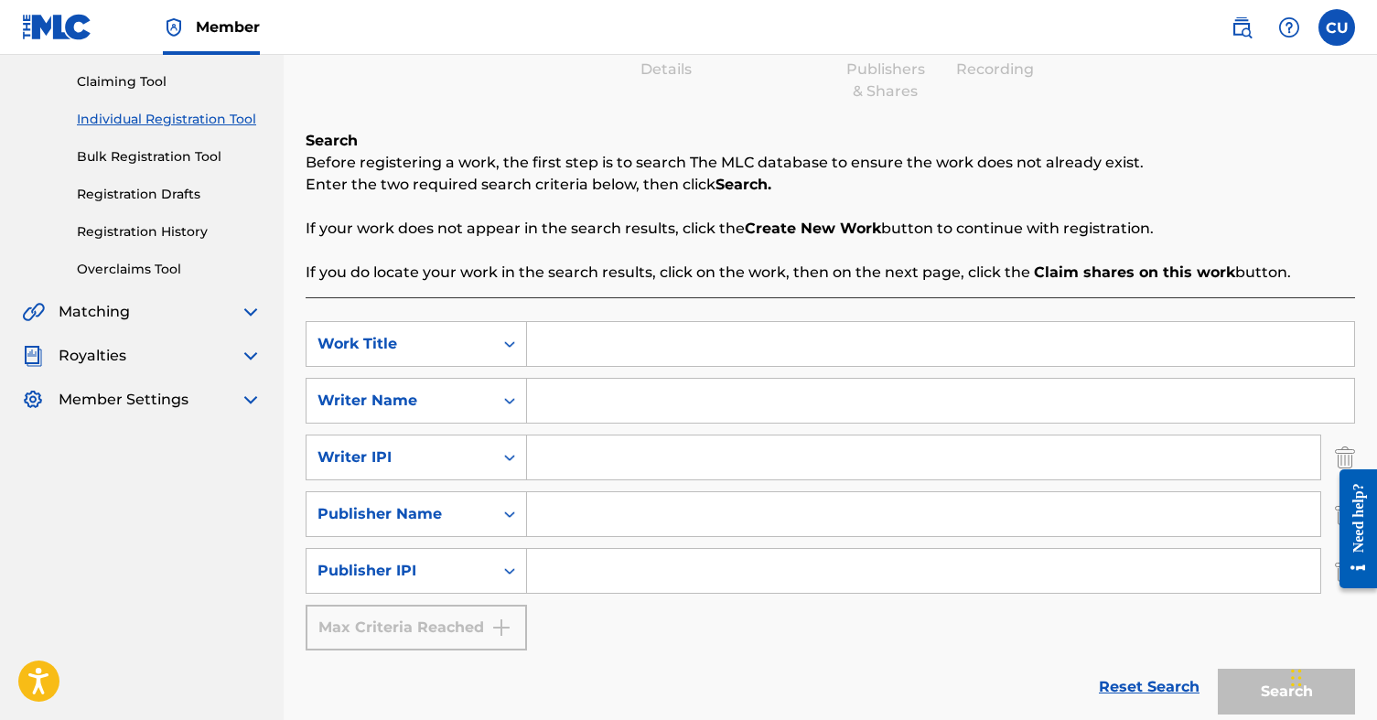
click at [573, 349] on input "Search Form" at bounding box center [940, 344] width 827 height 44
click at [563, 574] on input "Search Form" at bounding box center [923, 571] width 793 height 44
paste input "360803185"
type input "360803185"
click at [595, 519] on input "Search Form" at bounding box center [923, 514] width 793 height 44
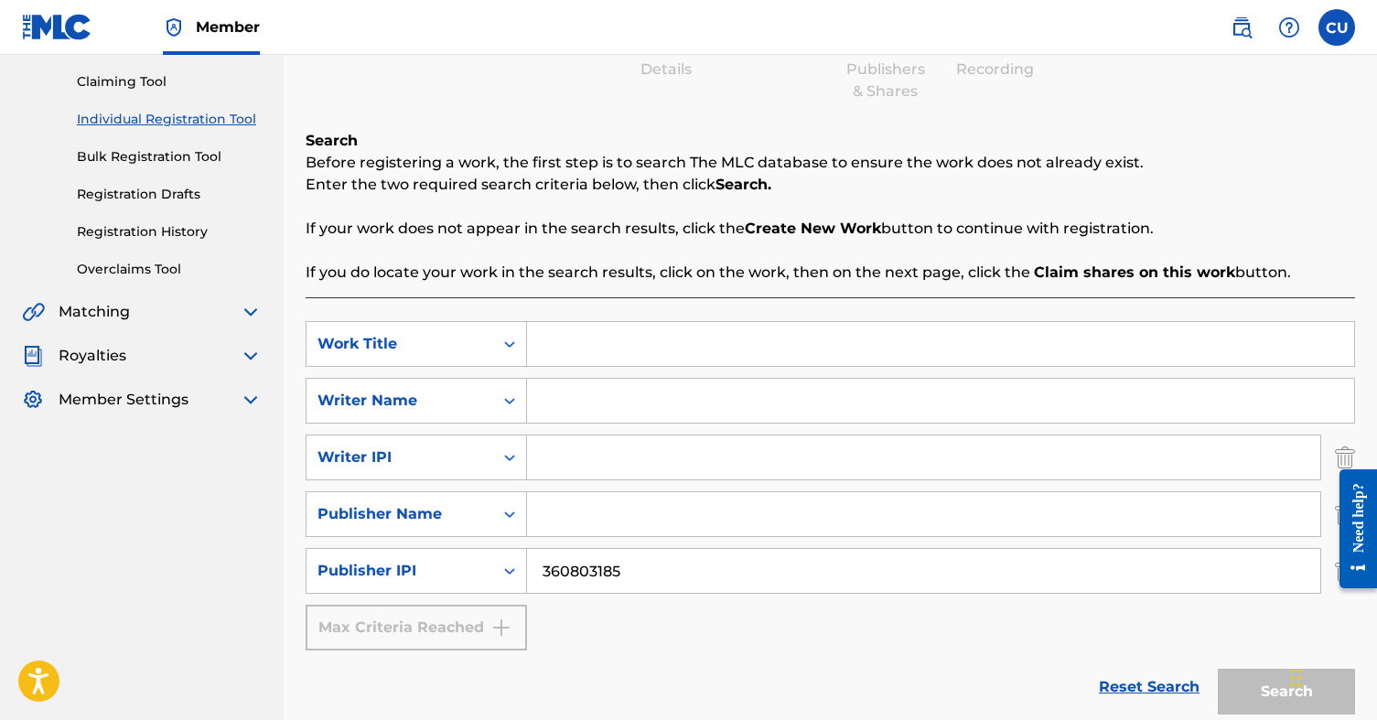
paste input "2SIMPLEMENPUBLISHING"
type input "2SIMPLEMENPUBLISHING"
click at [575, 457] on input "Search Form" at bounding box center [923, 457] width 793 height 44
paste input "772956985"
type input "772956985"
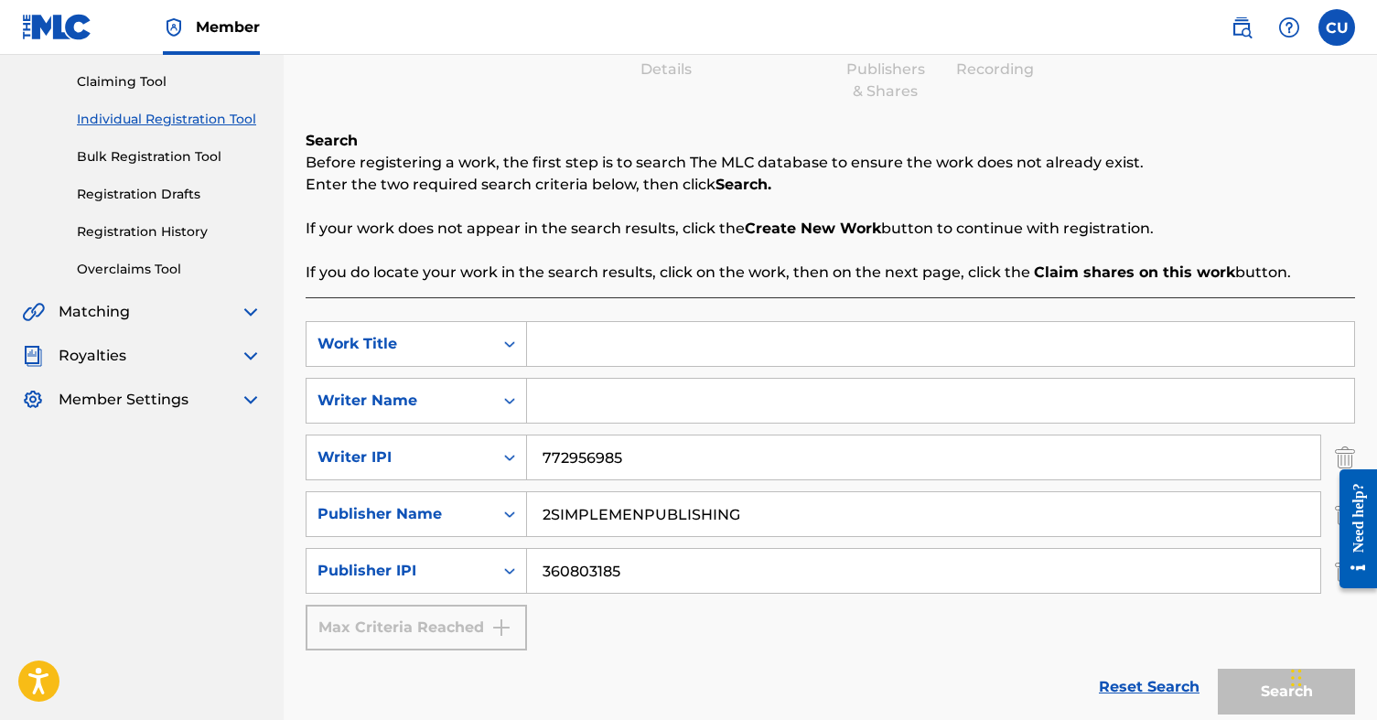
click at [540, 403] on input "Search Form" at bounding box center [940, 401] width 827 height 44
paste input "[PERSON_NAME]"
type input "[PERSON_NAME]"
click at [954, 648] on div "SearchWithCriteria4ca16d7a-1535-4a30-b62c-63e0331525a8 Work Title SearchWithCri…" at bounding box center [830, 485] width 1049 height 329
click at [562, 336] on input "Search Form" at bounding box center [940, 344] width 827 height 44
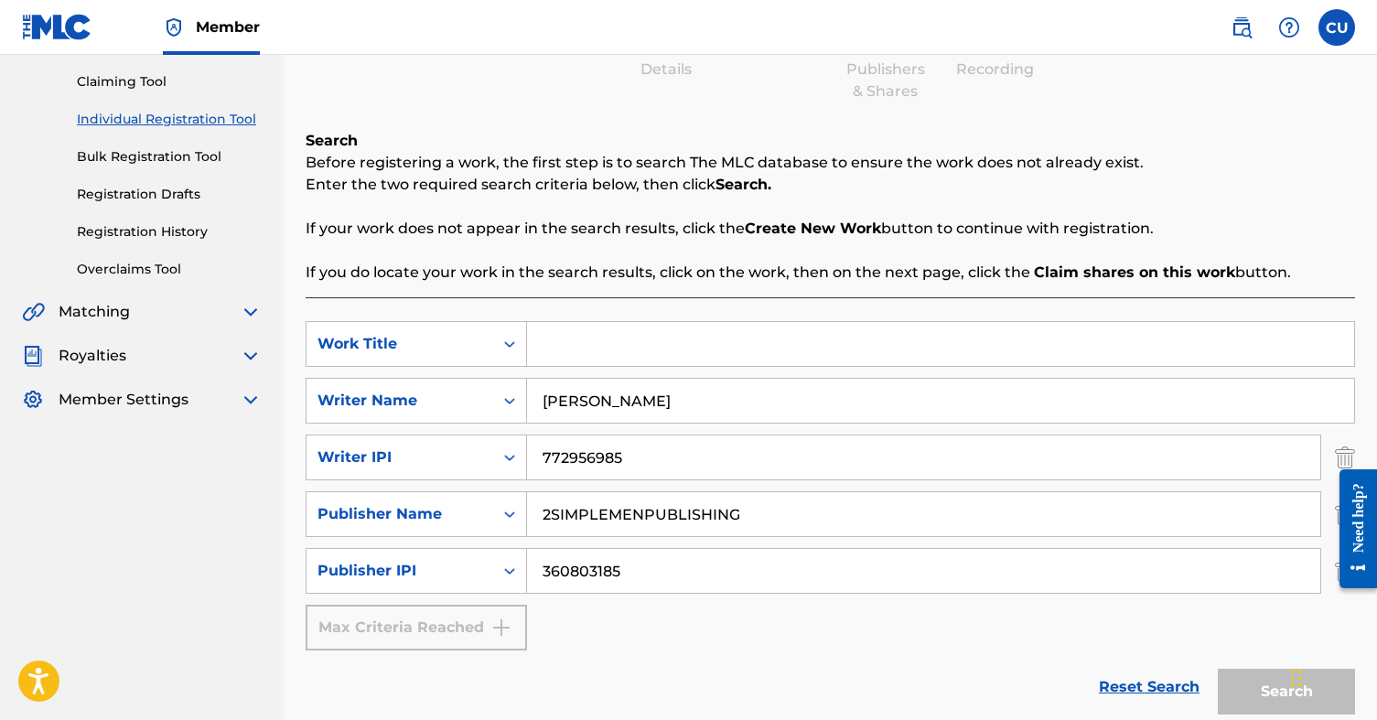
paste input "2OFUS"
type input "2OFUS"
click at [1253, 697] on button "Search" at bounding box center [1286, 692] width 137 height 46
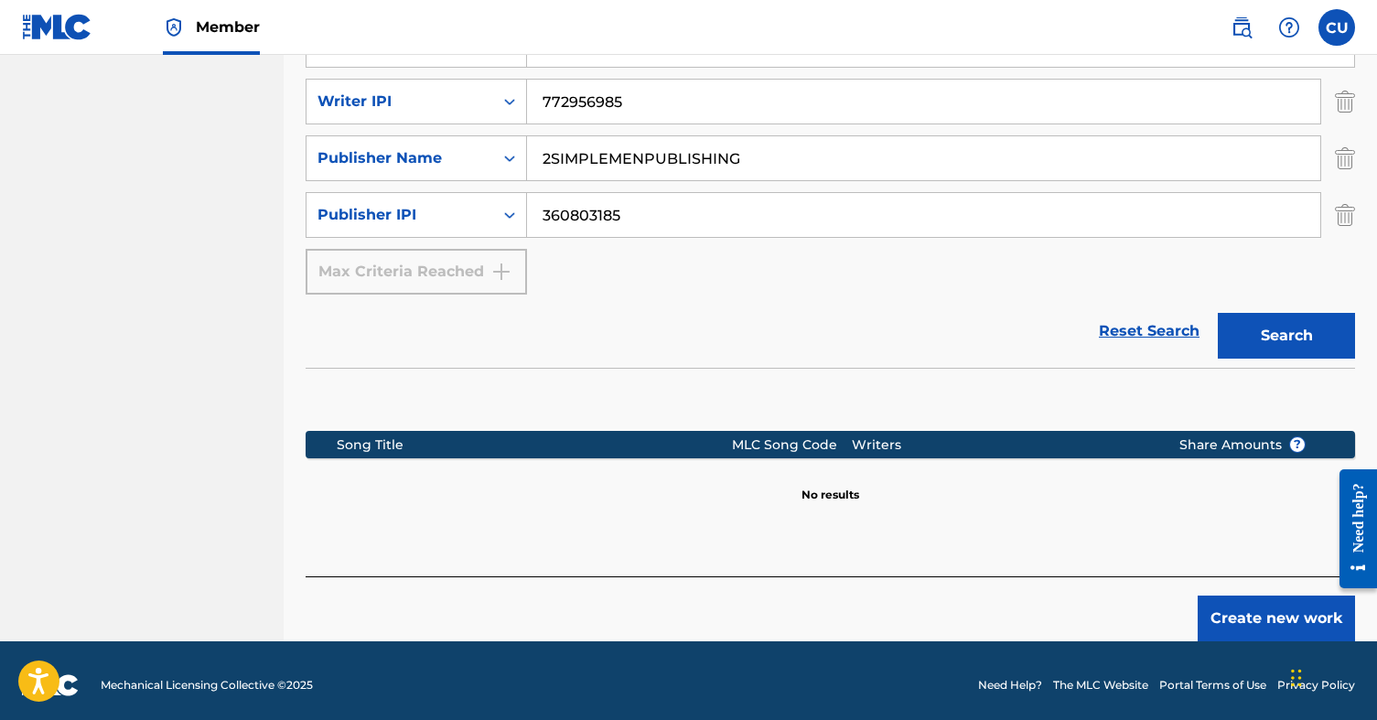
scroll to position [548, 0]
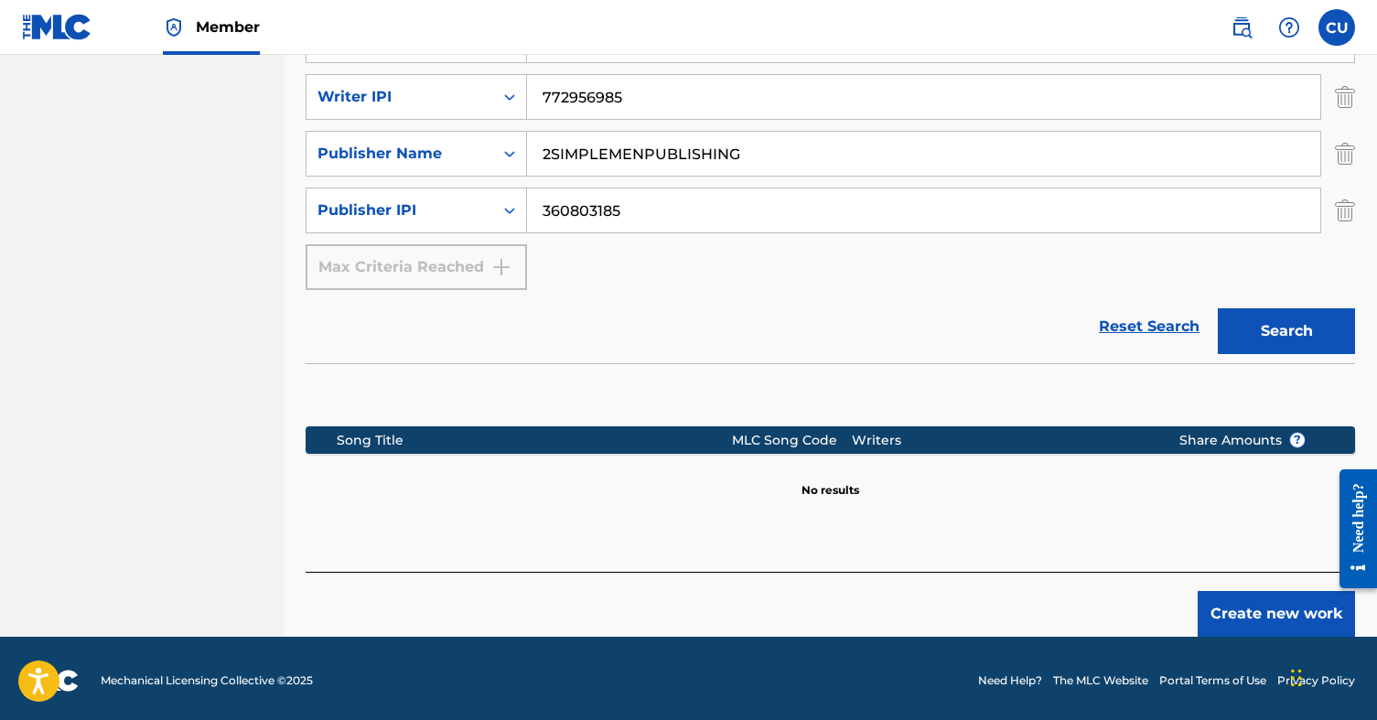
click at [1254, 613] on button "Create new work" at bounding box center [1276, 614] width 157 height 46
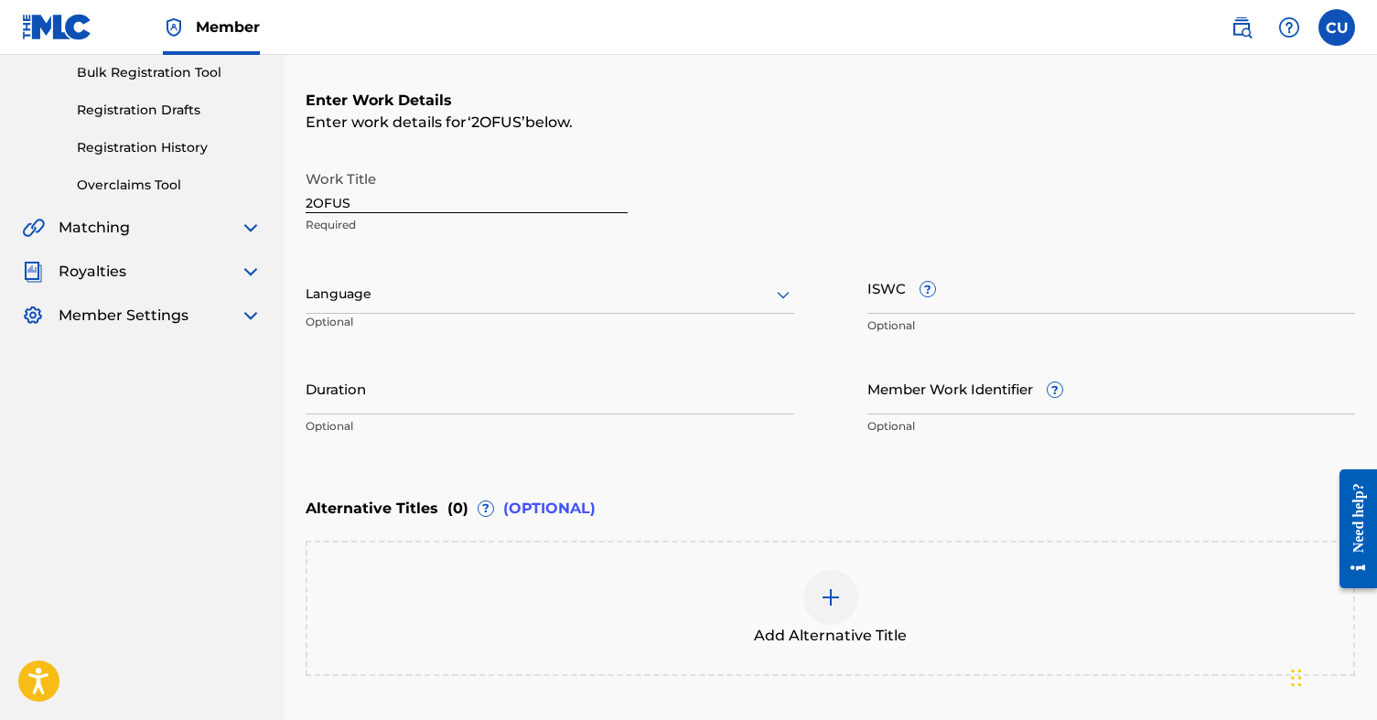
scroll to position [244, 0]
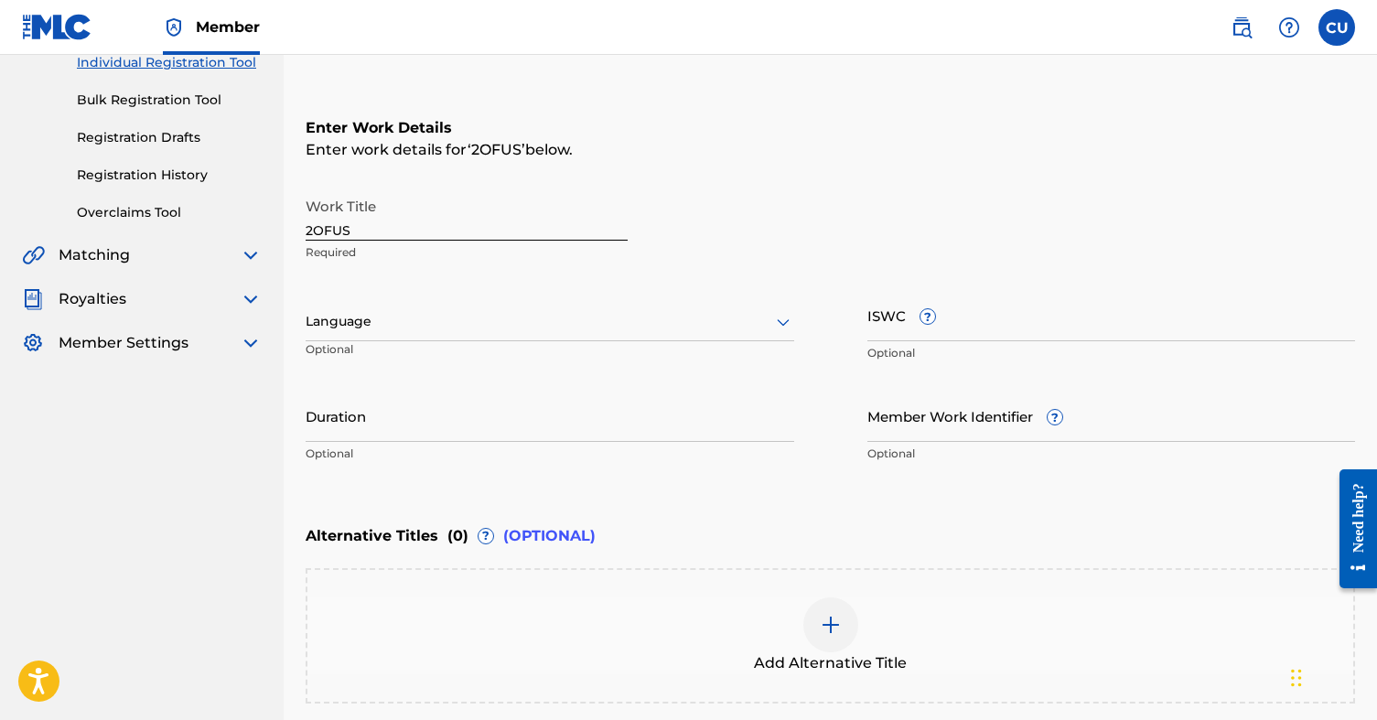
click at [978, 323] on input "ISWC ?" at bounding box center [1111, 315] width 489 height 52
paste input "T-330.546.324-1"
type input "T-330.546.324-1"
click at [444, 415] on input "Duration" at bounding box center [550, 416] width 489 height 52
type input "03:20"
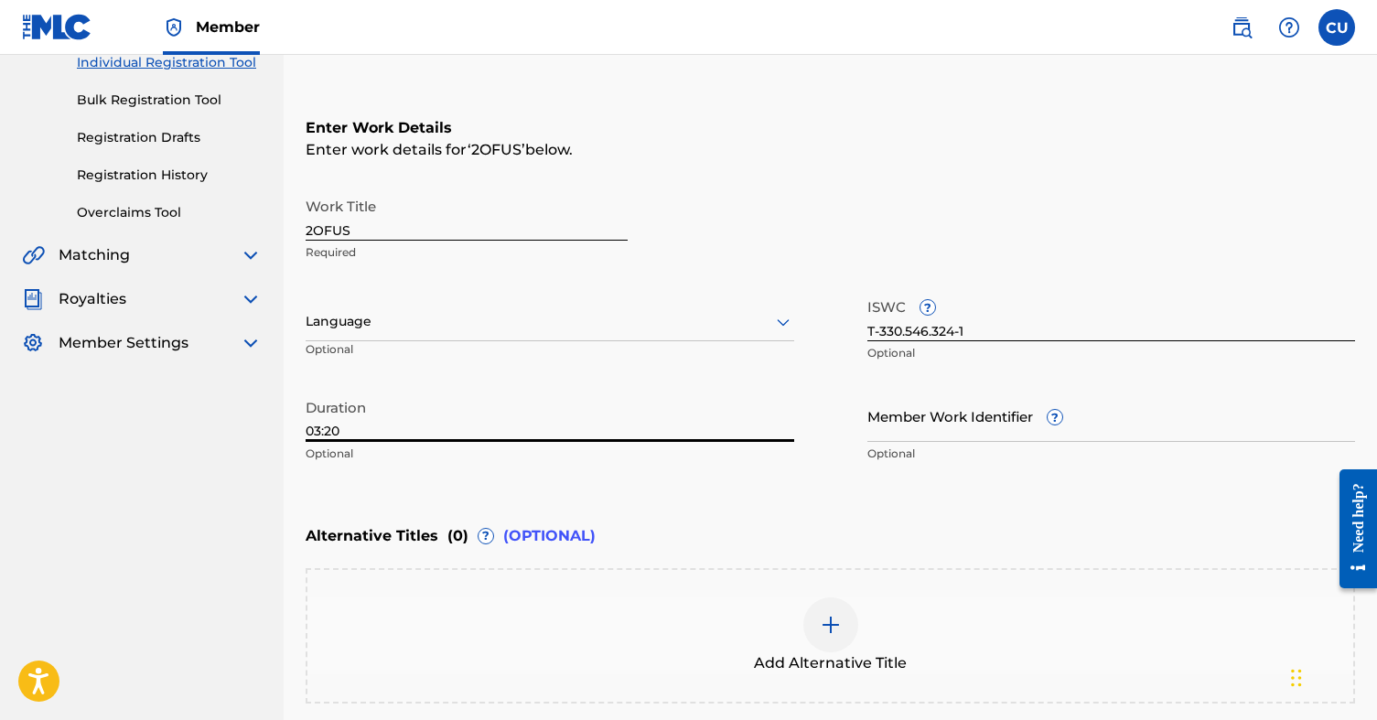
click at [866, 236] on div "Work Title 2OFUS Required" at bounding box center [830, 229] width 1049 height 82
click at [567, 324] on div at bounding box center [550, 321] width 489 height 23
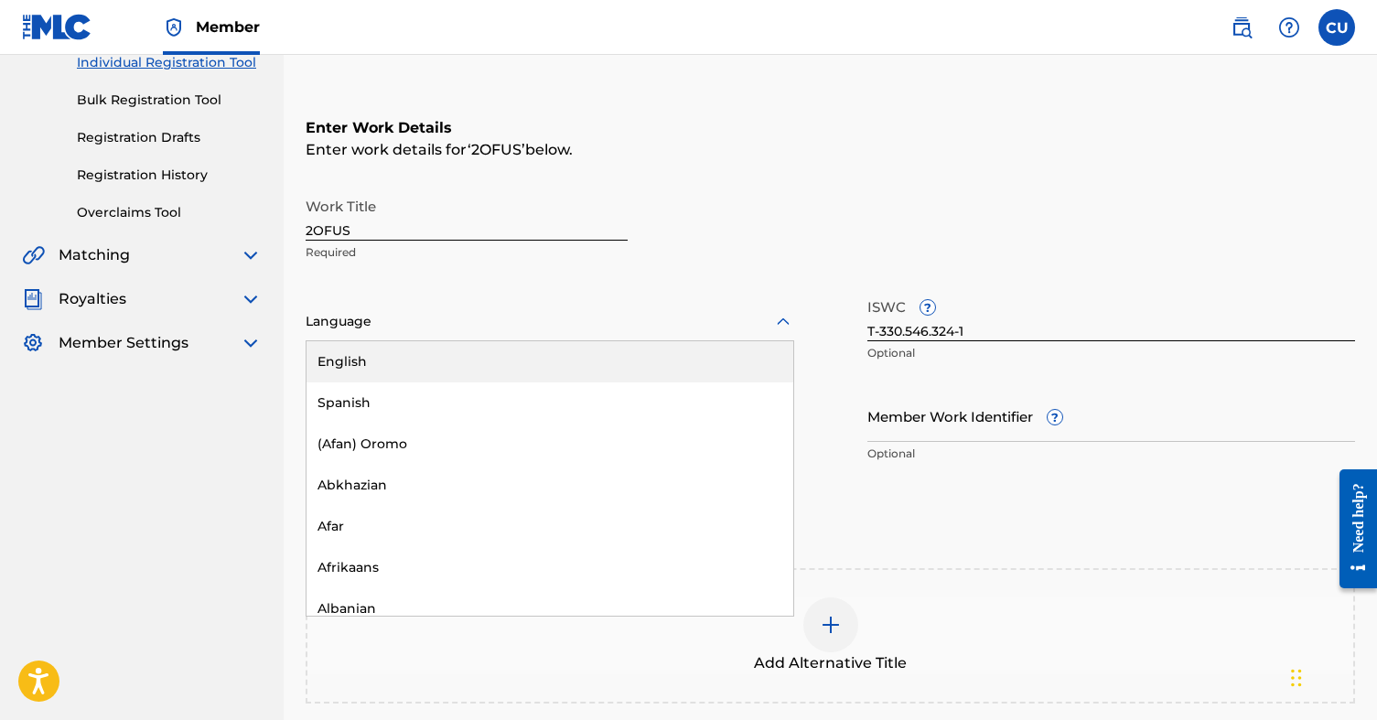
click at [424, 357] on div "English" at bounding box center [549, 361] width 487 height 41
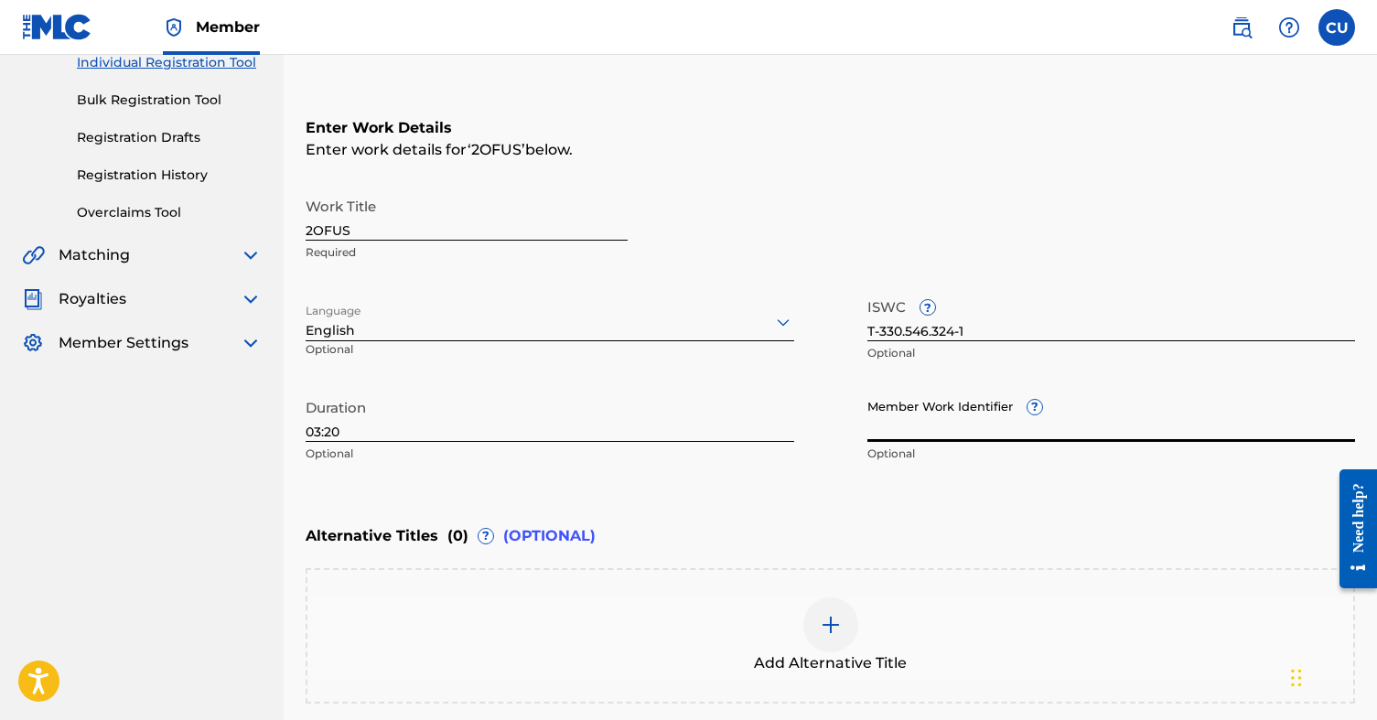
click at [1017, 424] on input "Member Work Identifier ?" at bounding box center [1111, 416] width 489 height 52
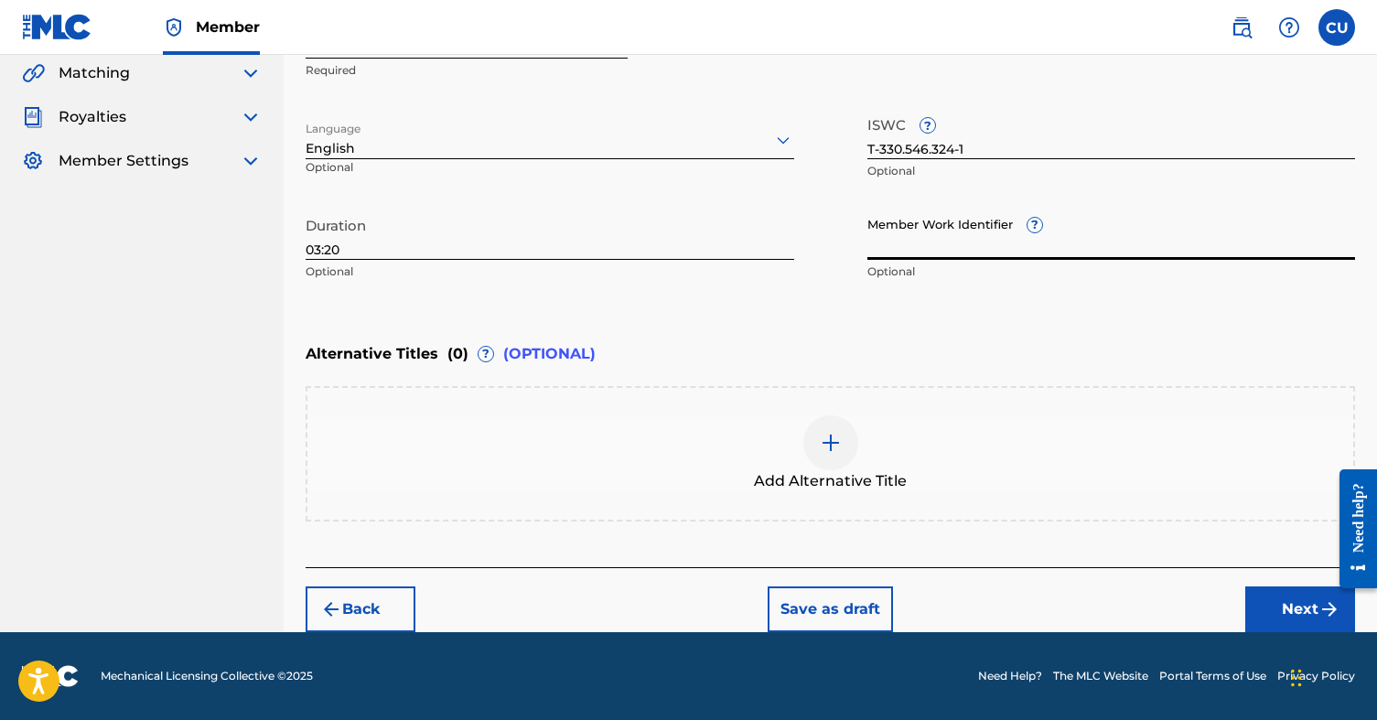
scroll to position [426, 0]
click at [1284, 600] on button "Next" at bounding box center [1300, 609] width 110 height 46
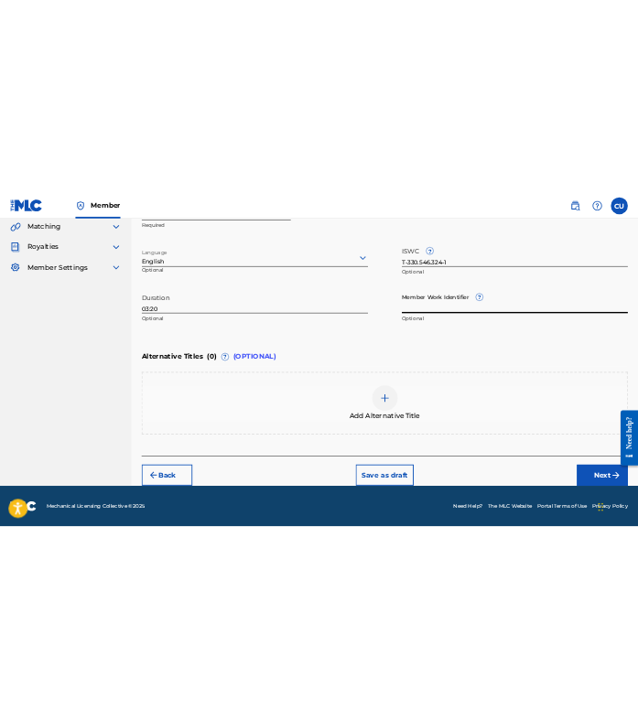
scroll to position [278, 0]
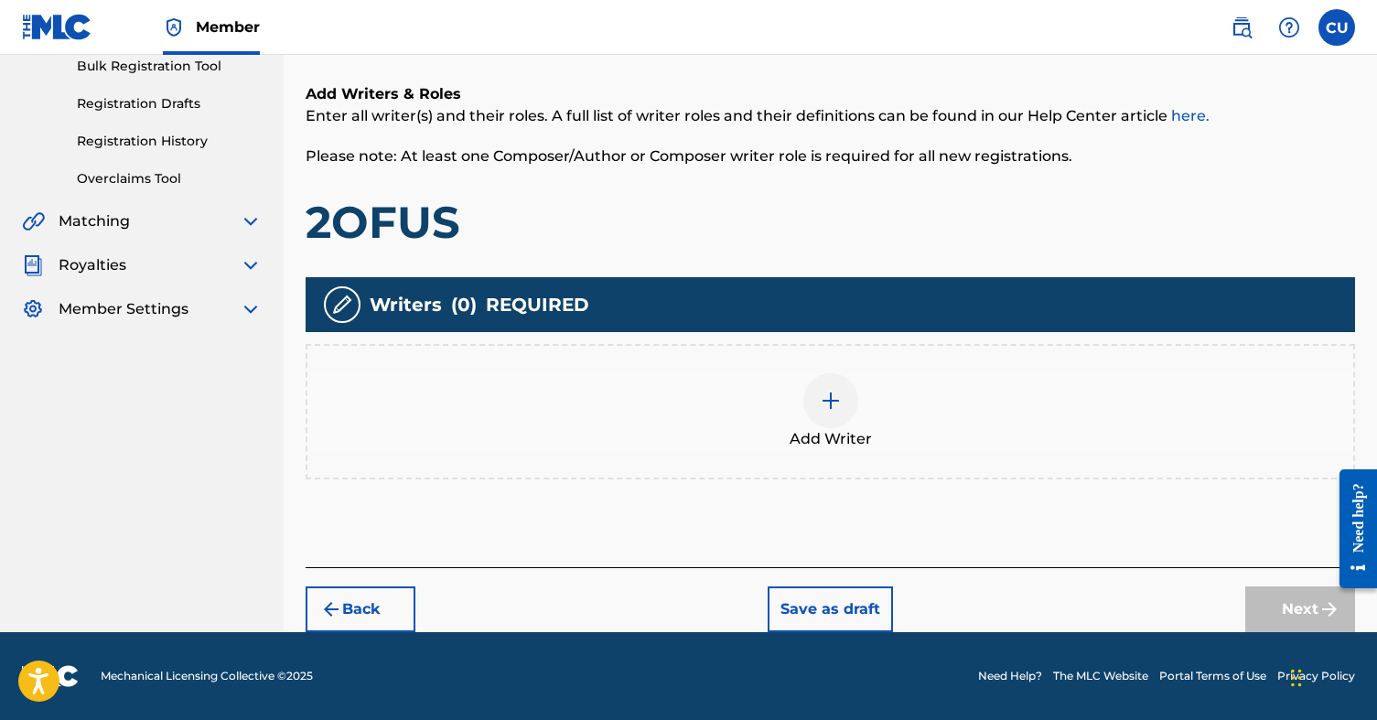
click at [837, 403] on img at bounding box center [831, 401] width 22 height 22
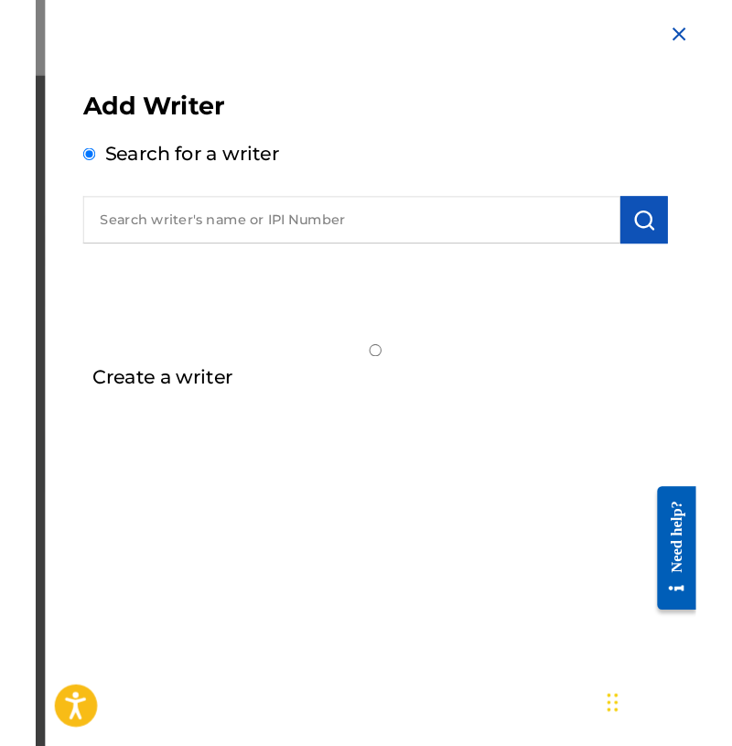
scroll to position [253, 0]
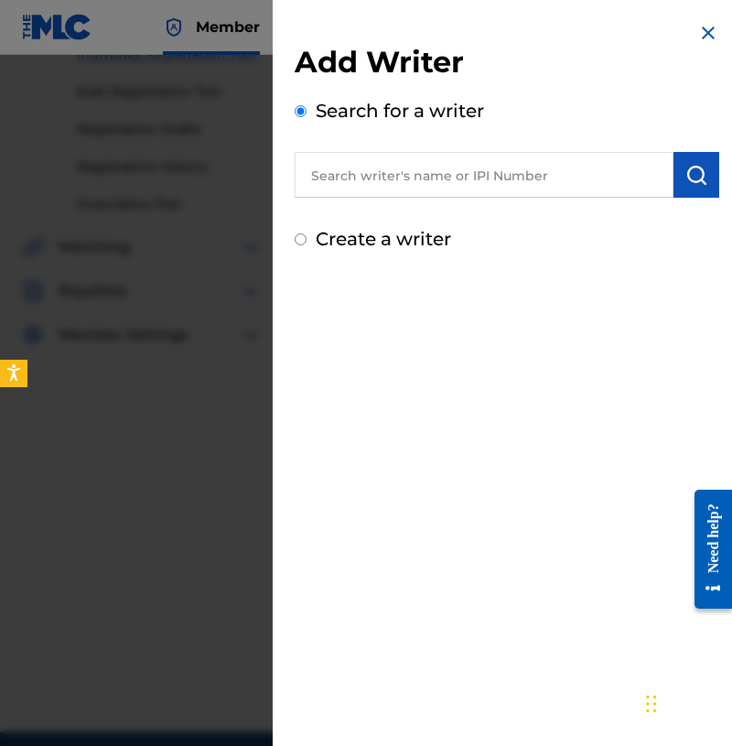
click at [393, 173] on input "text" at bounding box center [484, 175] width 379 height 46
paste input "00051431613"
type input "00051431613"
click at [692, 177] on img "submit" at bounding box center [696, 175] width 22 height 22
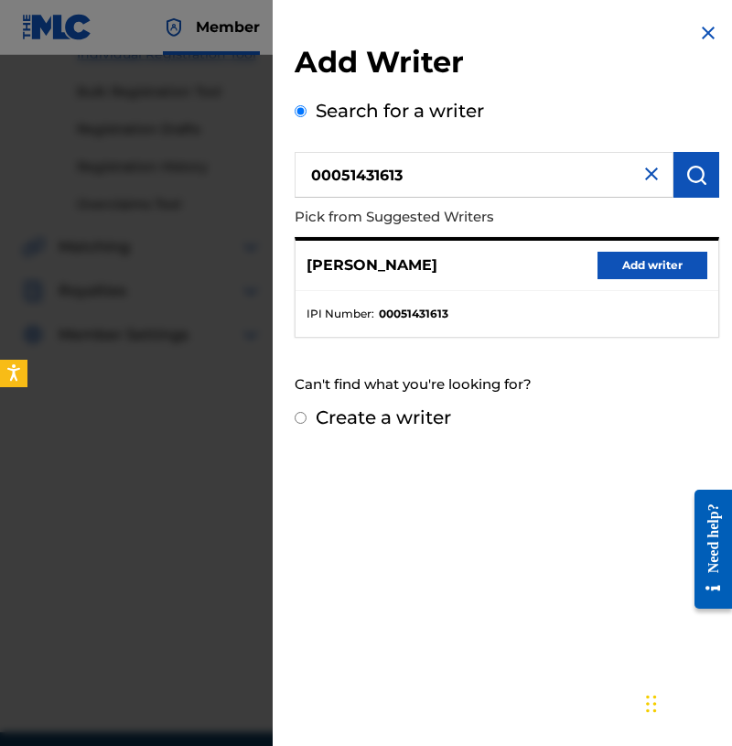
click at [660, 263] on button "Add writer" at bounding box center [652, 265] width 110 height 27
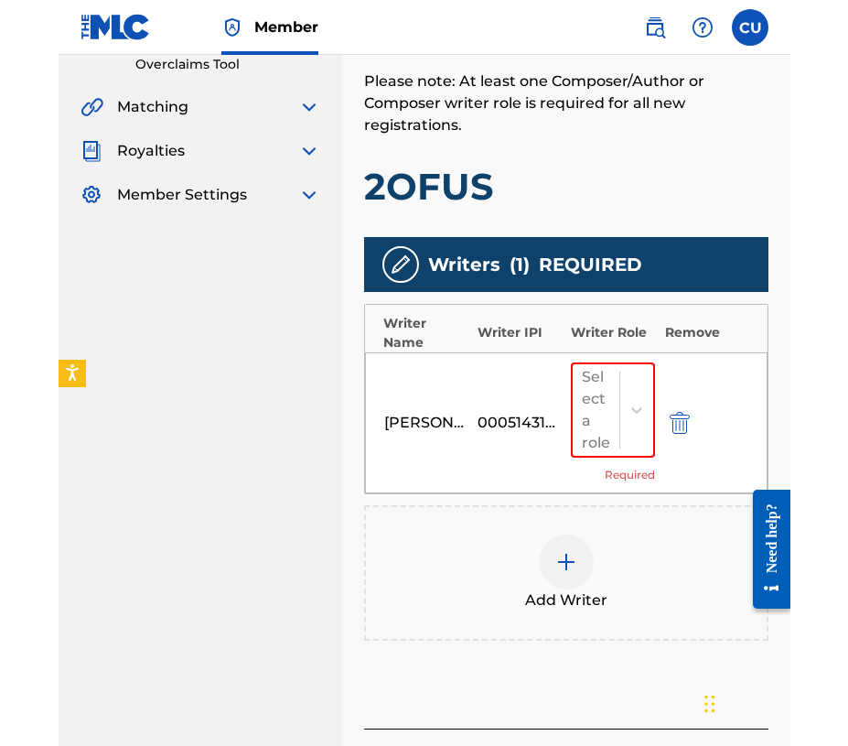
scroll to position [396, 0]
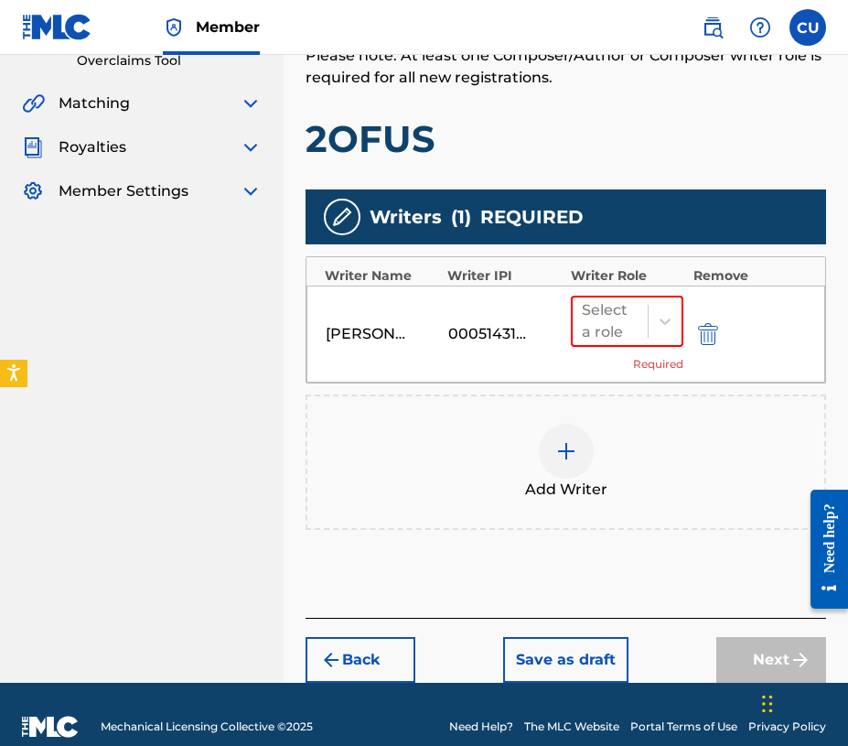
click at [560, 460] on img at bounding box center [566, 451] width 22 height 22
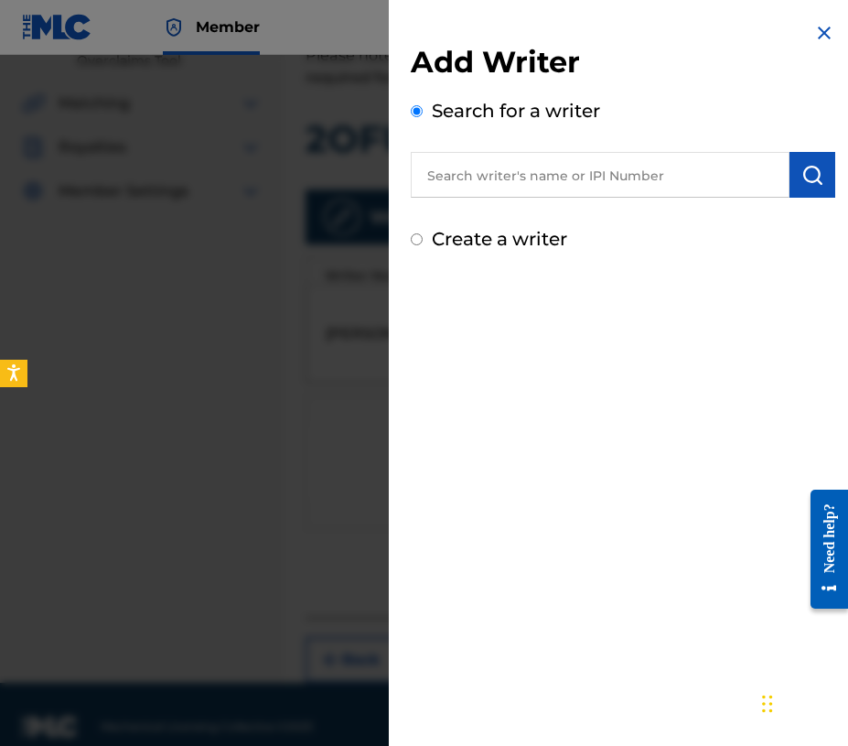
click at [530, 180] on input "text" at bounding box center [600, 175] width 379 height 46
paste input "00539536130"
type input "00539536130"
click at [815, 164] on img "submit" at bounding box center [812, 175] width 22 height 22
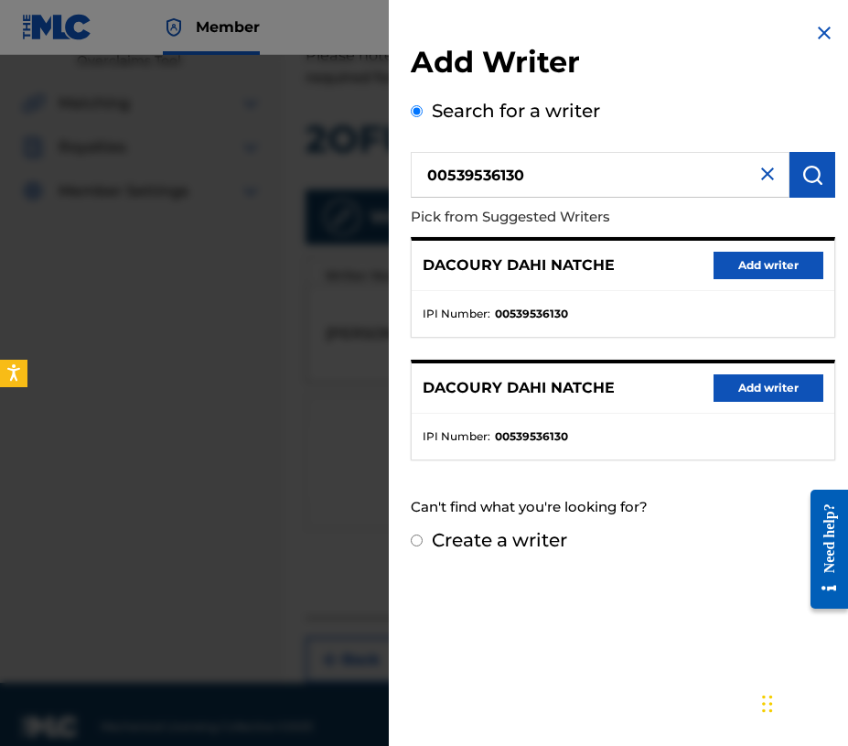
click at [775, 269] on button "Add writer" at bounding box center [769, 265] width 110 height 27
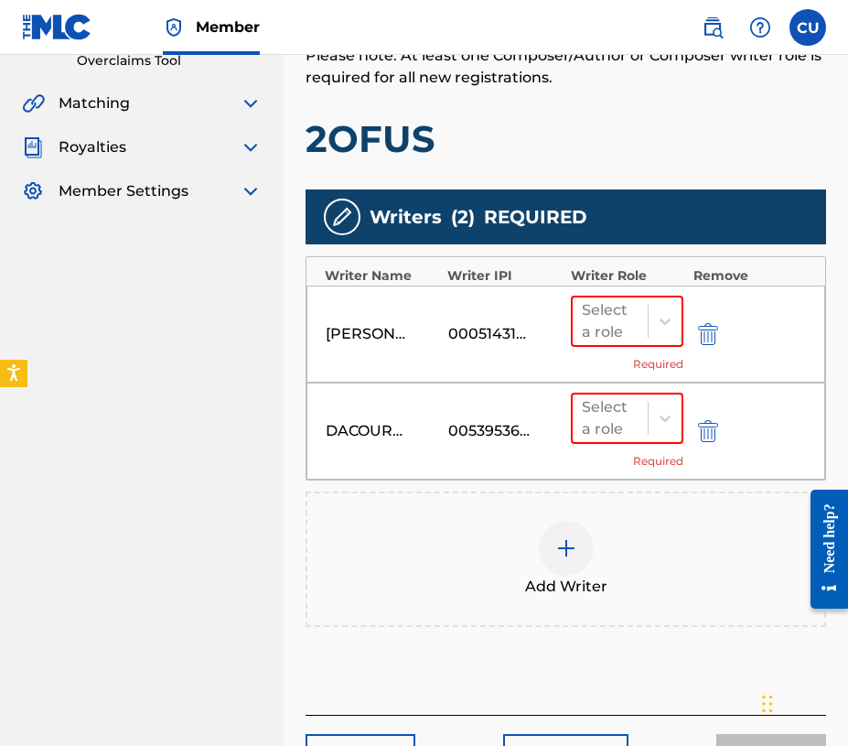
click at [572, 551] on img at bounding box center [566, 548] width 22 height 22
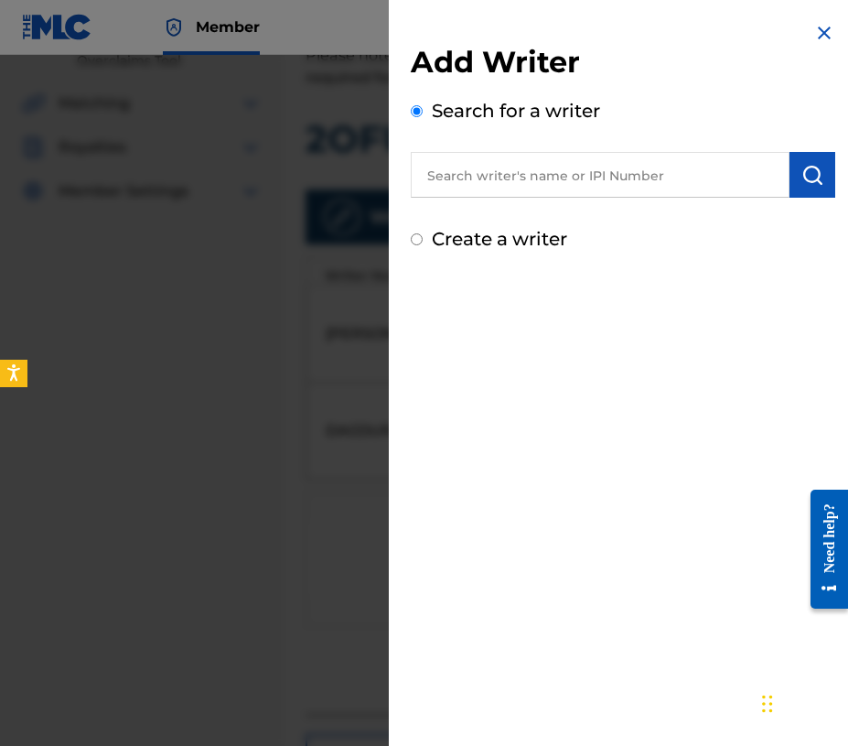
click at [532, 177] on input "text" at bounding box center [600, 175] width 379 height 46
paste input "00806481047"
type input "00806481047"
click at [820, 176] on button "submit" at bounding box center [813, 175] width 46 height 46
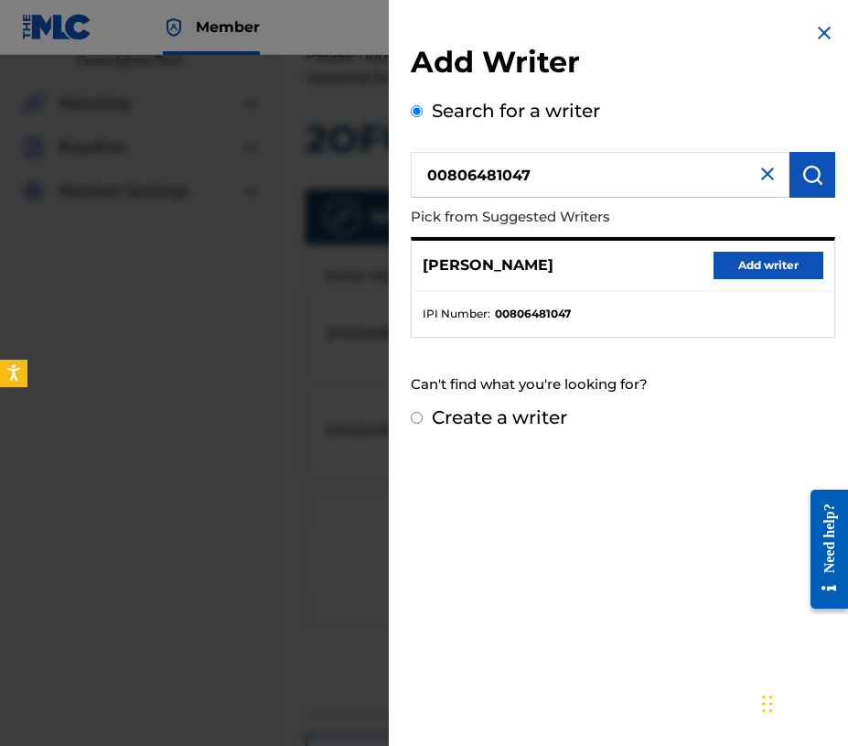
click at [739, 263] on button "Add writer" at bounding box center [769, 265] width 110 height 27
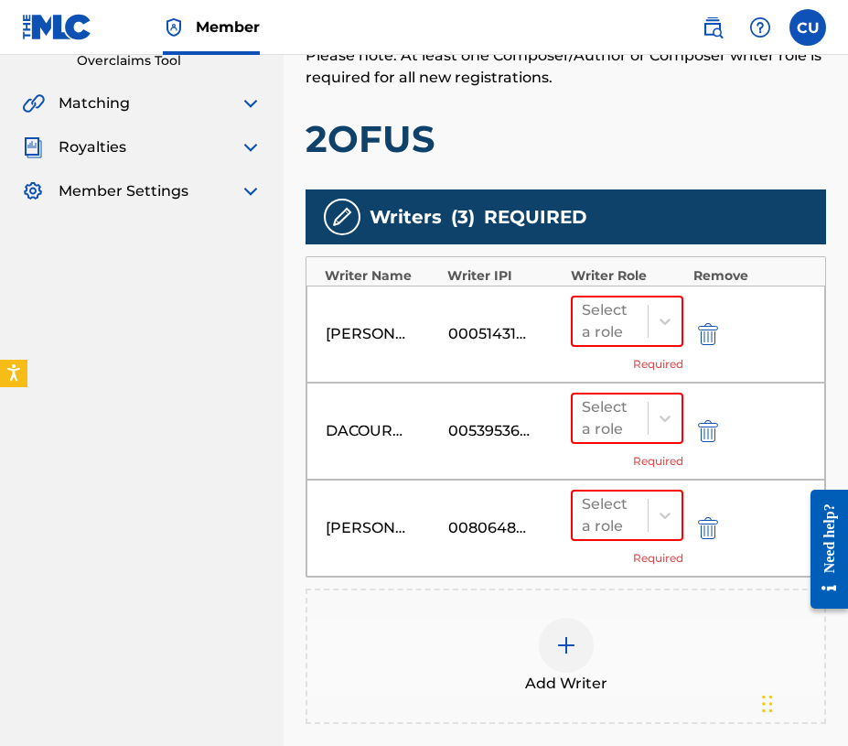
click at [569, 654] on img at bounding box center [566, 645] width 22 height 22
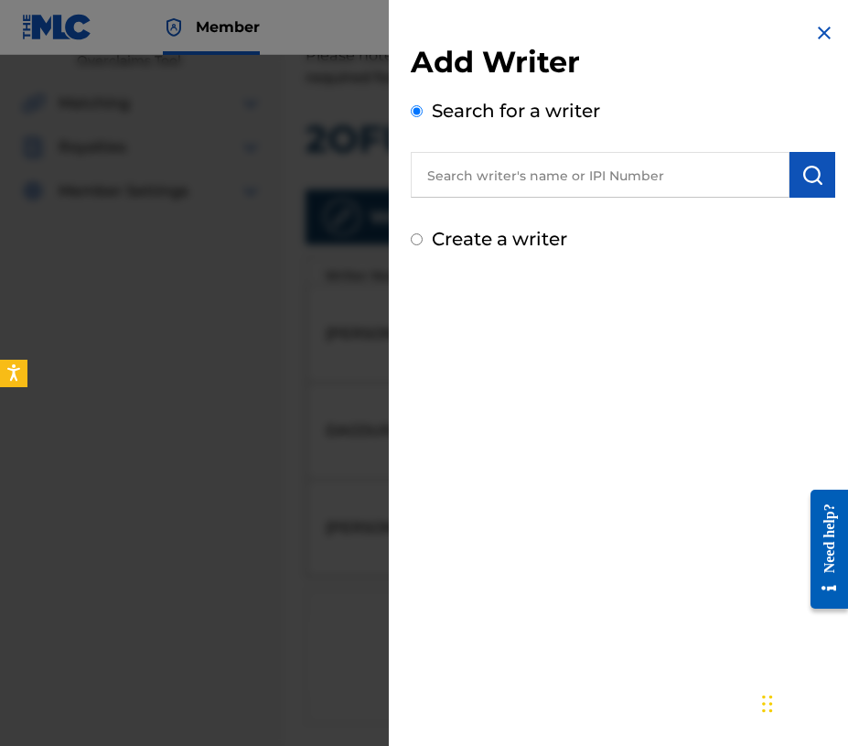
click at [559, 177] on input "text" at bounding box center [600, 175] width 379 height 46
paste input "00362096560"
type input "00362096560"
click at [802, 177] on img "submit" at bounding box center [812, 175] width 22 height 22
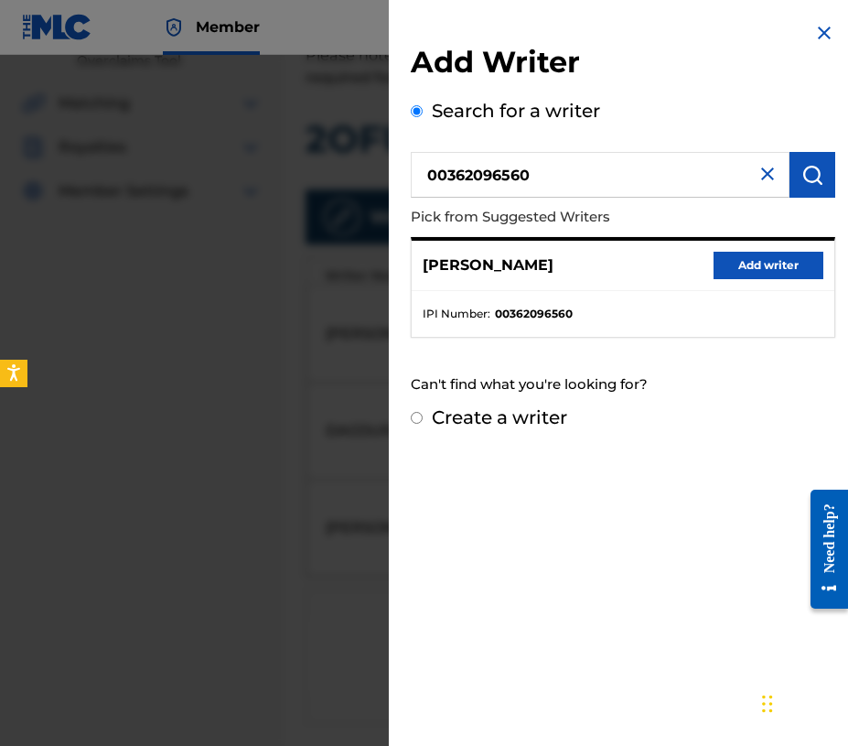
click at [760, 266] on button "Add writer" at bounding box center [769, 265] width 110 height 27
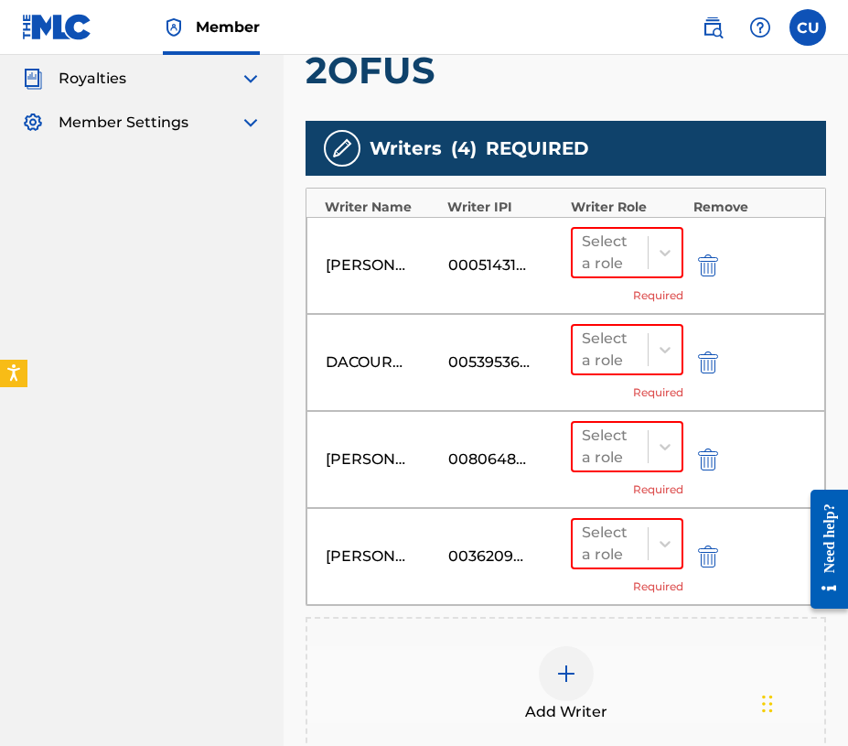
scroll to position [511, 0]
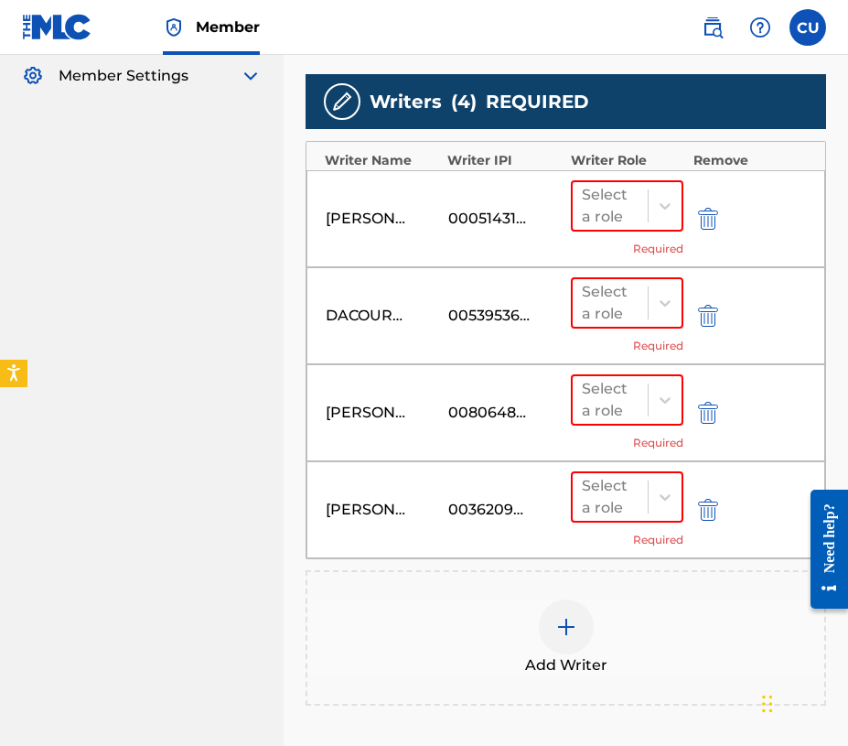
click at [564, 624] on img at bounding box center [566, 627] width 22 height 22
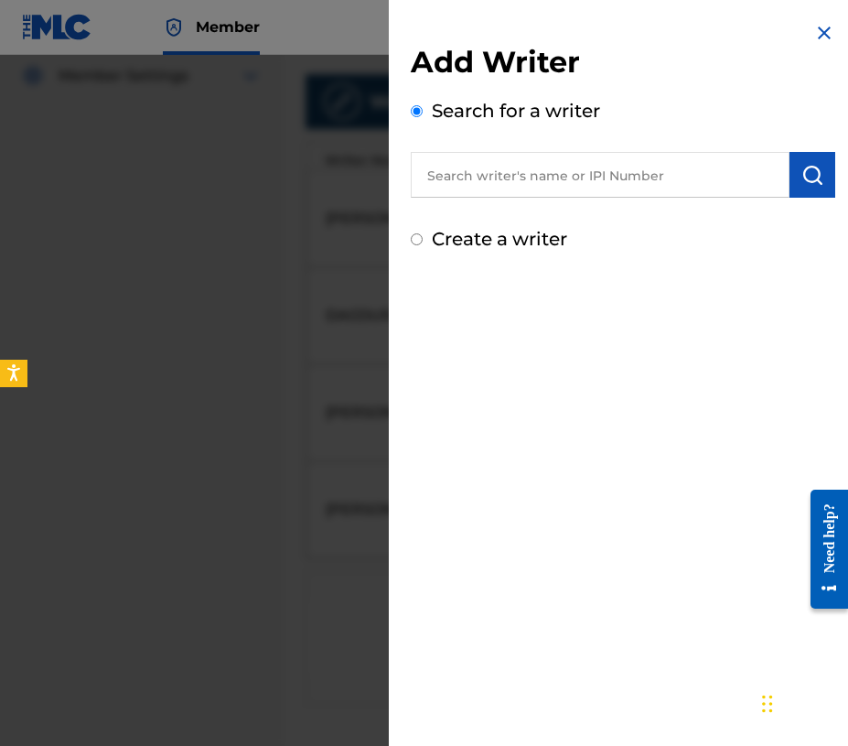
click at [550, 177] on input "text" at bounding box center [600, 175] width 379 height 46
paste input "00699928845"
type input "00699928845"
click at [806, 185] on img "submit" at bounding box center [812, 175] width 22 height 22
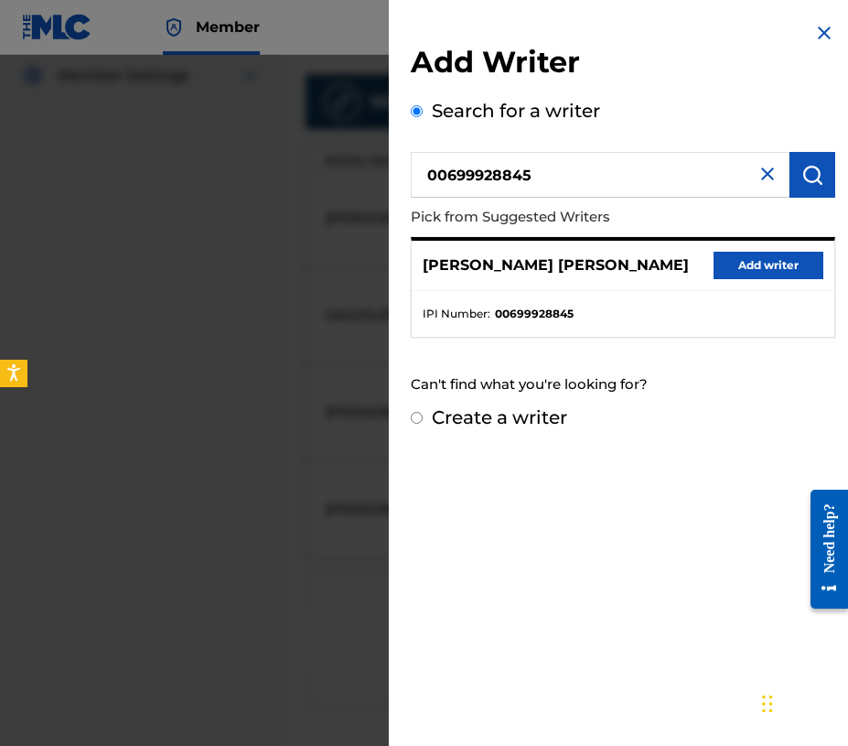
click at [766, 273] on button "Add writer" at bounding box center [769, 265] width 110 height 27
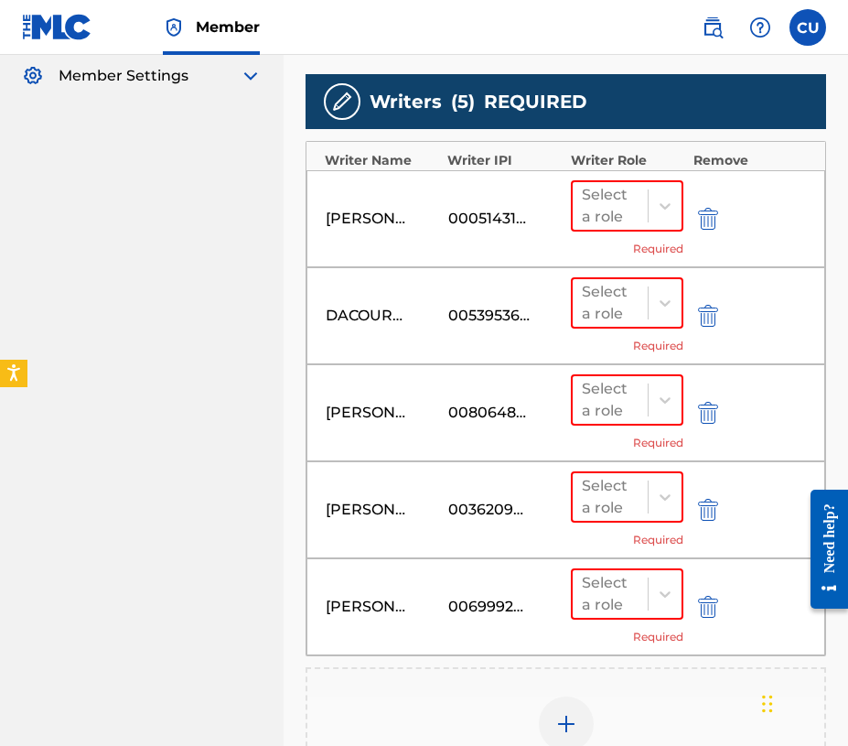
click at [573, 721] on img at bounding box center [566, 724] width 22 height 22
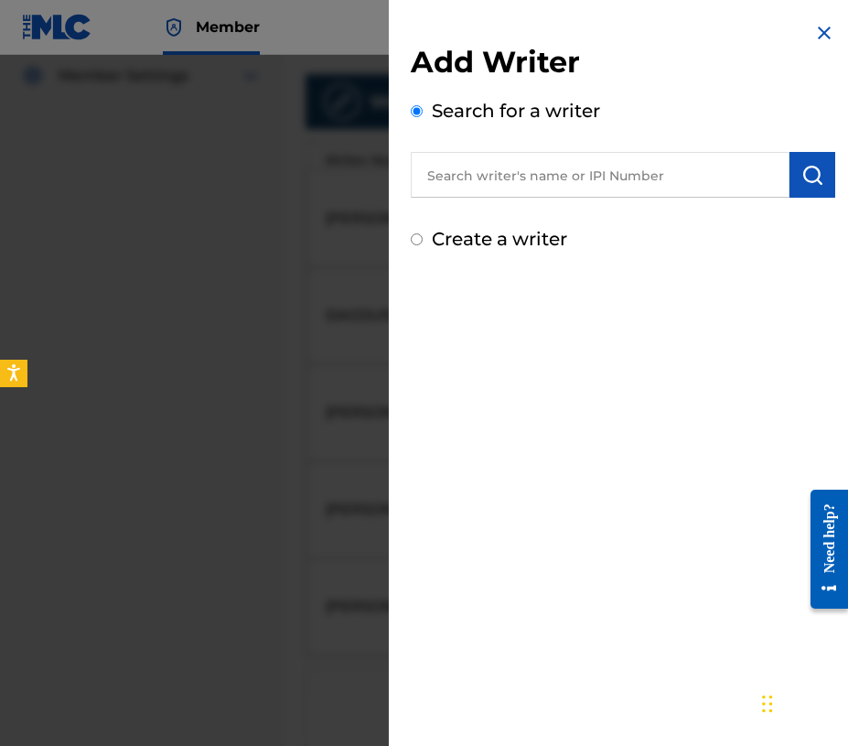
click at [487, 179] on input "text" at bounding box center [600, 175] width 379 height 46
paste input "00772956985"
type input "00772956985"
click at [818, 182] on button "submit" at bounding box center [813, 175] width 46 height 46
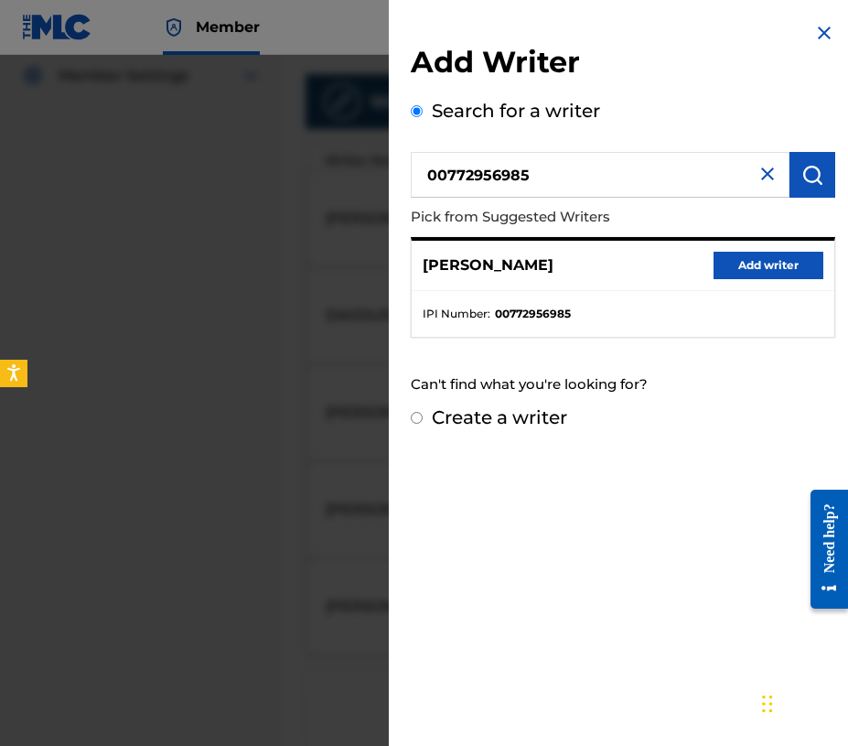
click at [740, 267] on button "Add writer" at bounding box center [769, 265] width 110 height 27
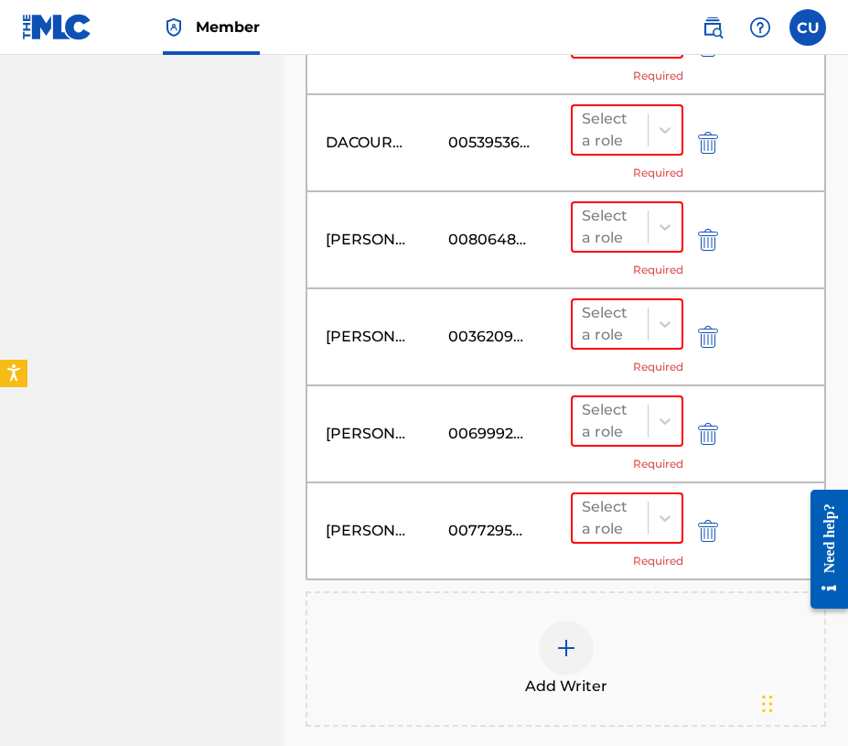
scroll to position [695, 0]
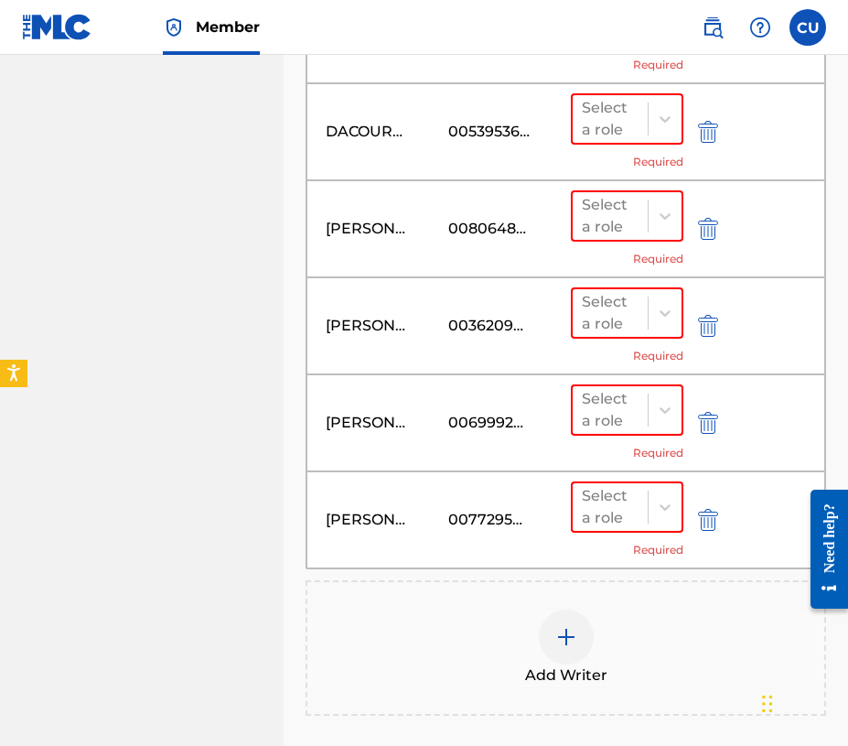
click at [575, 648] on div at bounding box center [566, 636] width 55 height 55
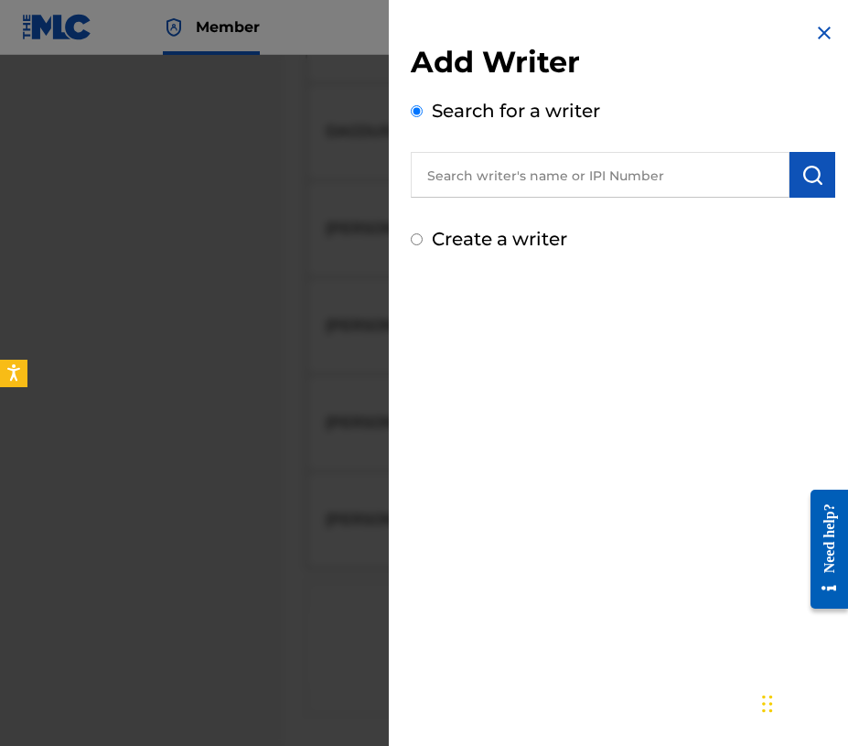
click at [508, 188] on input "text" at bounding box center [600, 175] width 379 height 46
paste input "00795401226"
type input "00795401226"
click at [808, 182] on img "submit" at bounding box center [812, 175] width 22 height 22
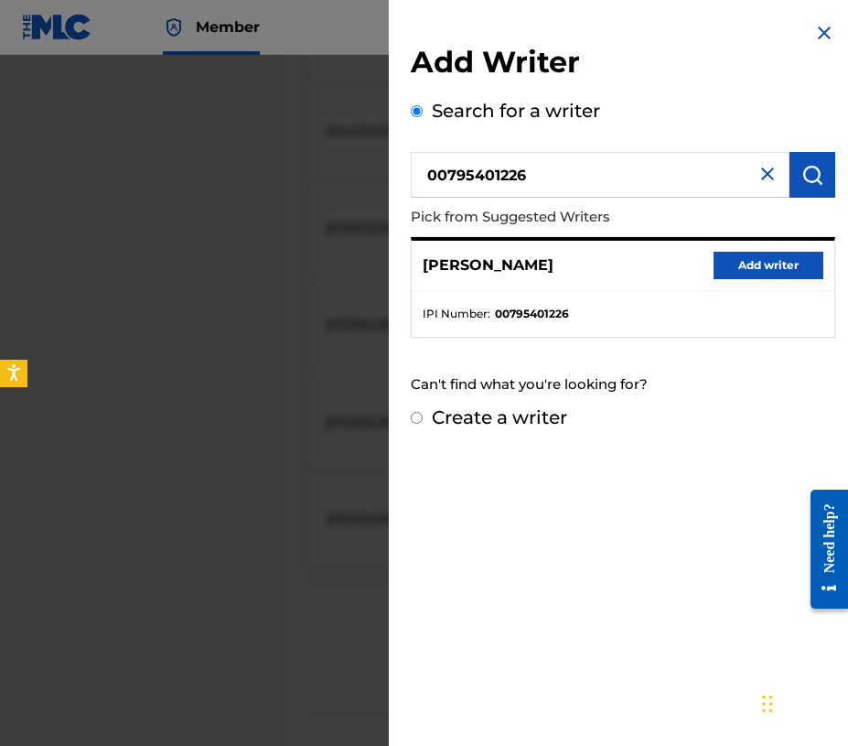
click at [755, 269] on button "Add writer" at bounding box center [769, 265] width 110 height 27
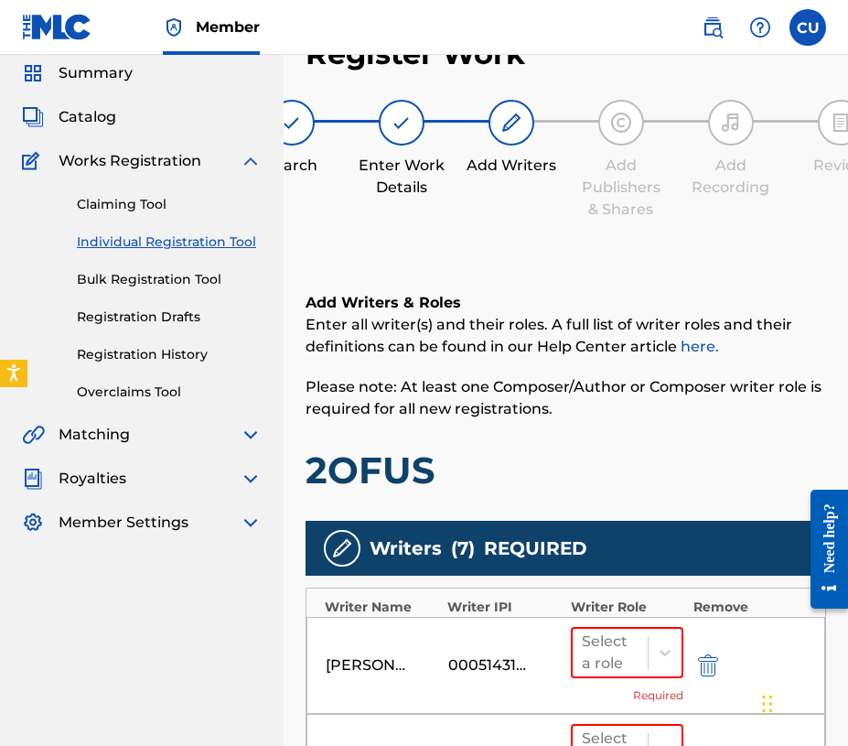
scroll to position [81, 0]
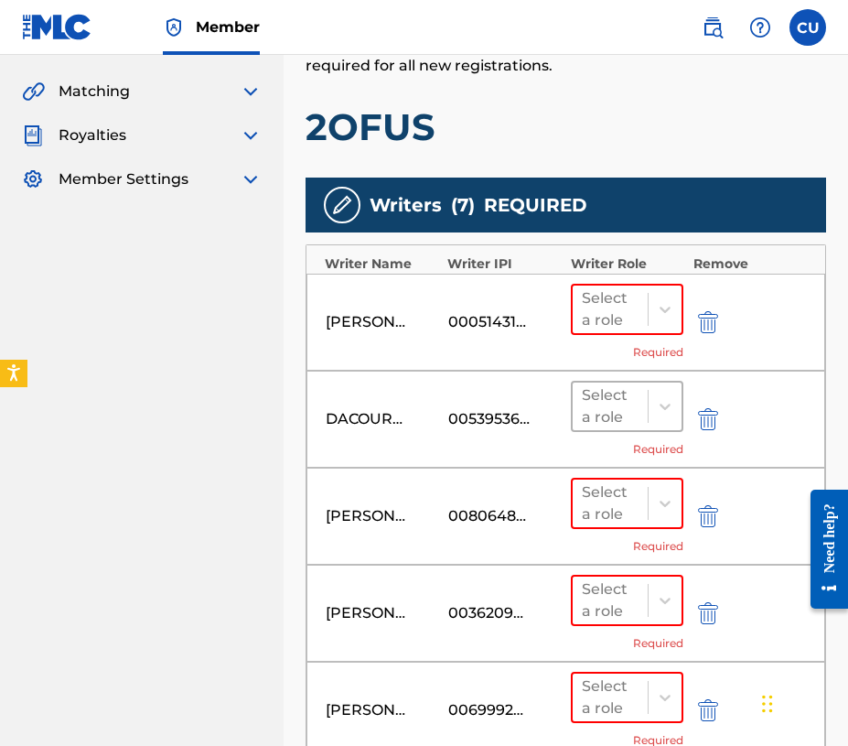
scroll to position [413, 0]
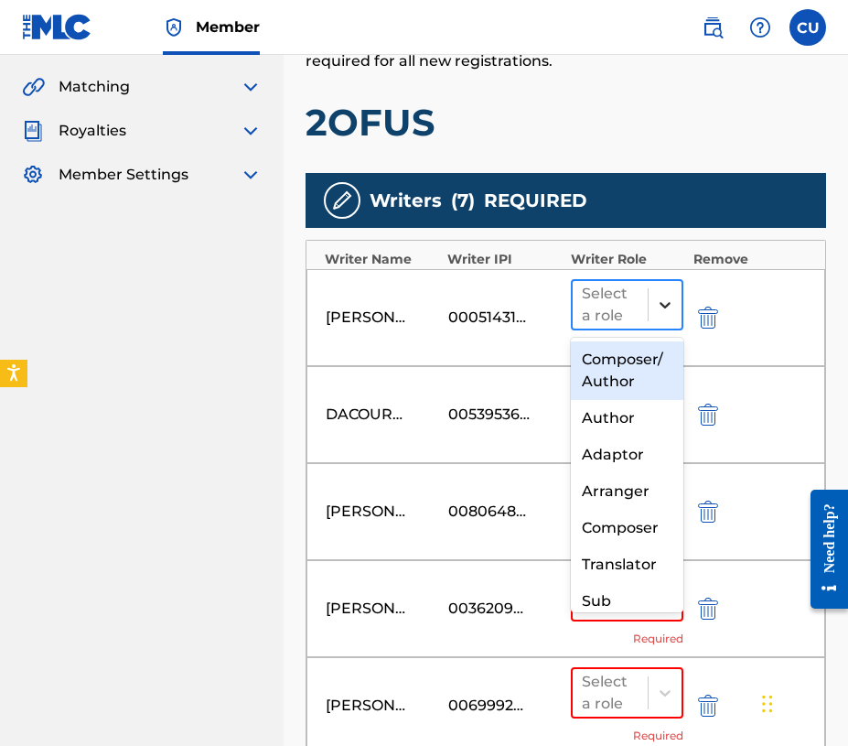
click at [667, 306] on icon at bounding box center [665, 305] width 11 height 6
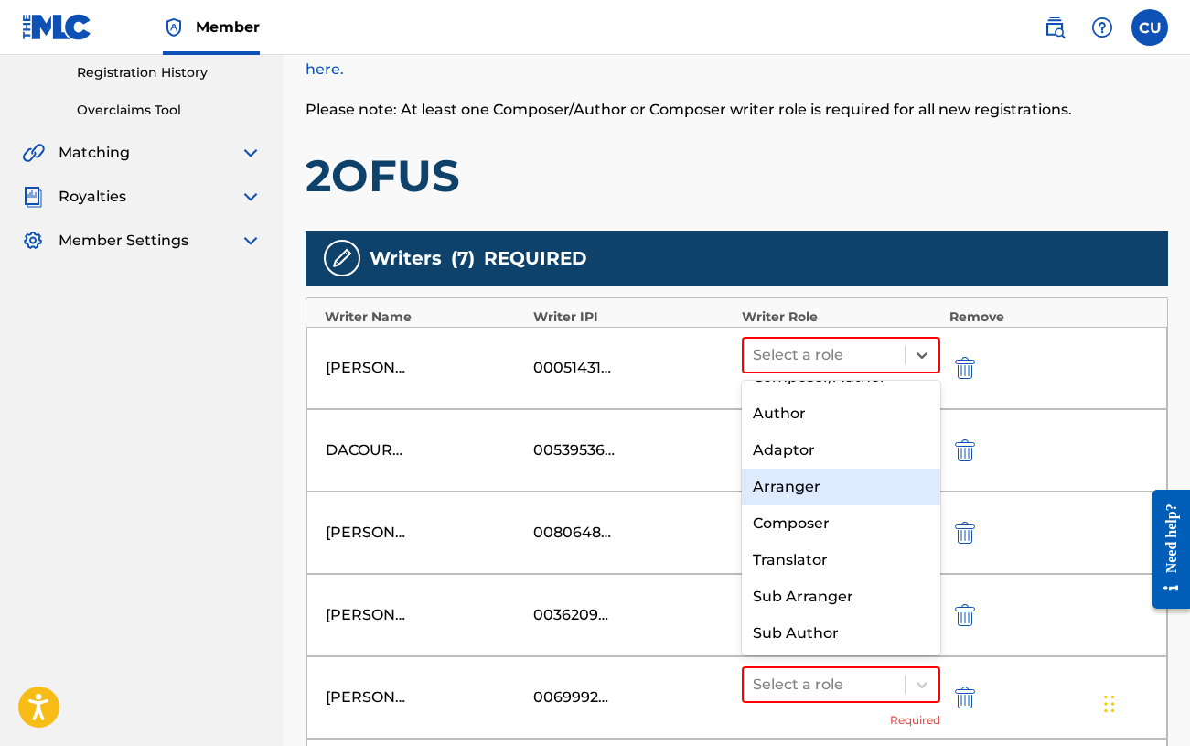
scroll to position [26, 0]
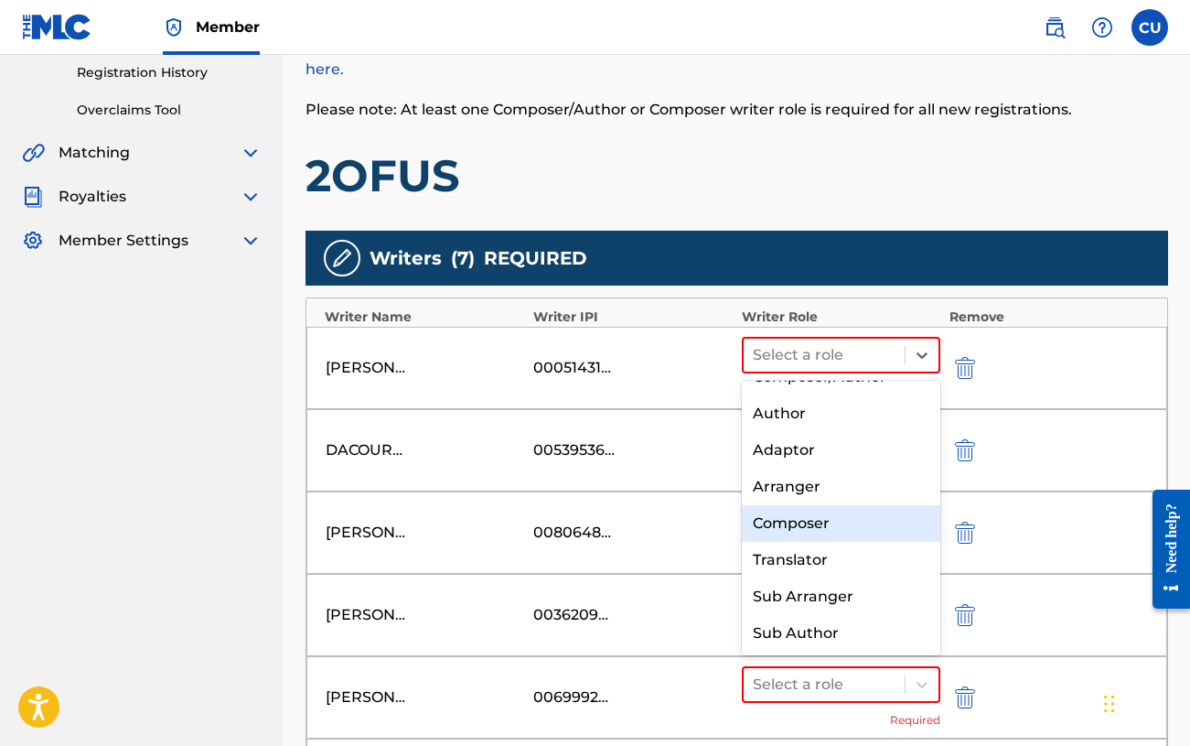
click at [831, 517] on div "Composer" at bounding box center [841, 523] width 199 height 37
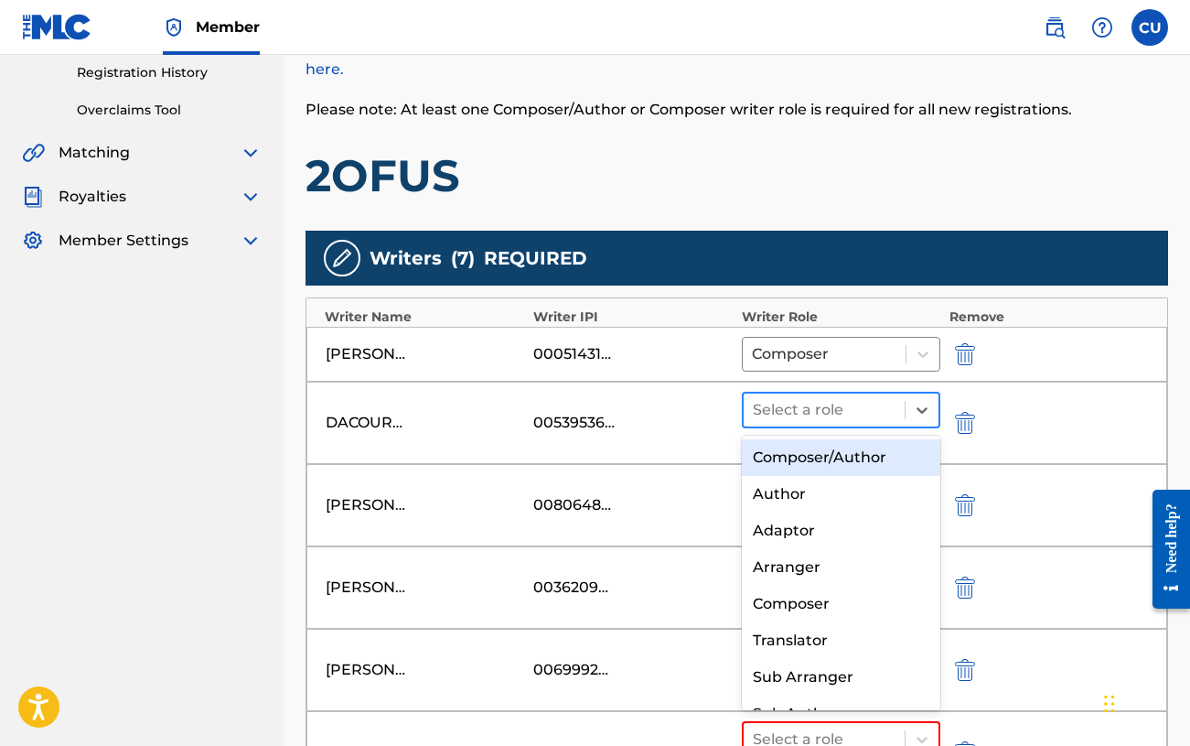
click at [856, 410] on div at bounding box center [824, 410] width 143 height 26
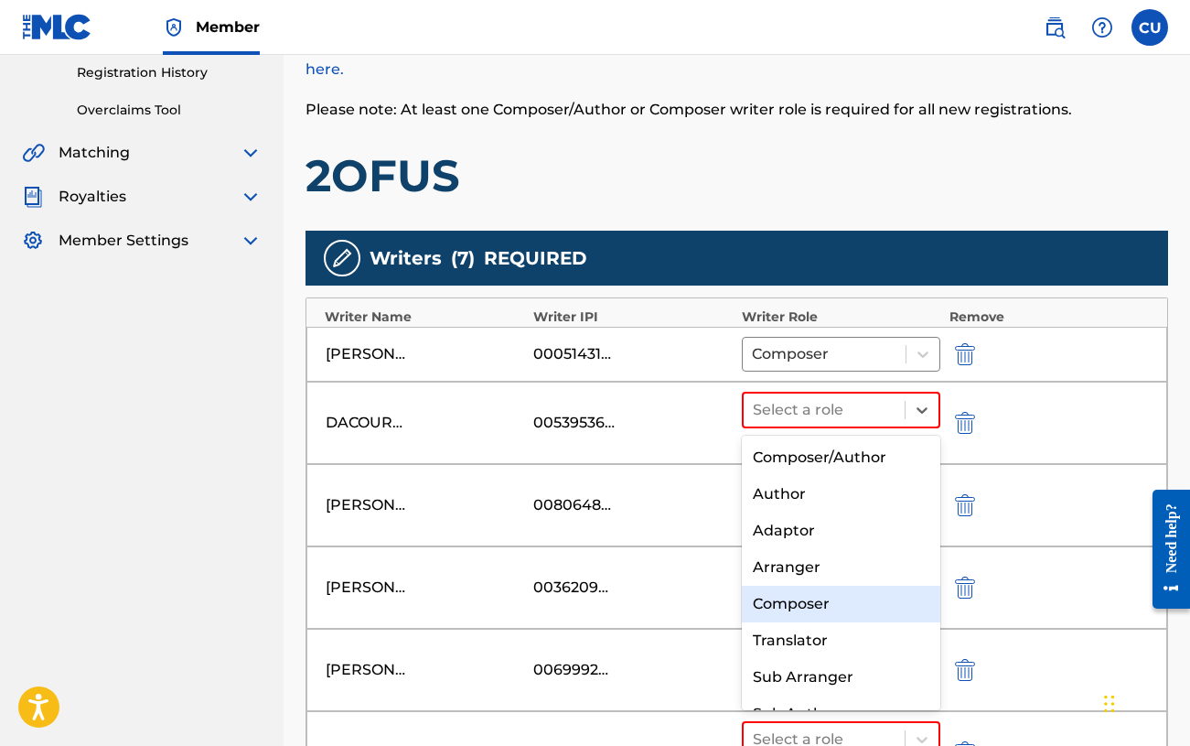
click at [802, 595] on div "Composer" at bounding box center [841, 604] width 199 height 37
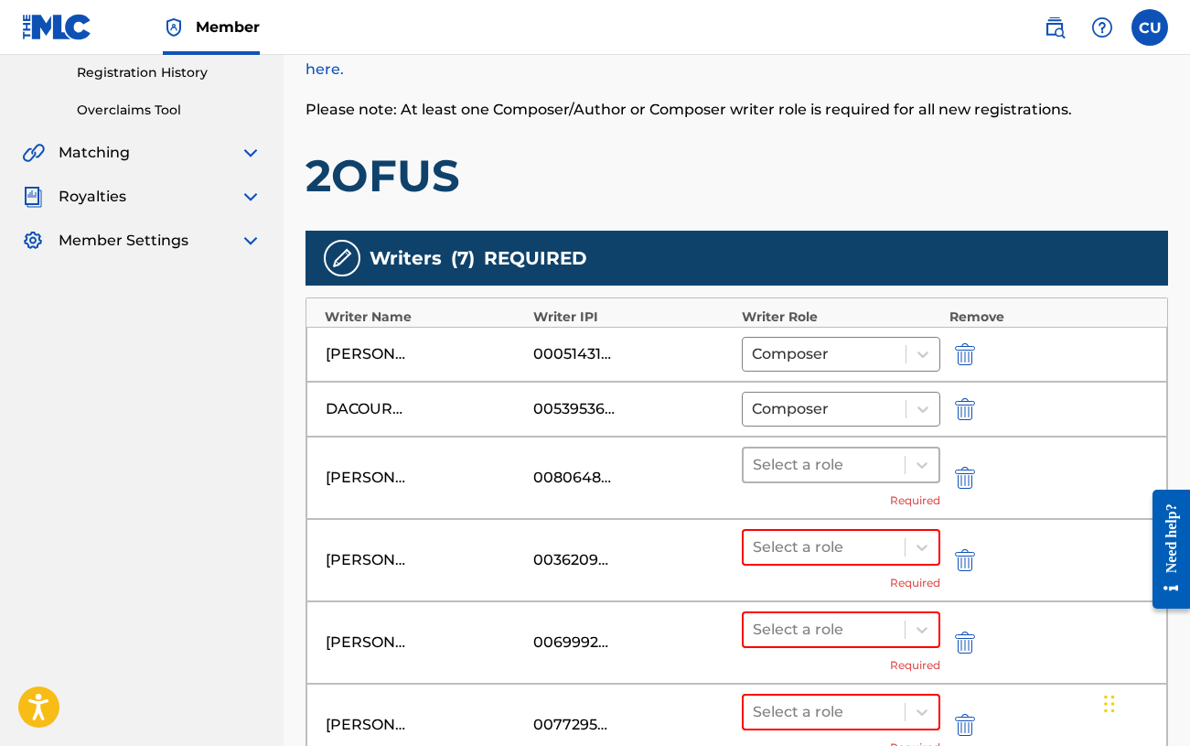
click at [812, 466] on div at bounding box center [824, 465] width 143 height 26
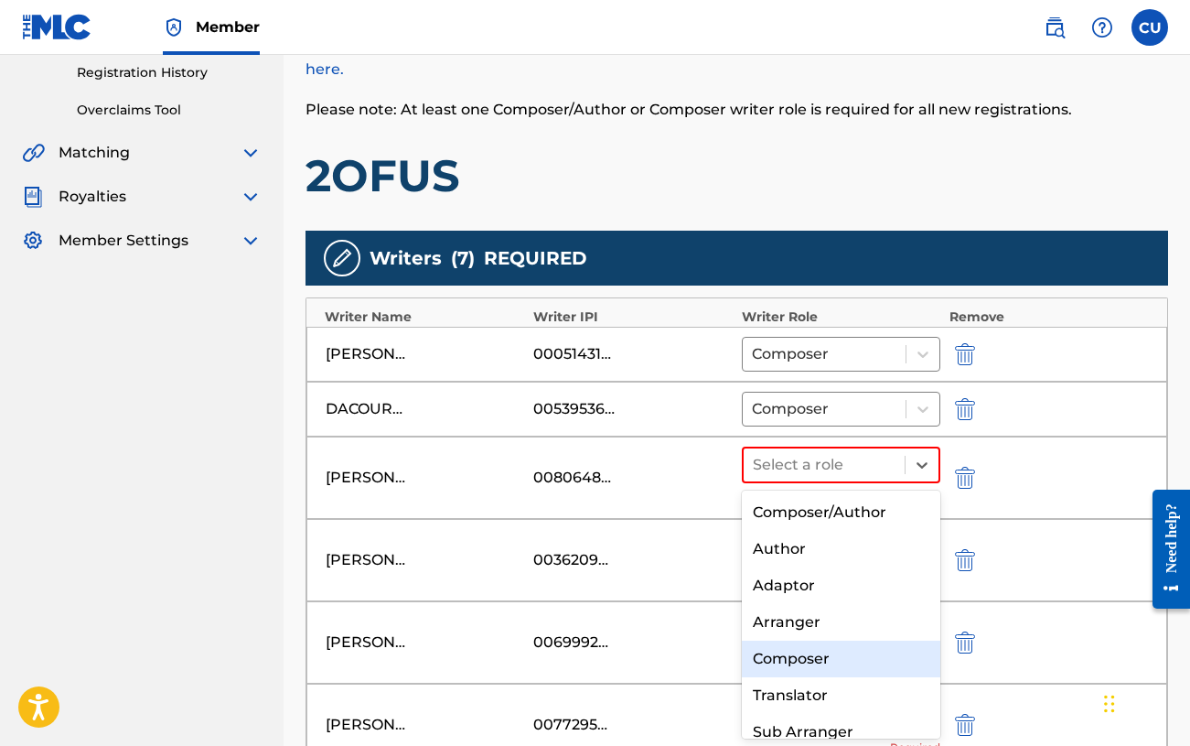
click at [805, 649] on div "Composer" at bounding box center [841, 658] width 199 height 37
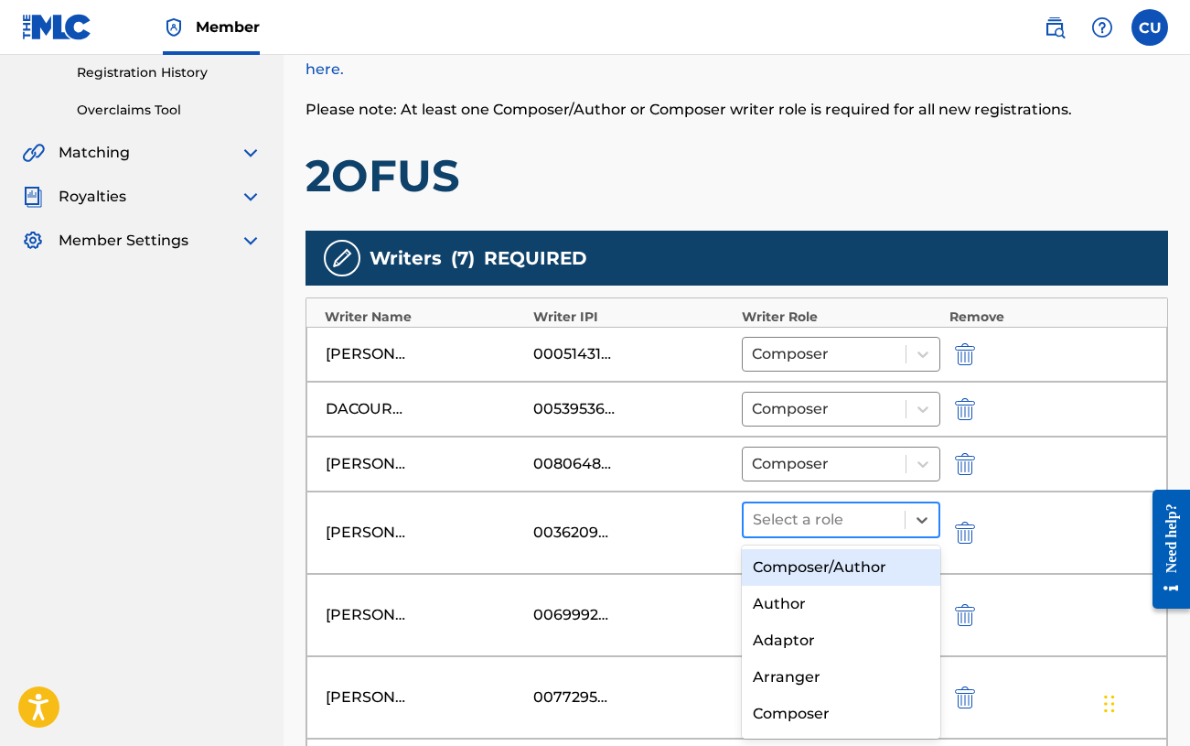
click at [816, 520] on div at bounding box center [824, 520] width 143 height 26
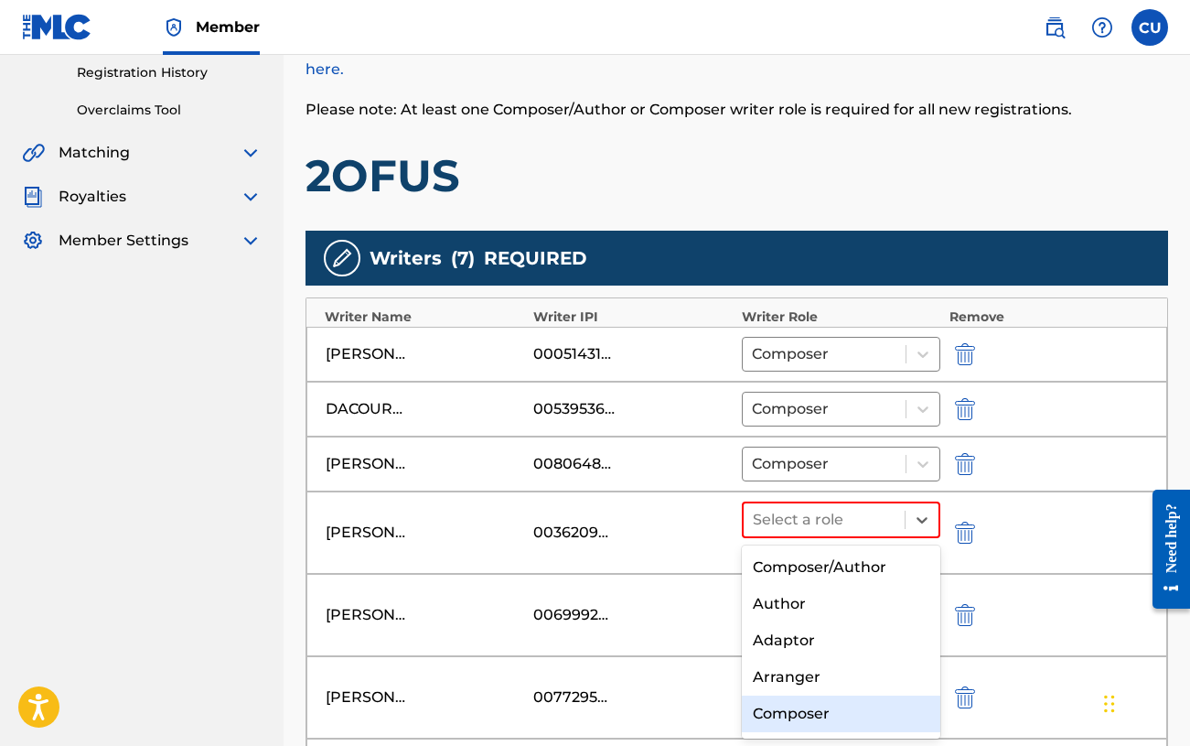
click at [799, 707] on div "Composer" at bounding box center [841, 713] width 199 height 37
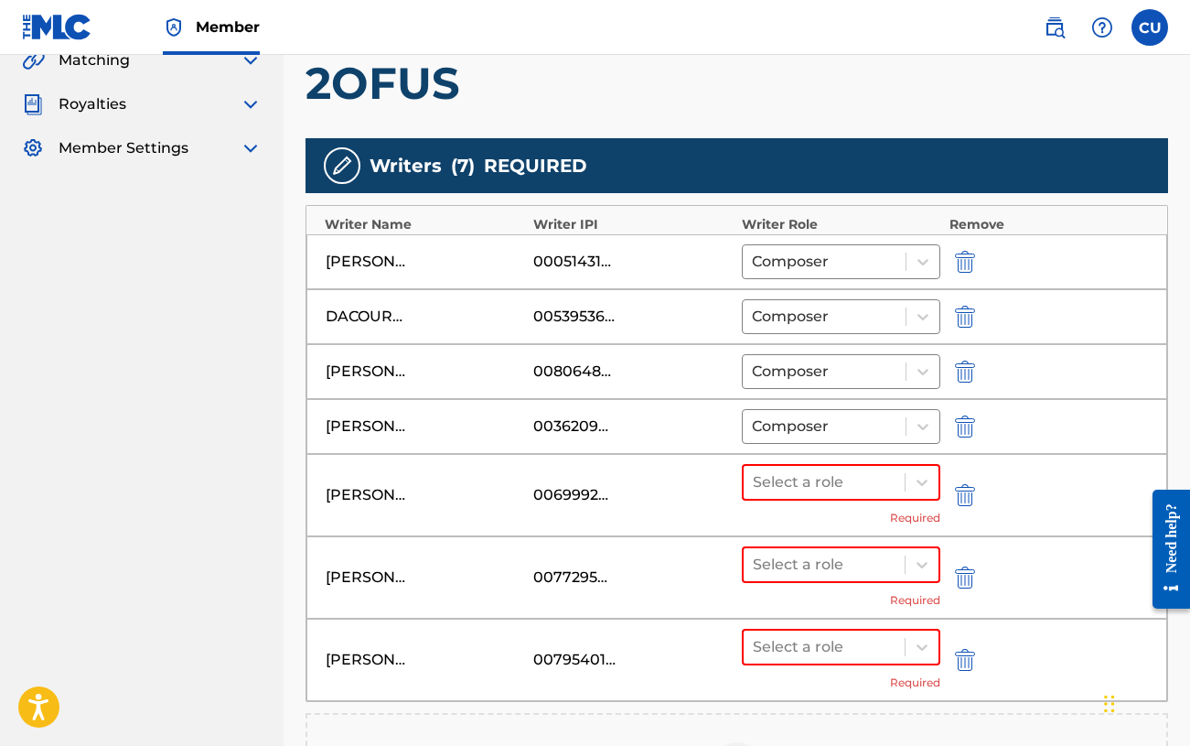
scroll to position [446, 0]
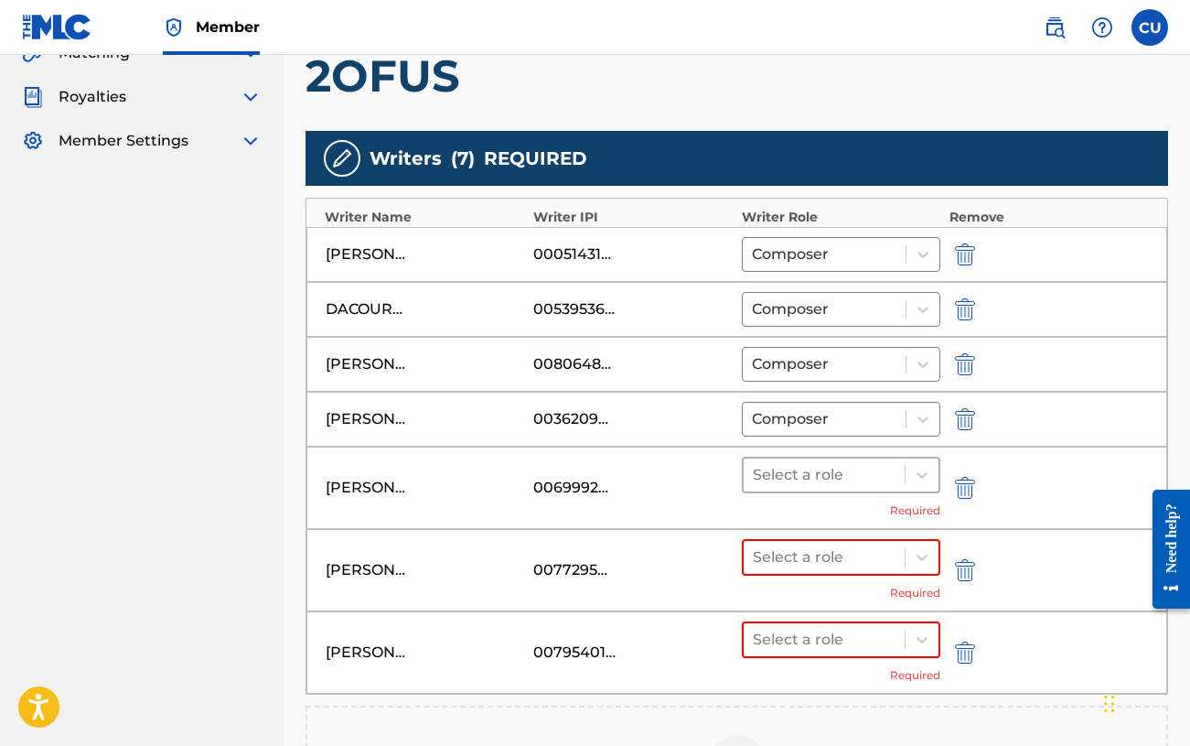
click at [822, 478] on div at bounding box center [824, 475] width 143 height 26
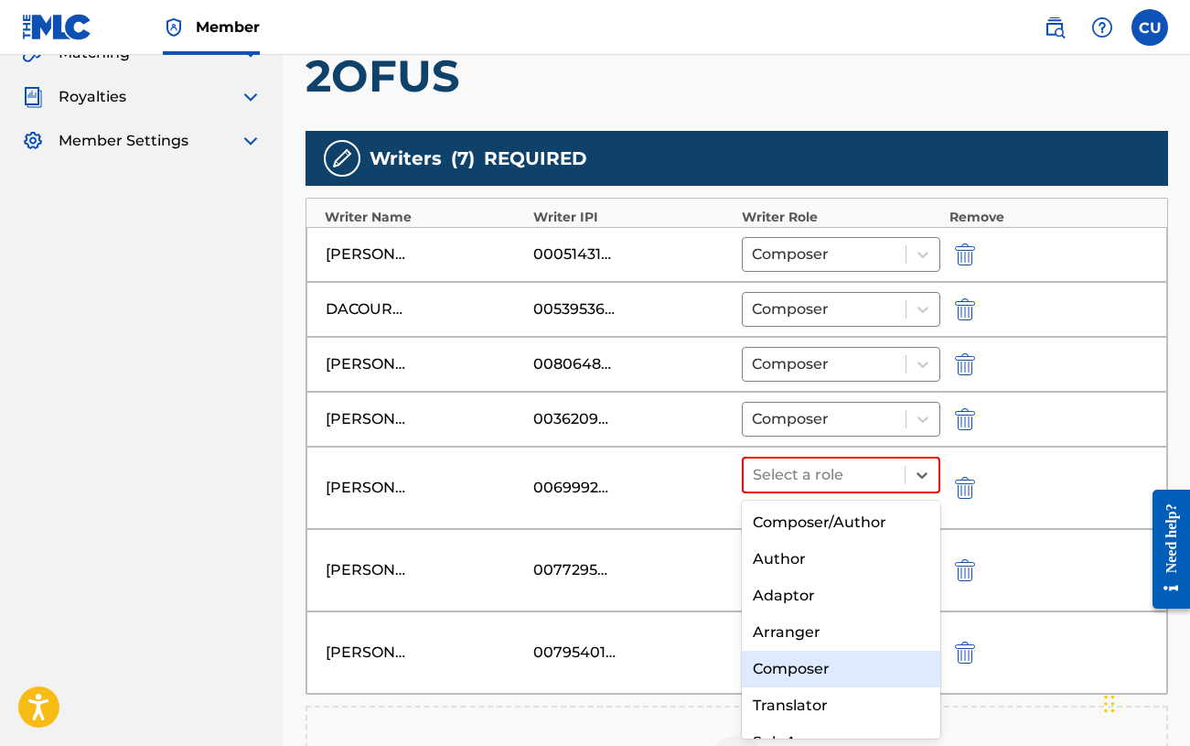
click at [795, 662] on div "Composer" at bounding box center [841, 668] width 199 height 37
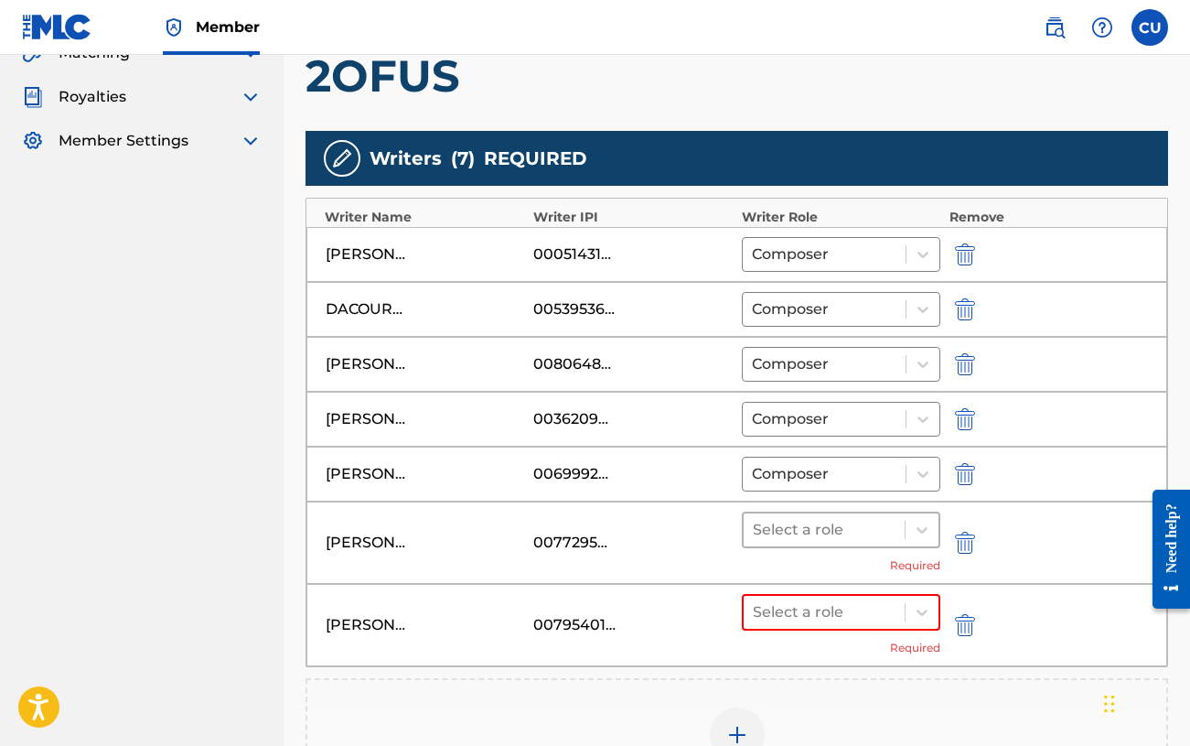
click at [817, 536] on div at bounding box center [824, 530] width 143 height 26
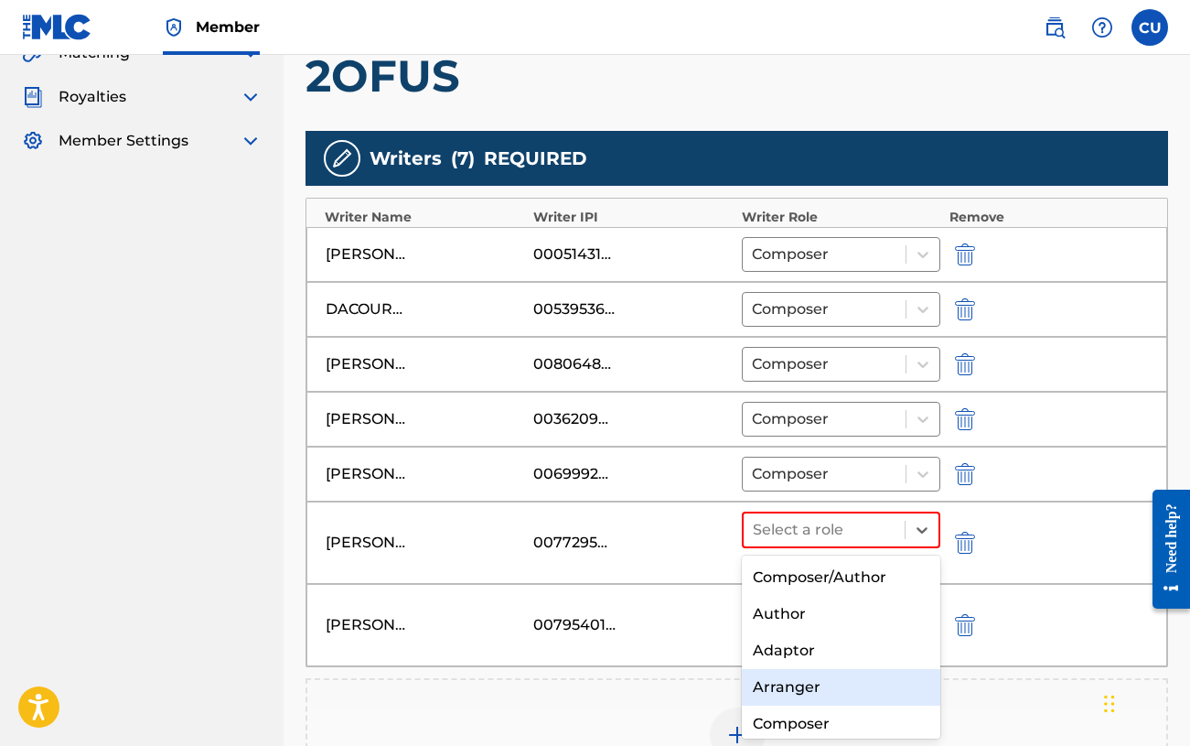
scroll to position [30, 0]
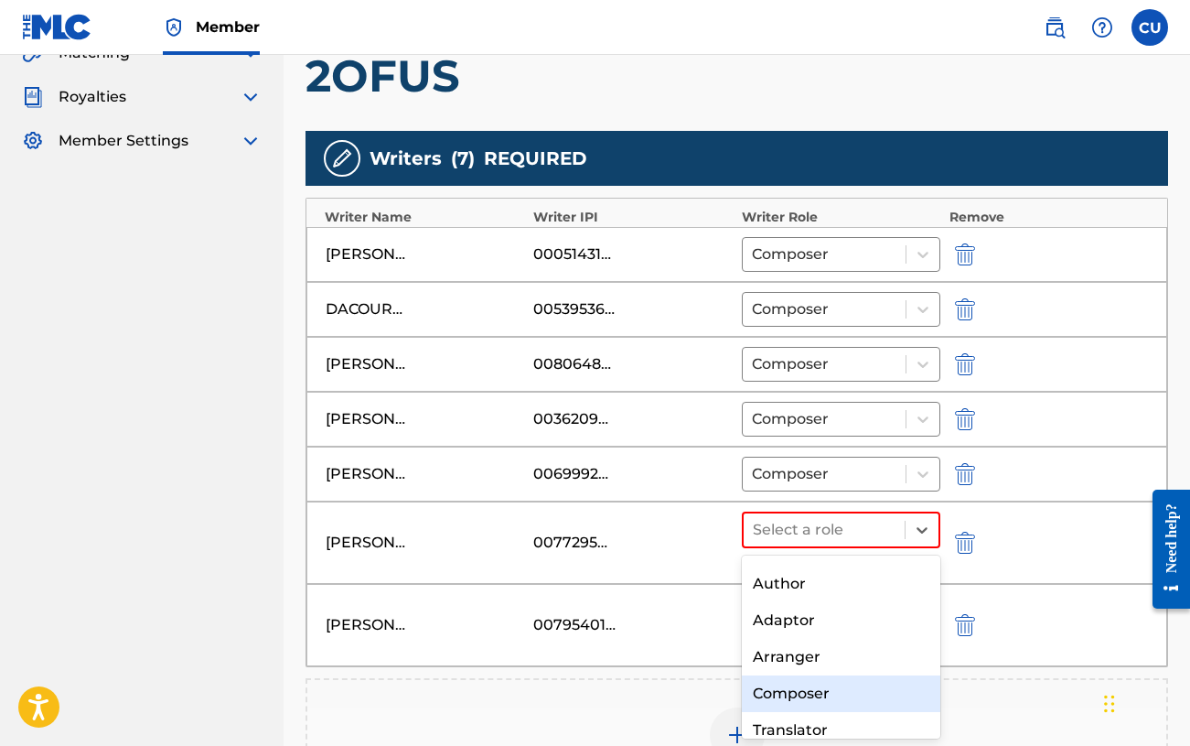
click at [792, 693] on div "Composer" at bounding box center [841, 693] width 199 height 37
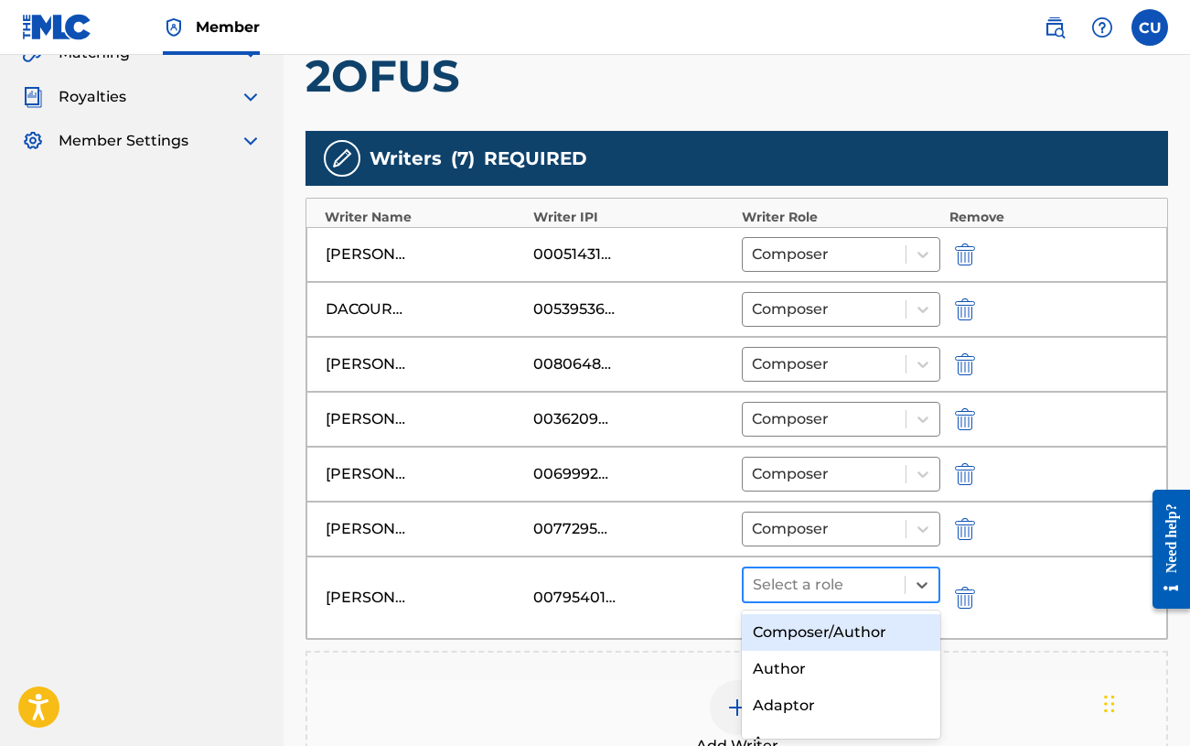
click at [789, 586] on div at bounding box center [824, 585] width 143 height 26
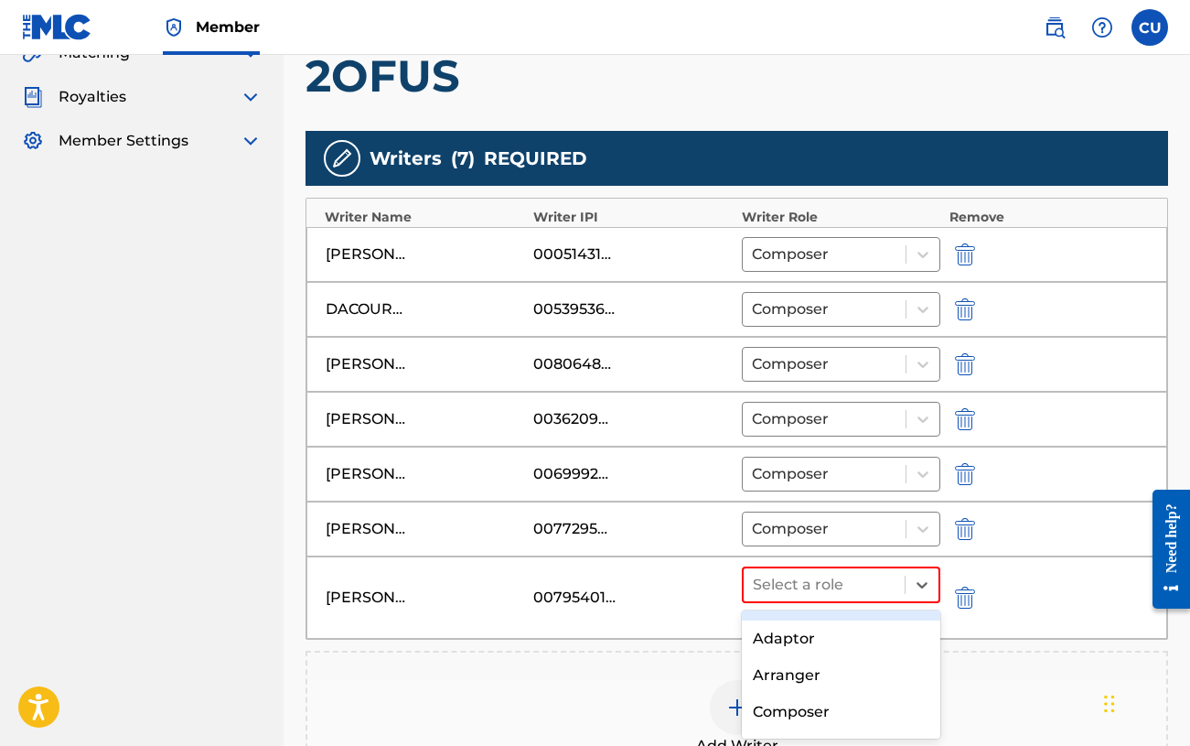
scroll to position [86, 0]
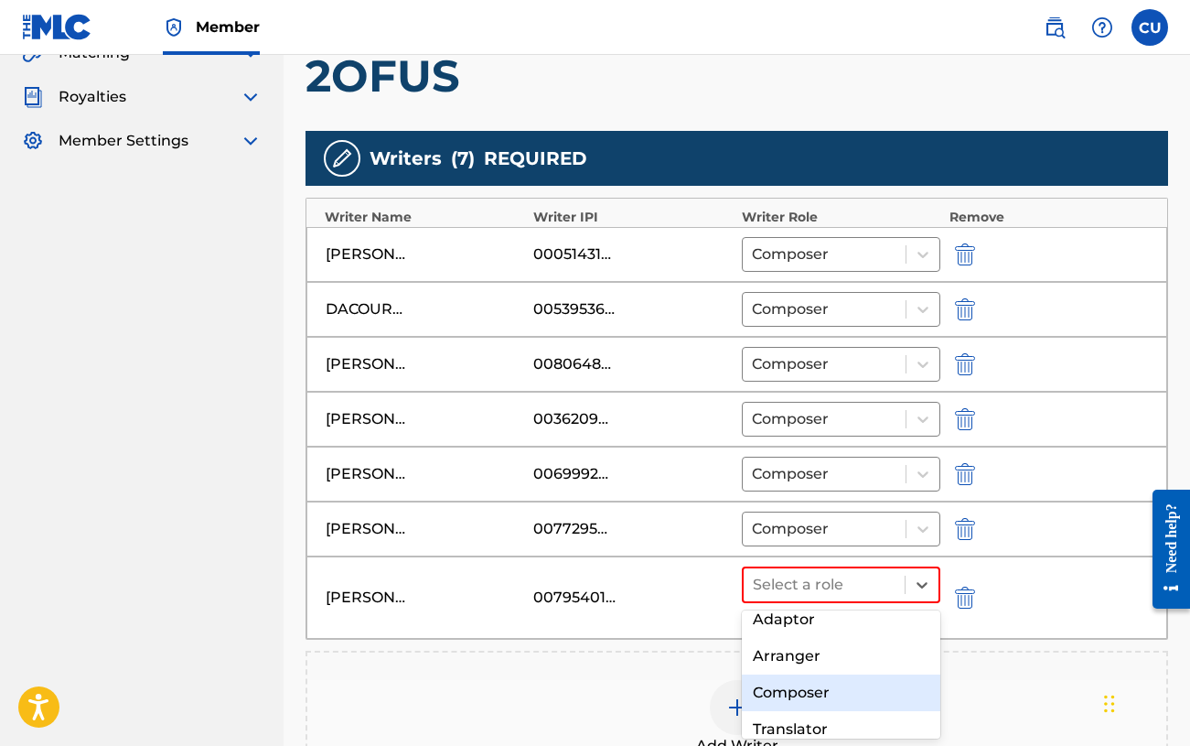
click at [790, 690] on div "Composer" at bounding box center [841, 692] width 199 height 37
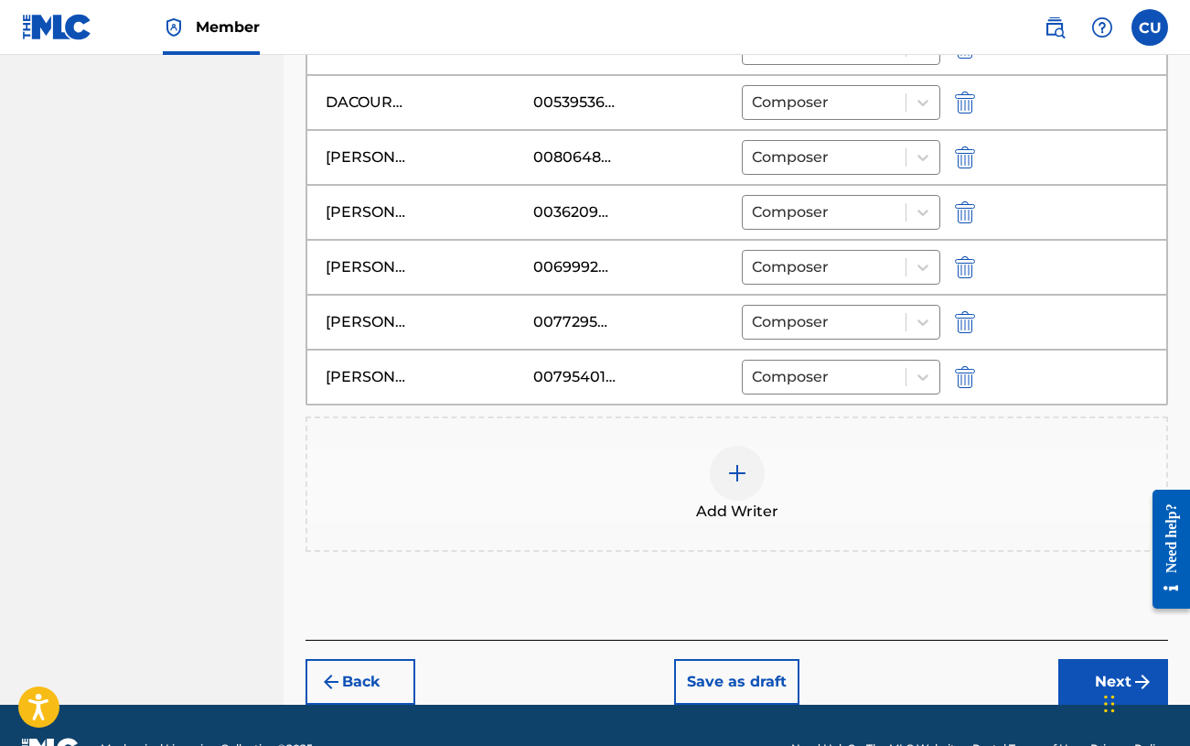
scroll to position [674, 0]
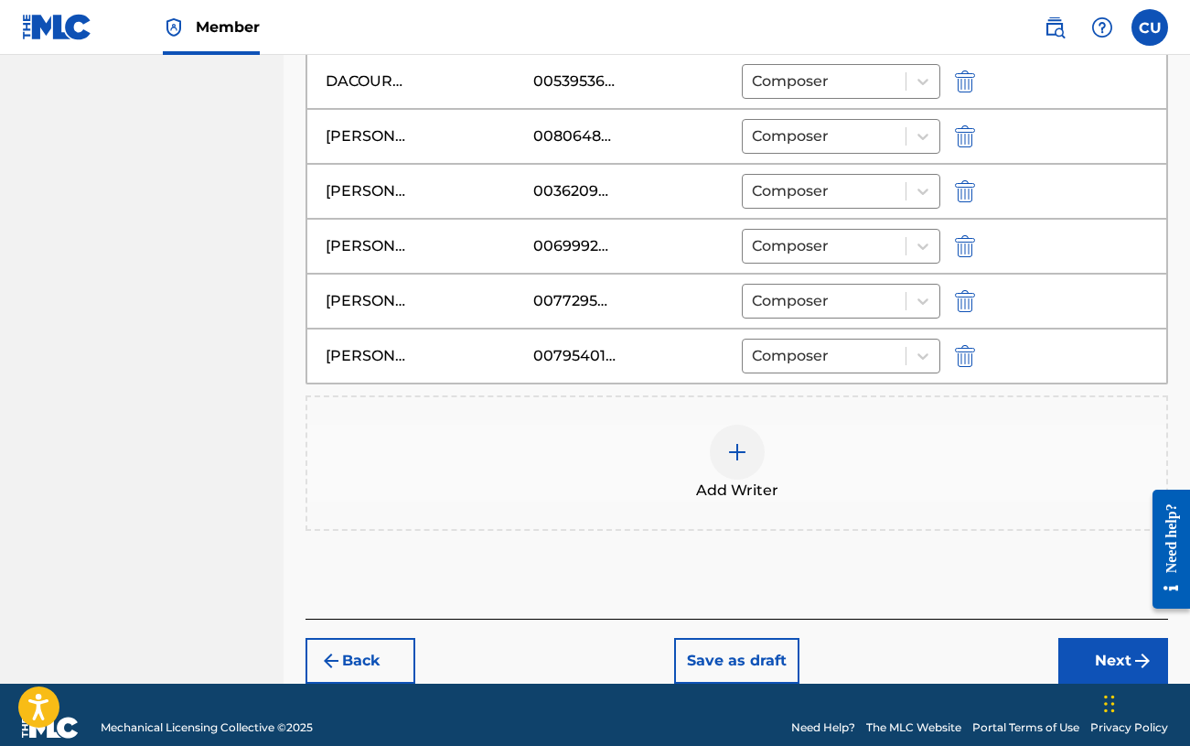
click at [1093, 655] on button "Next" at bounding box center [1113, 661] width 110 height 46
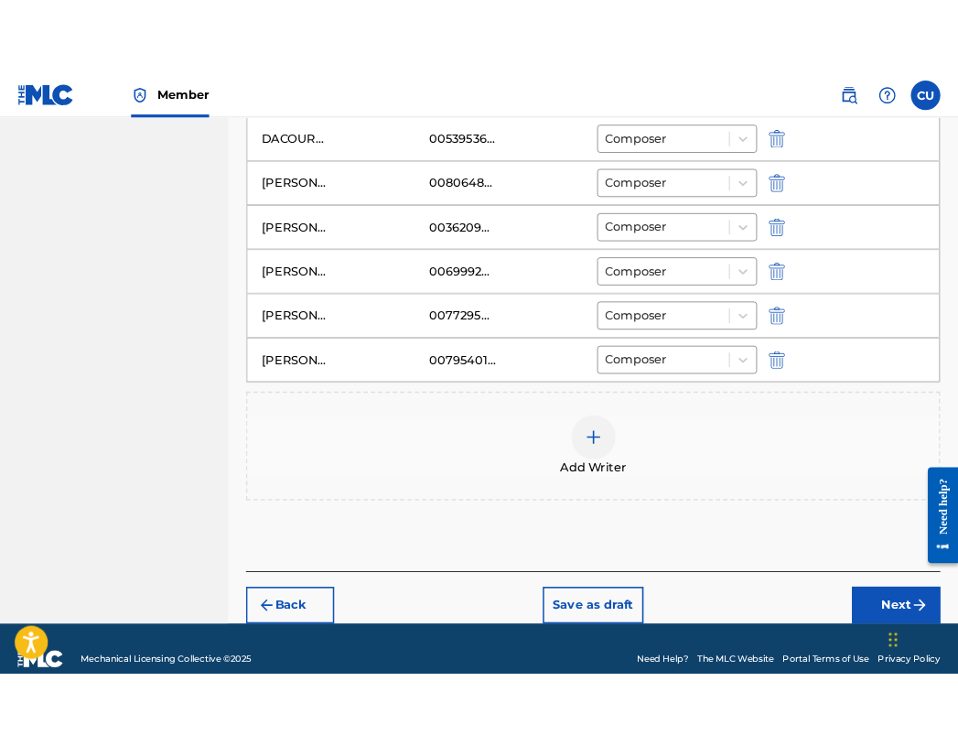
scroll to position [232, 0]
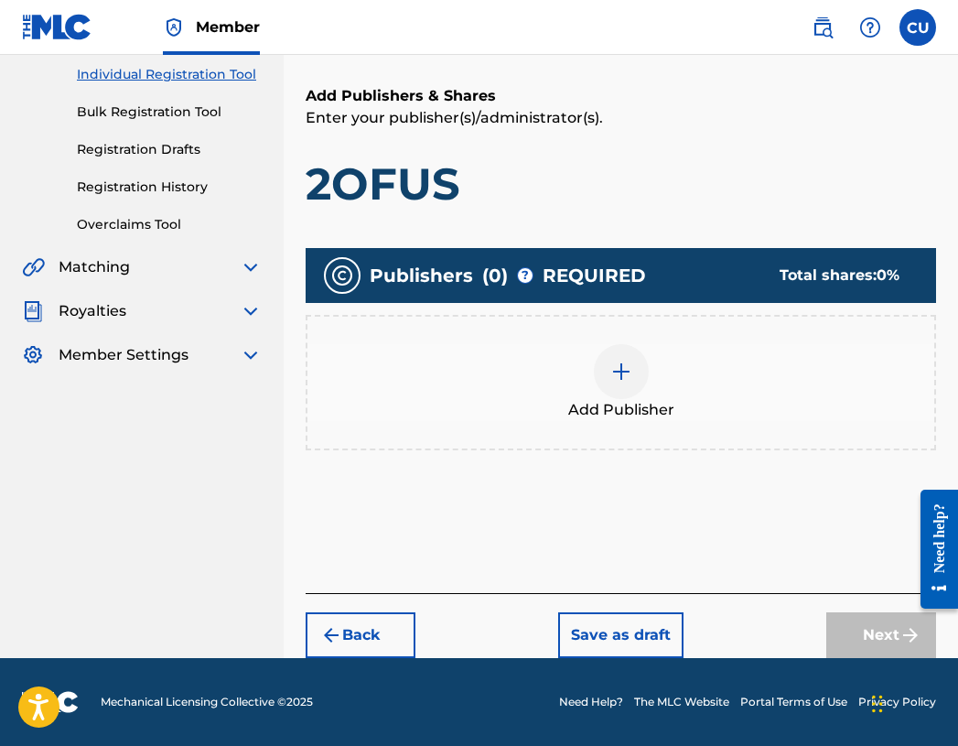
click at [629, 377] on img at bounding box center [621, 371] width 22 height 22
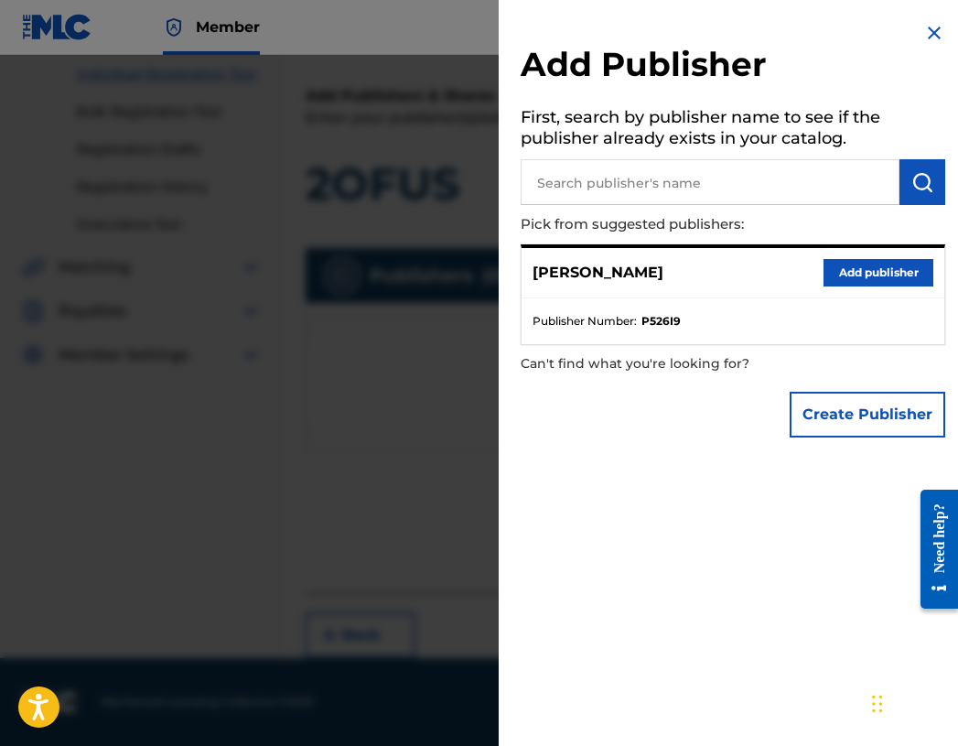
click at [769, 186] on input "text" at bounding box center [710, 182] width 379 height 46
paste input "00051431613"
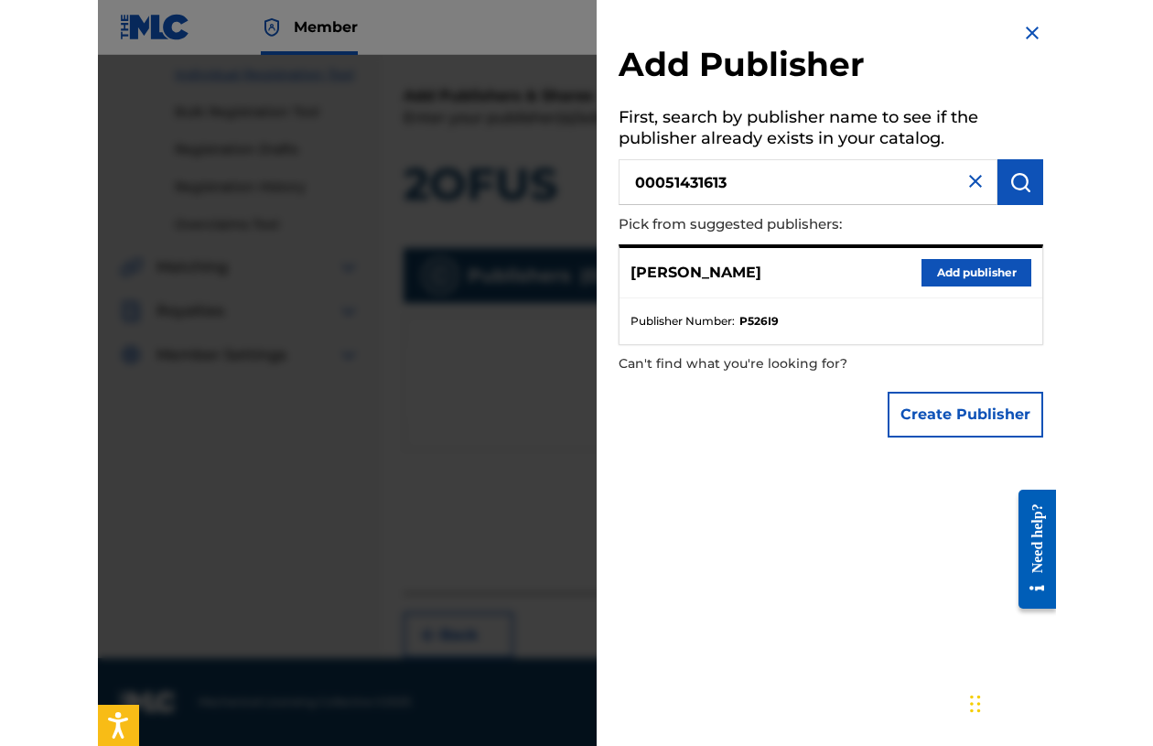
scroll to position [219, 0]
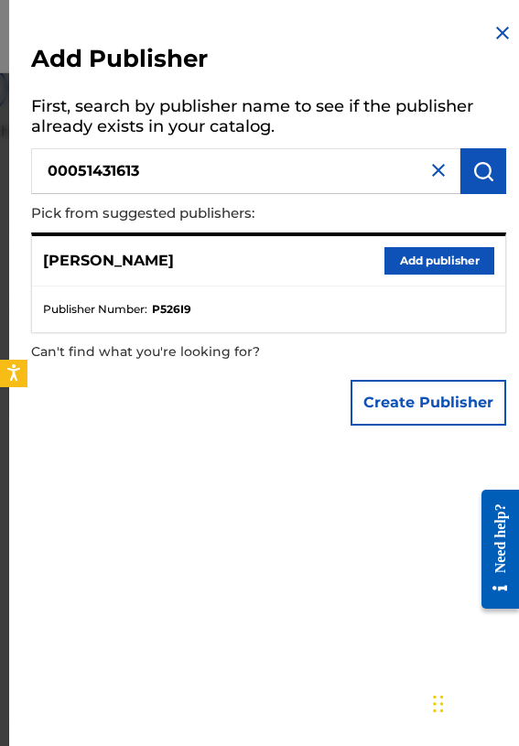
type input "00051431613"
click at [261, 291] on ul "Publisher Number : P526I9" at bounding box center [268, 309] width 473 height 46
click at [210, 382] on div "Create Publisher" at bounding box center [268, 403] width 475 height 64
click at [174, 168] on input "00051431613" at bounding box center [245, 171] width 429 height 46
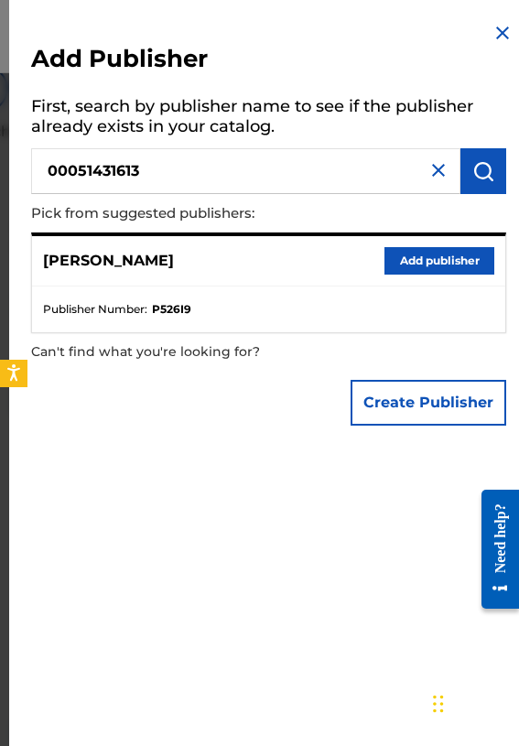
click at [174, 168] on input "00051431613" at bounding box center [245, 171] width 429 height 46
click at [115, 164] on input "text" at bounding box center [245, 171] width 429 height 46
paste input "00051431613"
click at [478, 176] on img "submit" at bounding box center [483, 171] width 22 height 22
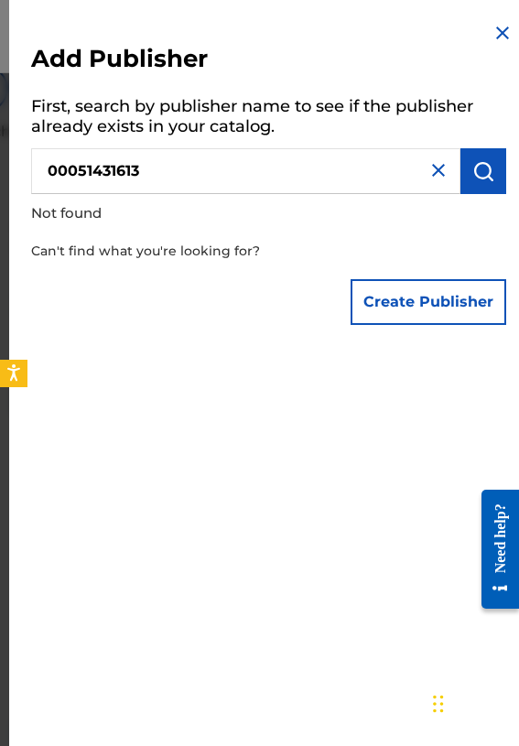
click at [142, 158] on input "00051431613" at bounding box center [245, 171] width 429 height 46
paste input "539536130"
type input "00539536130"
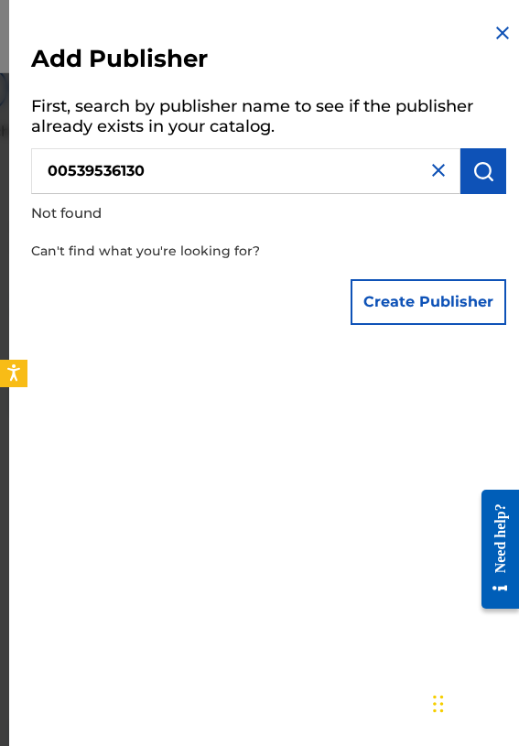
click at [497, 30] on img at bounding box center [502, 33] width 22 height 22
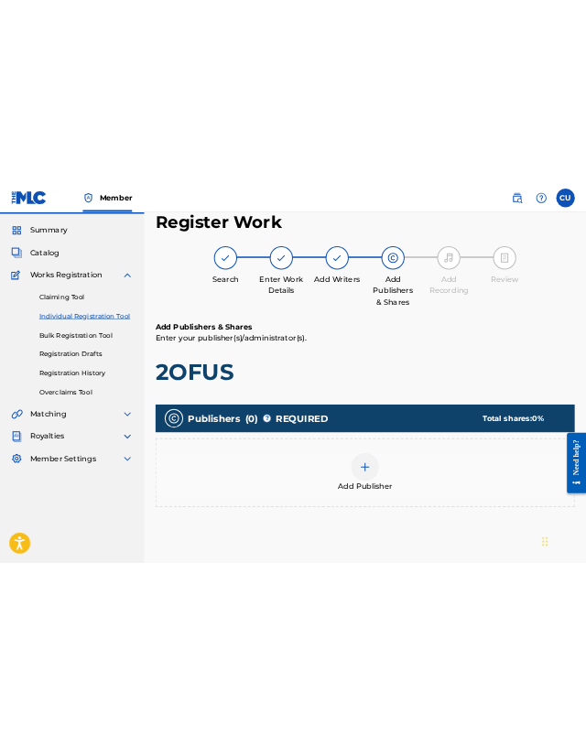
scroll to position [53, 0]
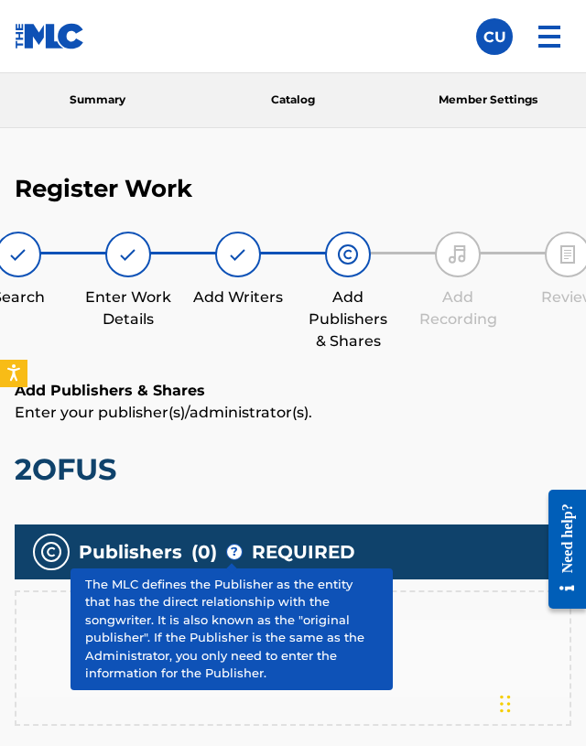
click at [231, 551] on span "?" at bounding box center [234, 551] width 15 height 15
